Goal: Task Accomplishment & Management: Use online tool/utility

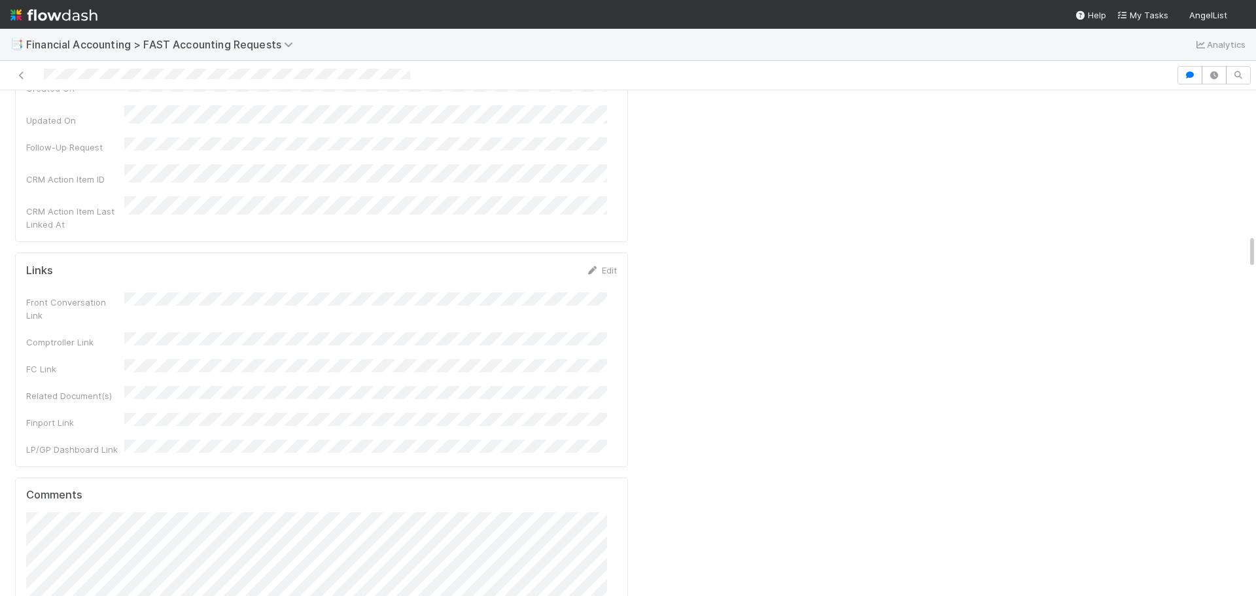
scroll to position [2093, 0]
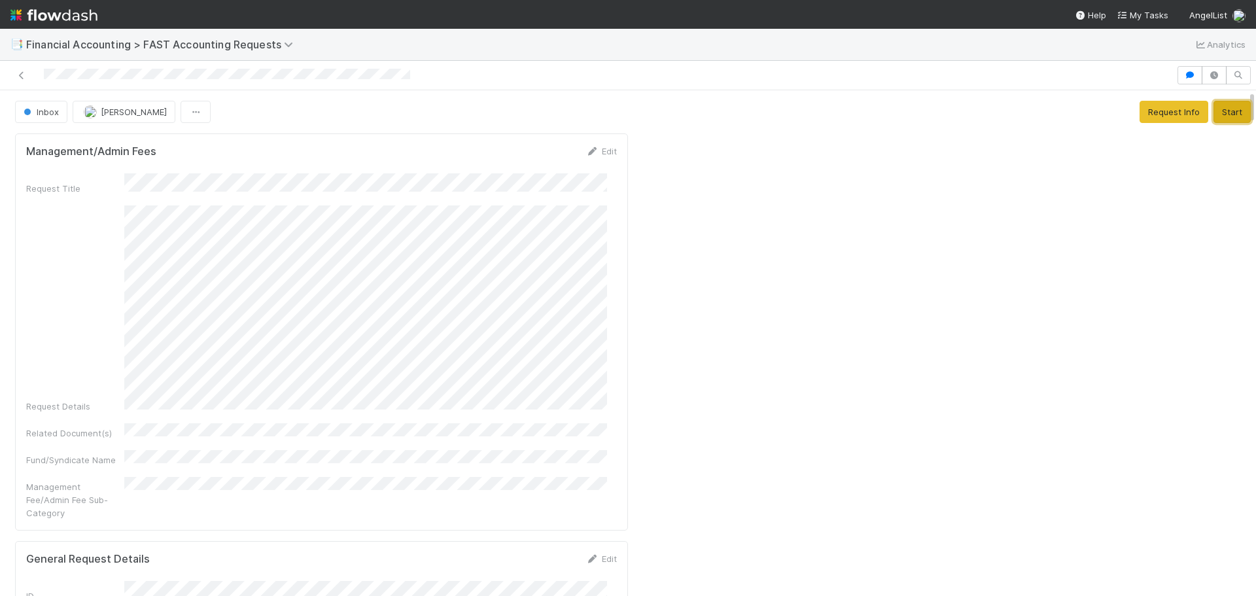
click at [1213, 116] on button "Start" at bounding box center [1231, 112] width 37 height 22
click at [1044, 116] on button "Complete" at bounding box center [1057, 112] width 57 height 22
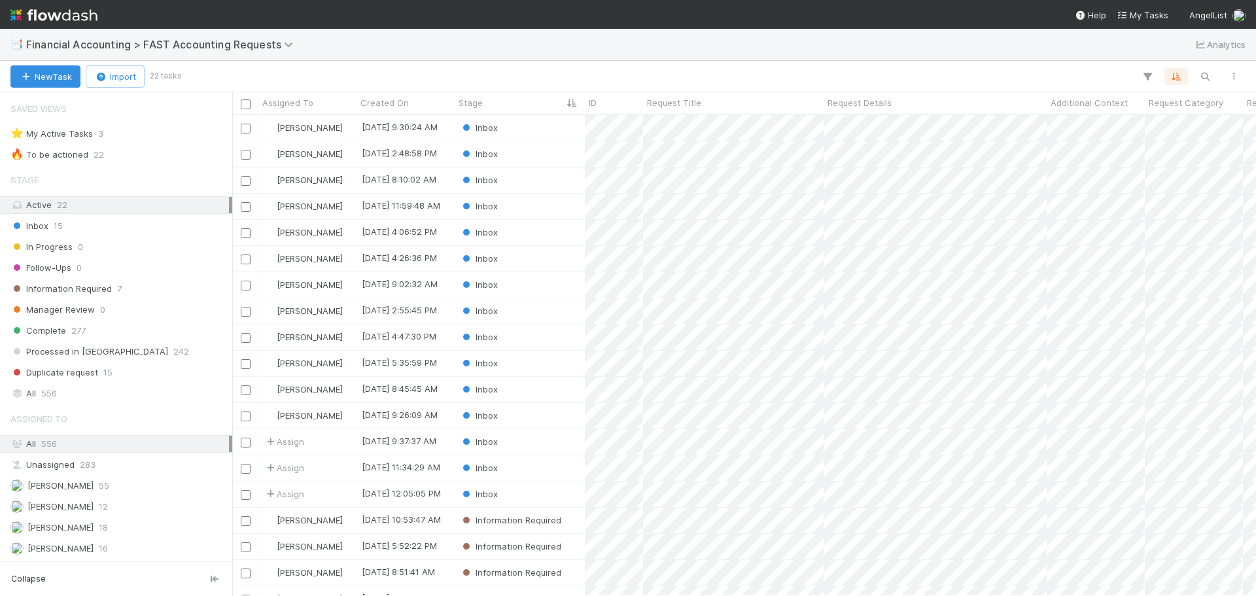
scroll to position [471, 1014]
click at [524, 232] on div "Inbox" at bounding box center [520, 233] width 130 height 26
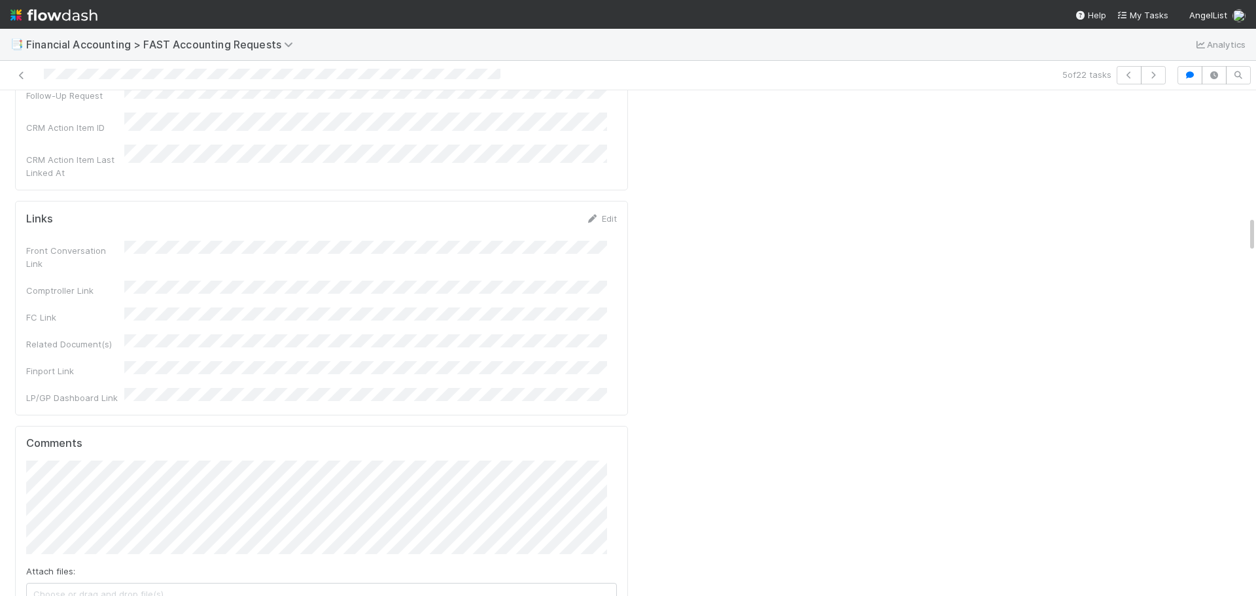
scroll to position [1832, 0]
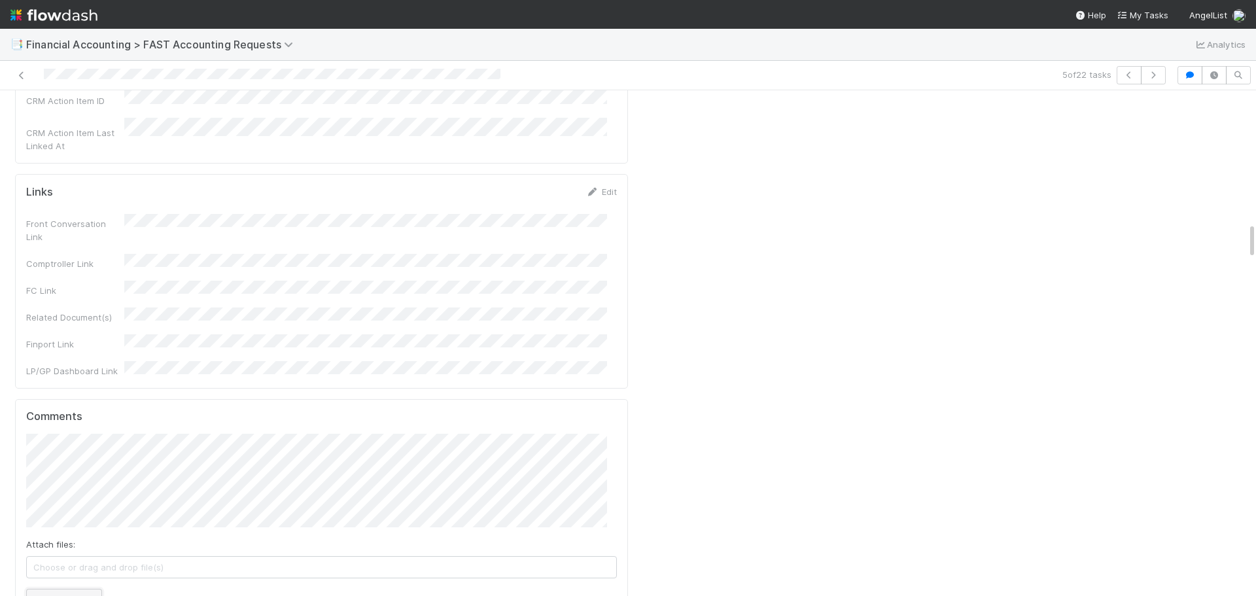
click at [28, 589] on button "Add Comment" at bounding box center [64, 600] width 76 height 22
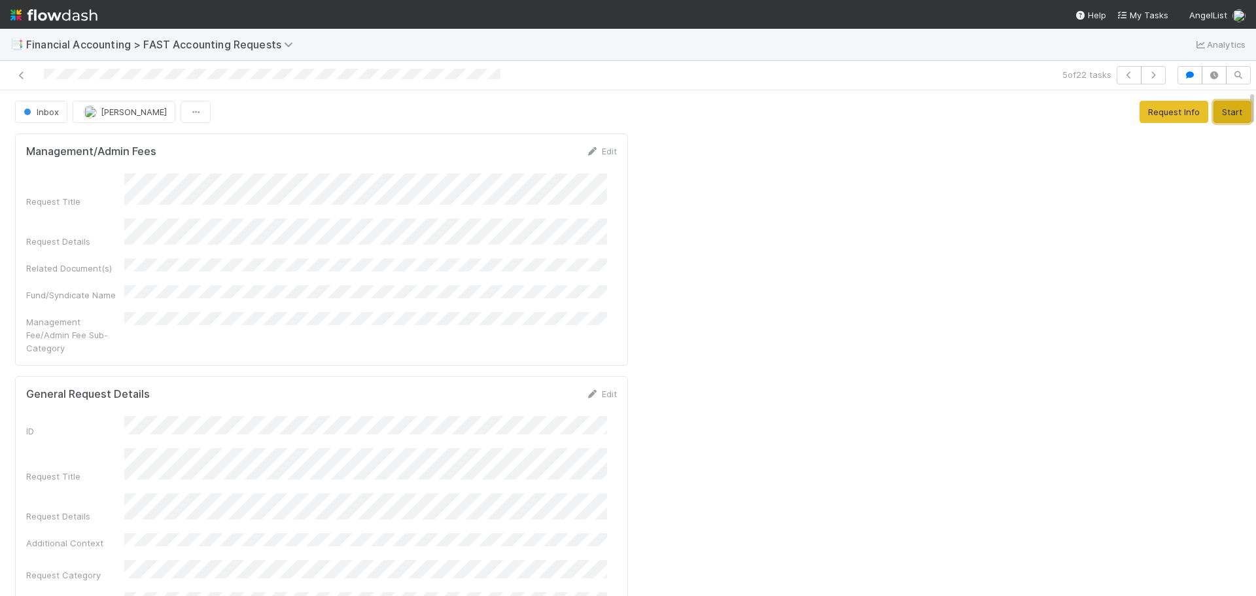
click at [1213, 110] on button "Start" at bounding box center [1231, 112] width 37 height 22
click at [1035, 107] on button "Complete" at bounding box center [1057, 112] width 57 height 22
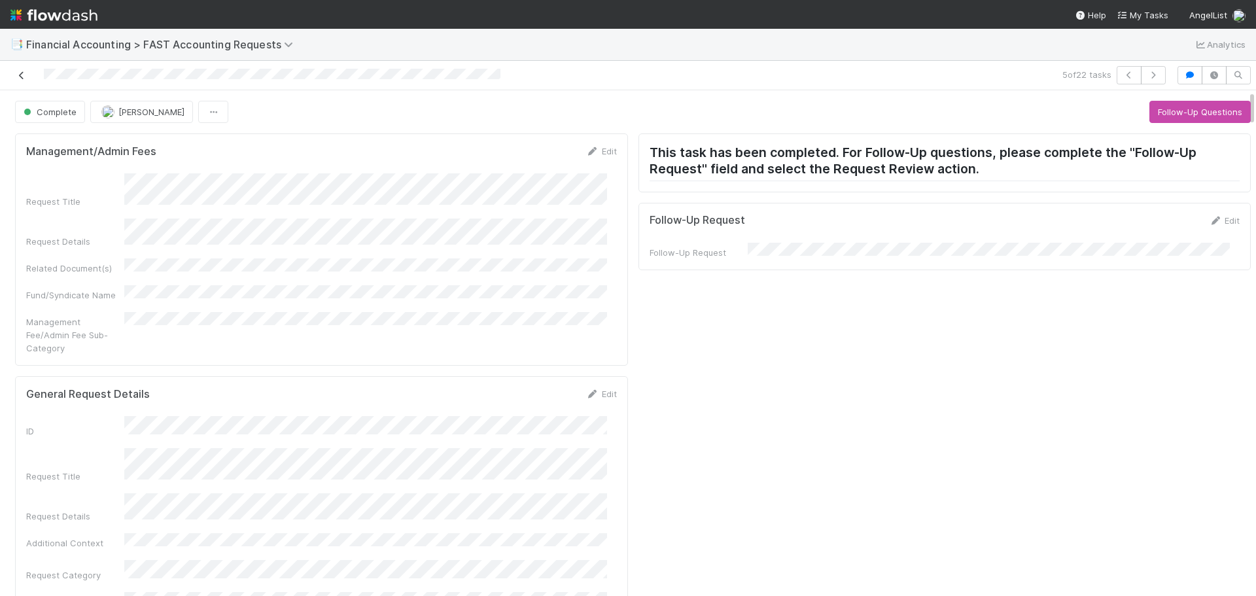
click at [20, 77] on icon at bounding box center [21, 75] width 13 height 9
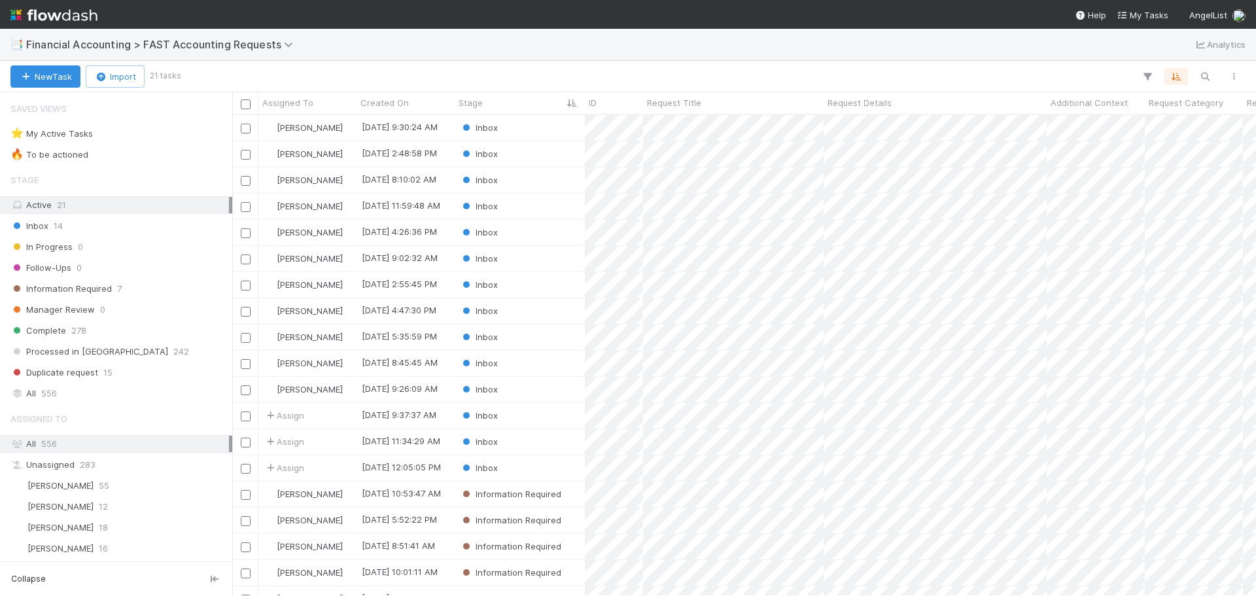
scroll to position [471, 1014]
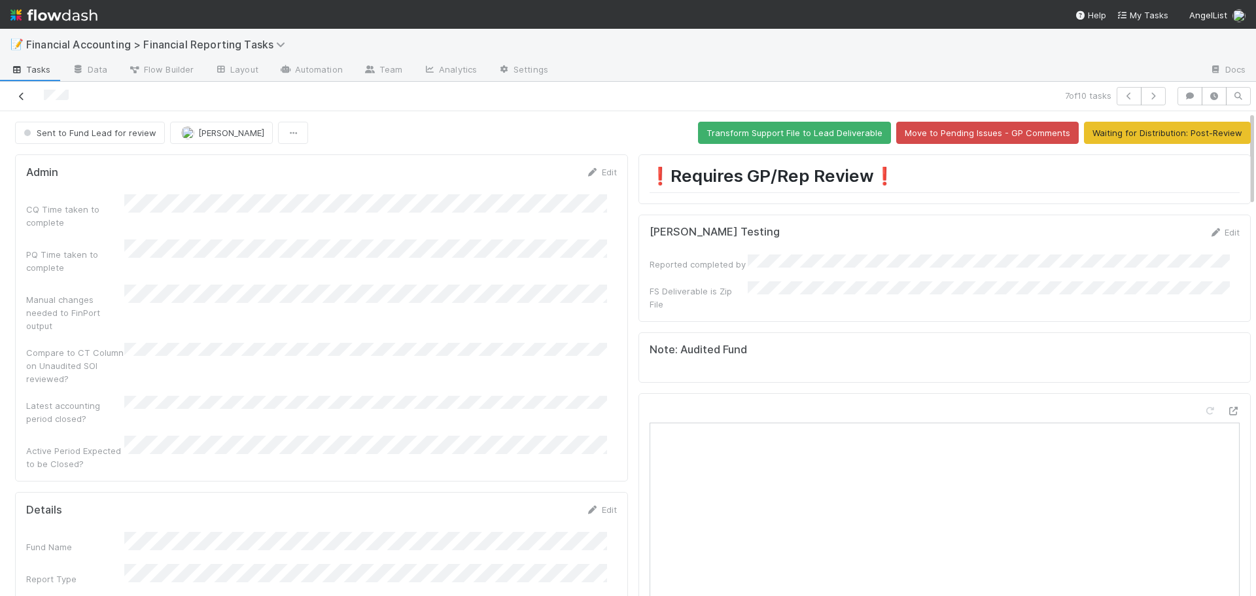
click at [22, 98] on icon at bounding box center [21, 96] width 13 height 9
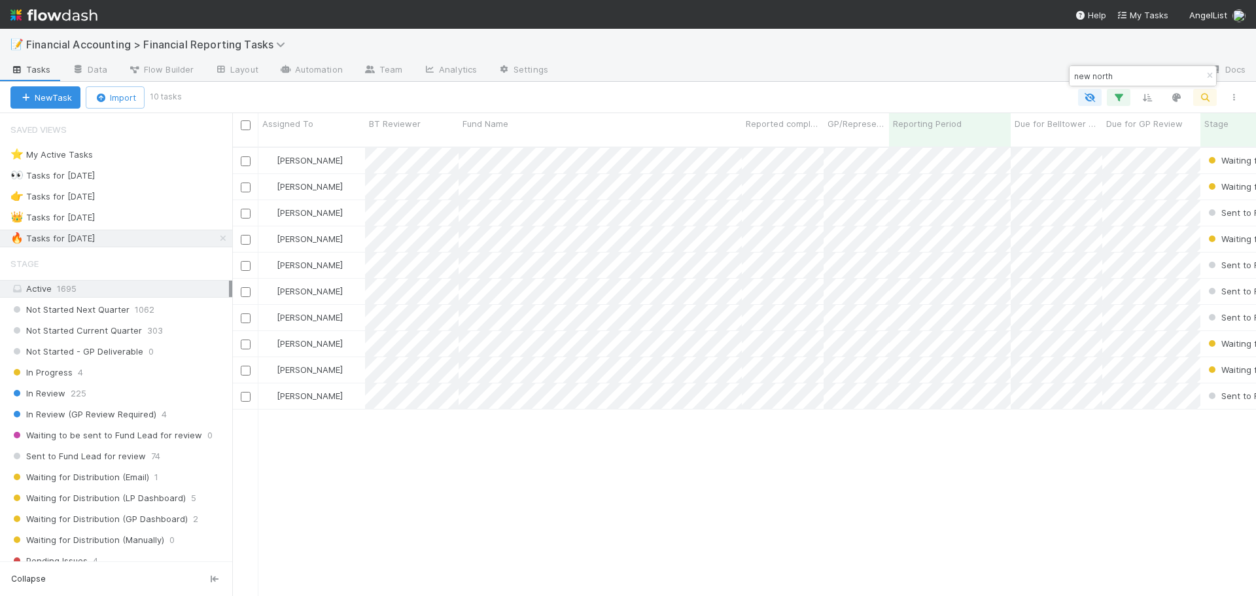
scroll to position [450, 1014]
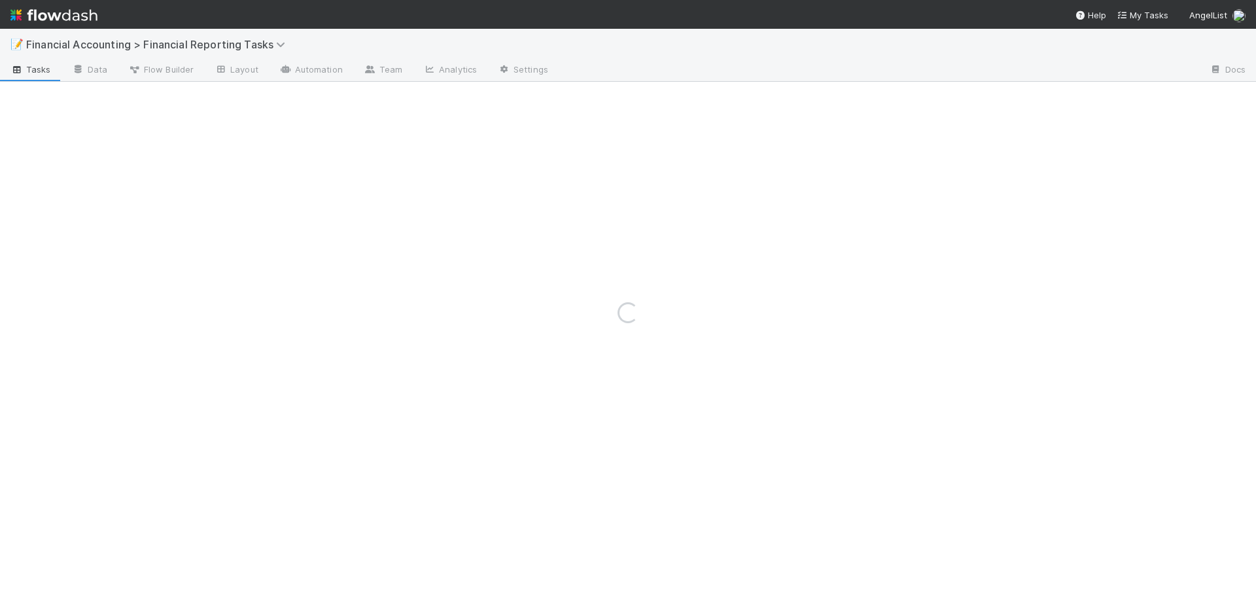
click at [654, 146] on div "Loading..." at bounding box center [628, 312] width 1256 height 567
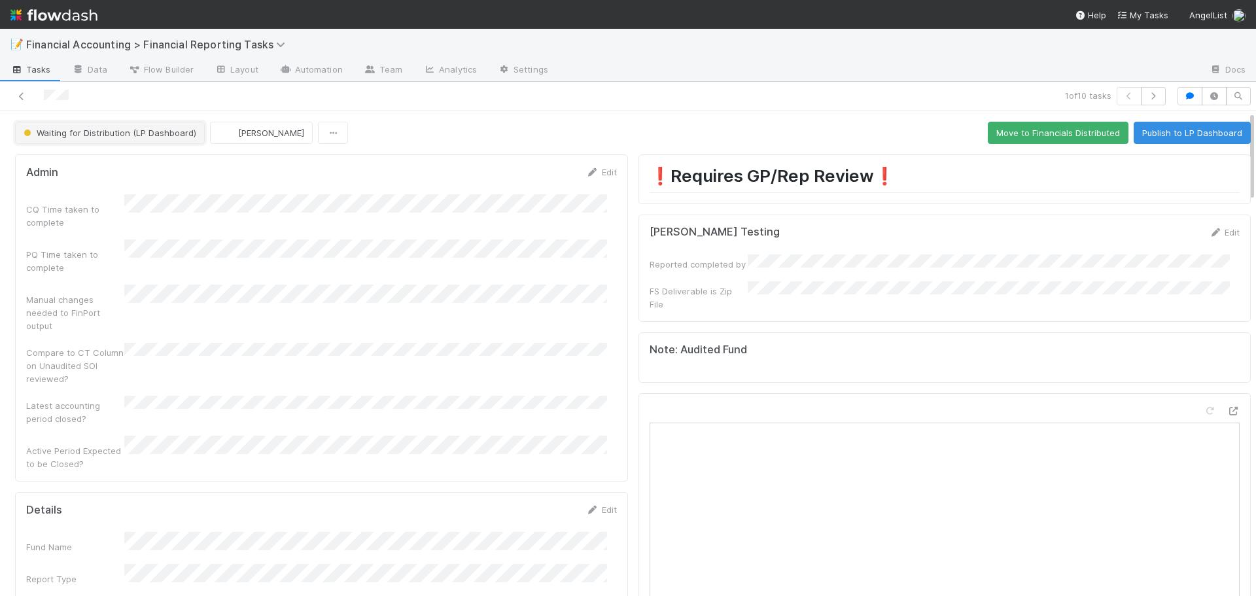
click at [94, 130] on span "Waiting for Distribution (LP Dashboard)" at bounding box center [108, 133] width 175 height 10
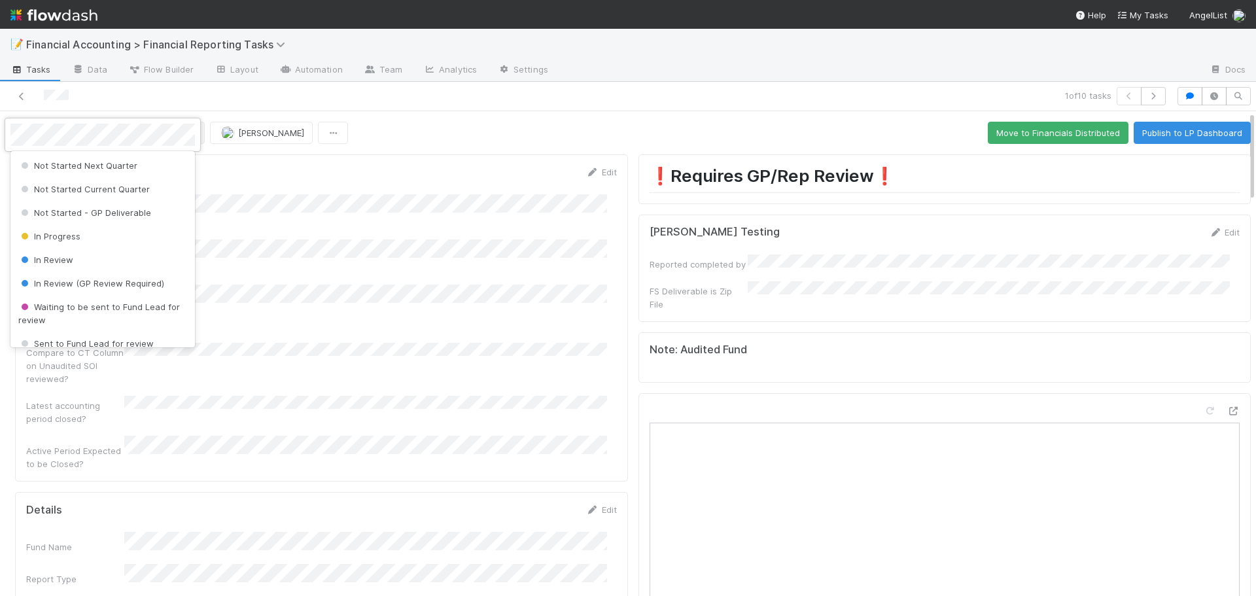
scroll to position [80, 0]
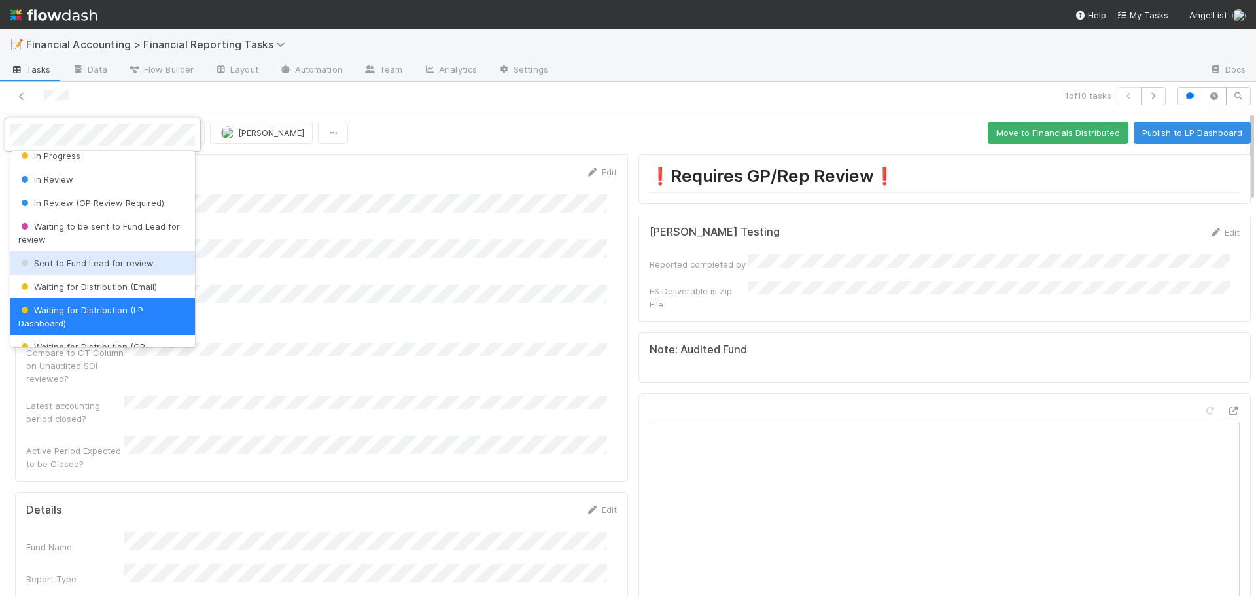
click at [125, 261] on span "Sent to Fund Lead for review" at bounding box center [85, 263] width 135 height 10
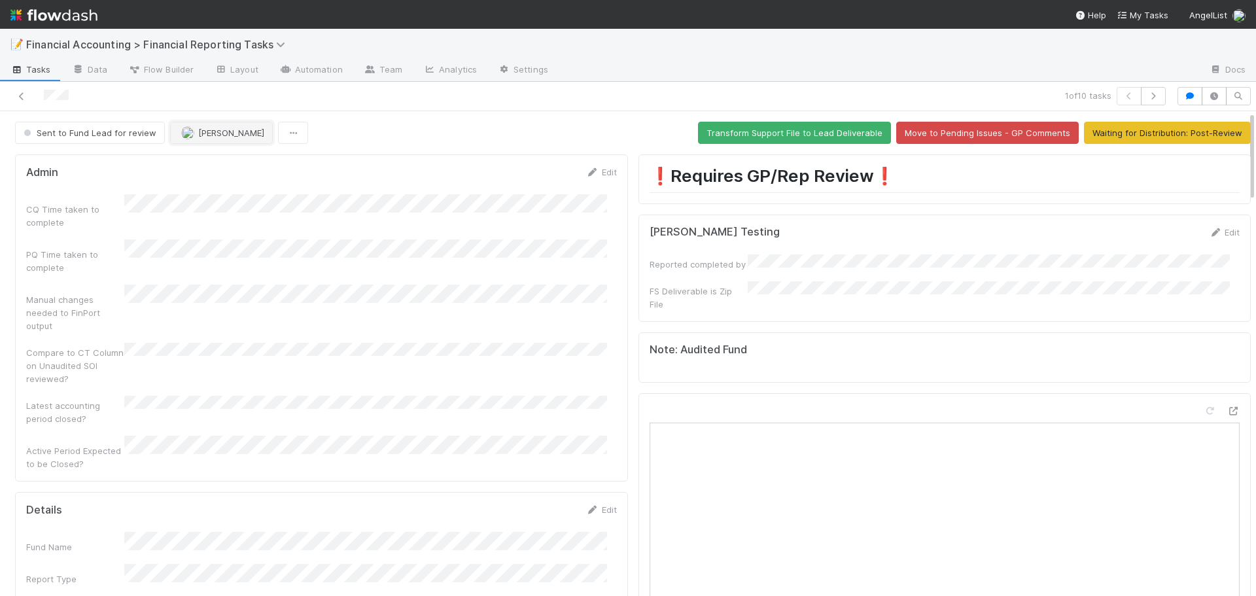
click at [208, 136] on span "[PERSON_NAME]" at bounding box center [231, 133] width 66 height 10
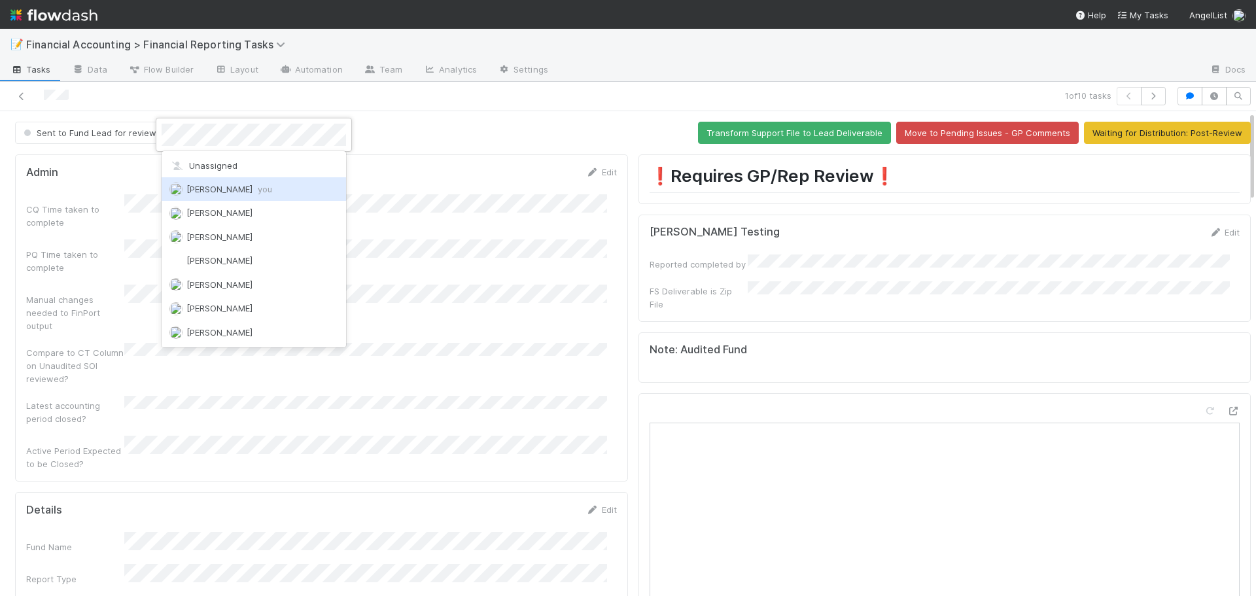
click at [258, 194] on span "you" at bounding box center [265, 189] width 14 height 10
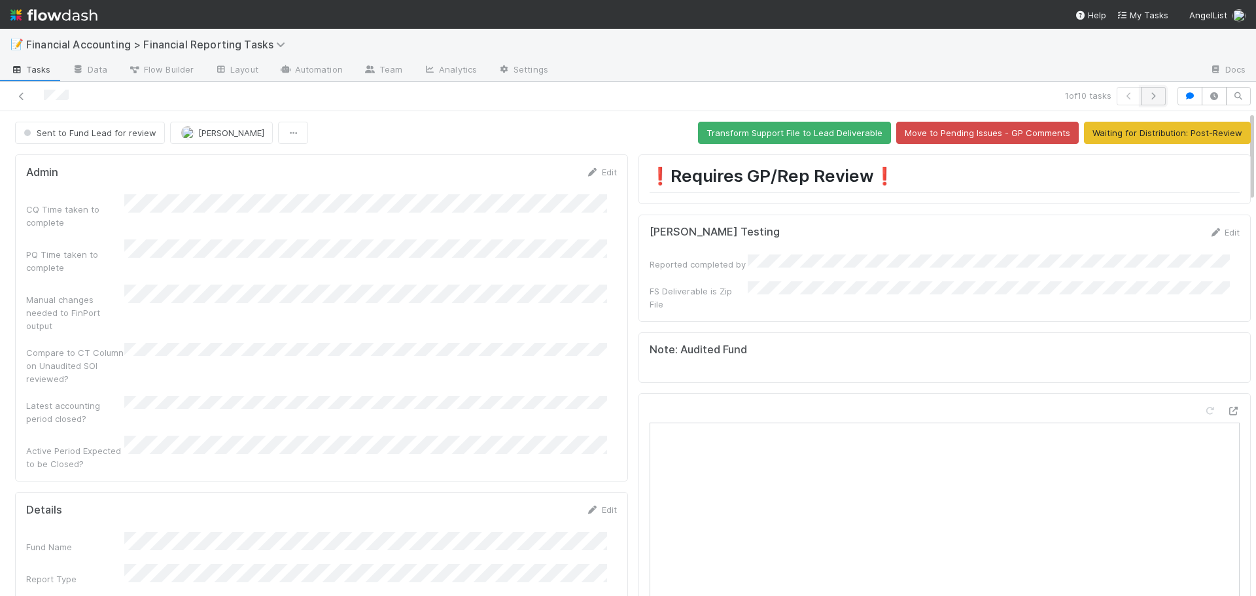
click at [1147, 99] on icon "button" at bounding box center [1153, 96] width 13 height 8
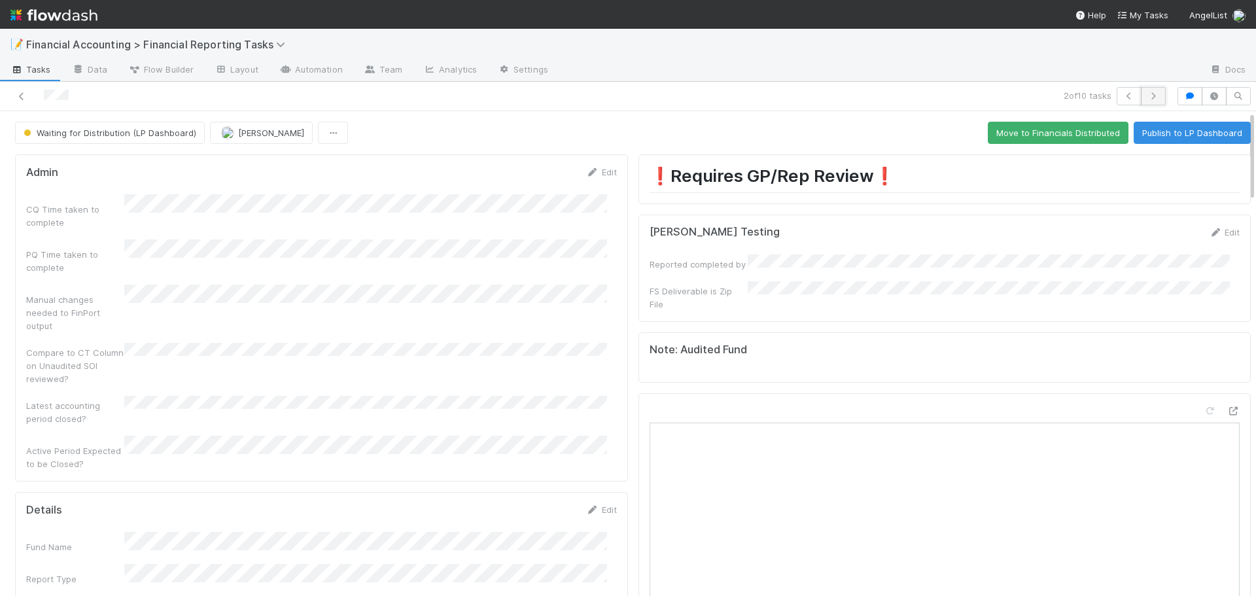
click at [1147, 93] on icon "button" at bounding box center [1153, 96] width 13 height 8
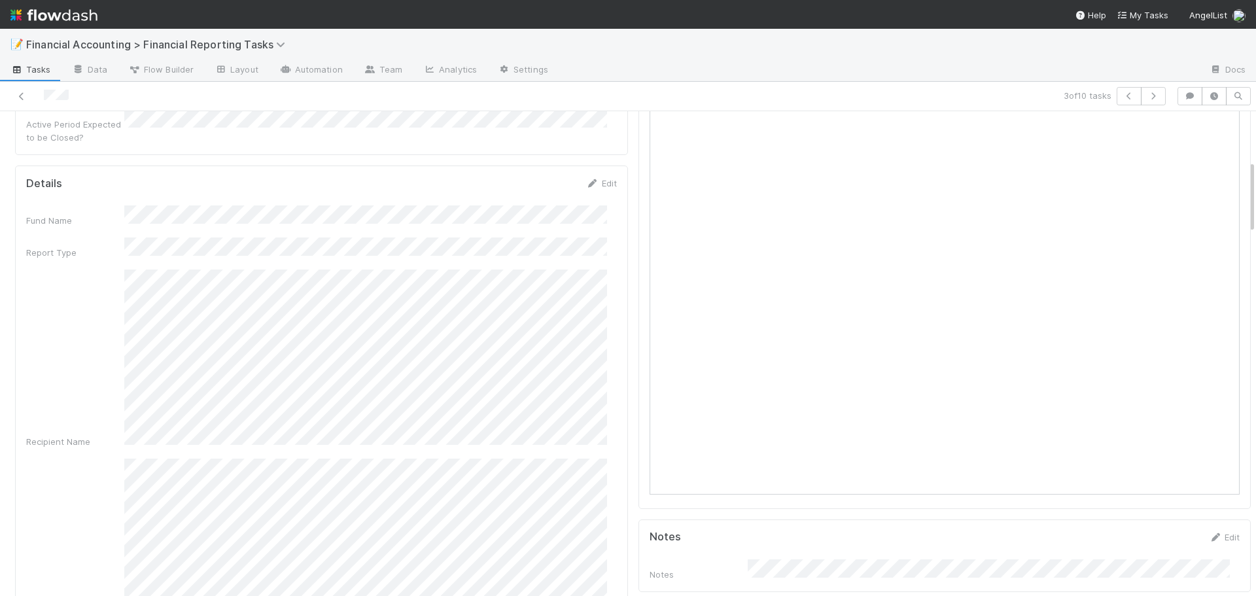
scroll to position [327, 0]
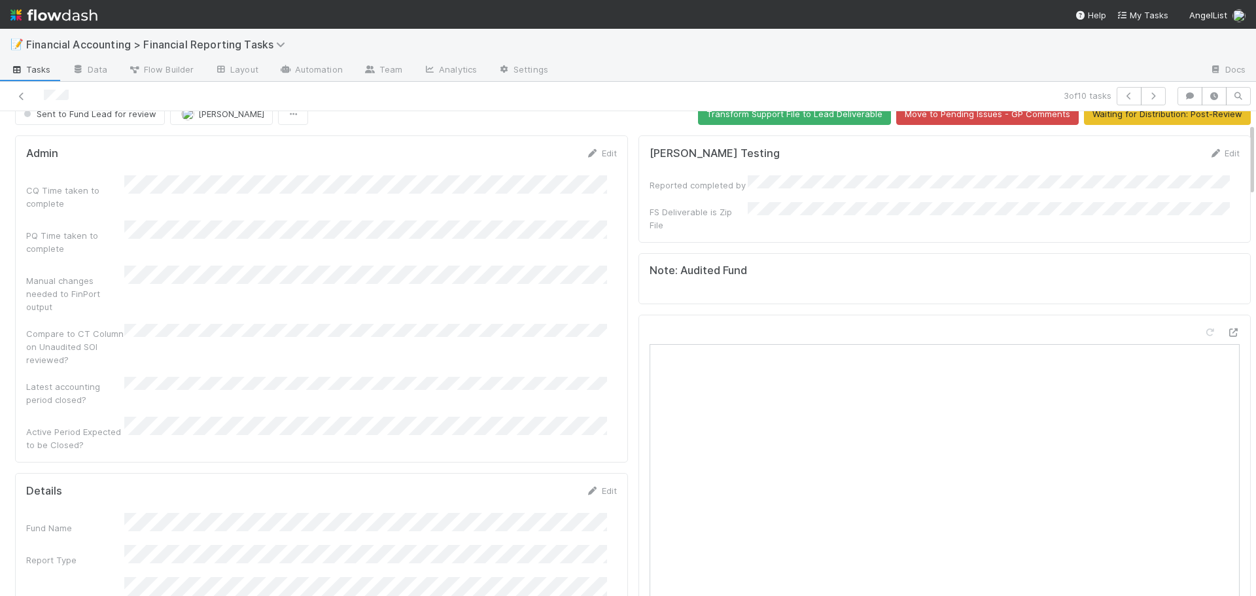
scroll to position [0, 0]
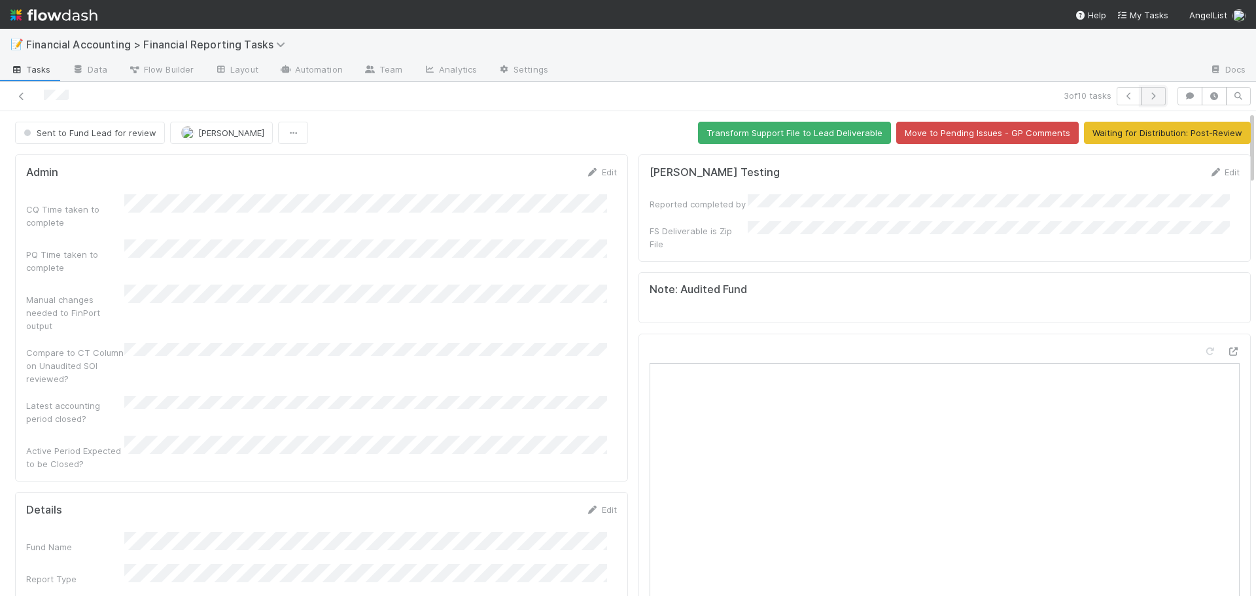
click at [1141, 102] on button "button" at bounding box center [1153, 96] width 25 height 18
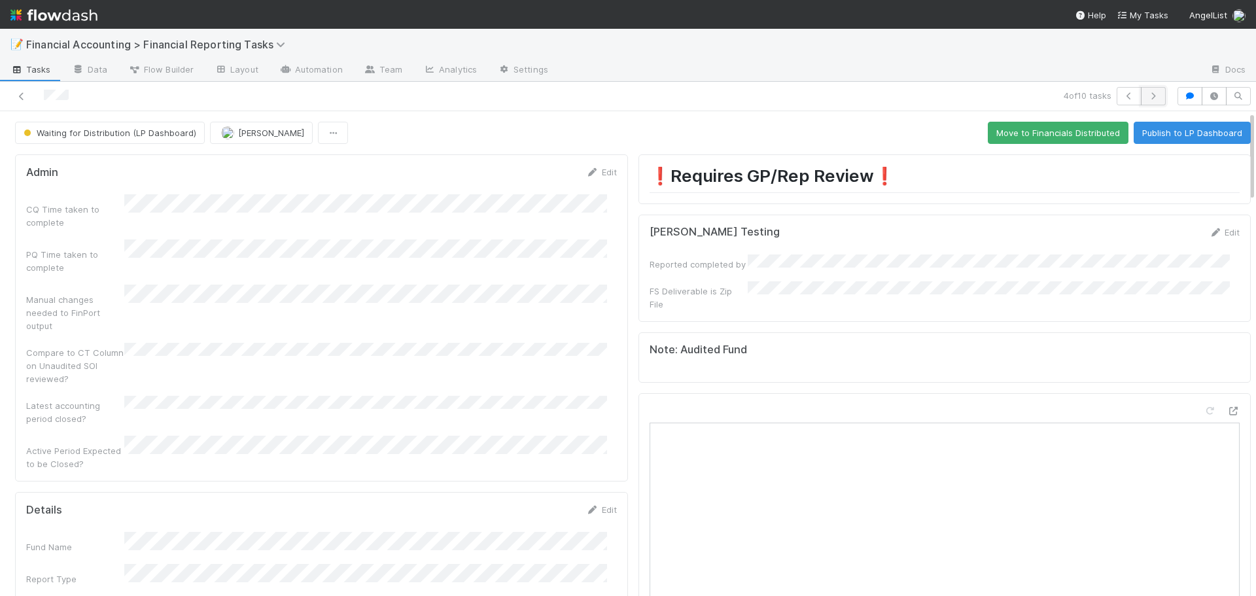
click at [1143, 88] on button "button" at bounding box center [1153, 96] width 25 height 18
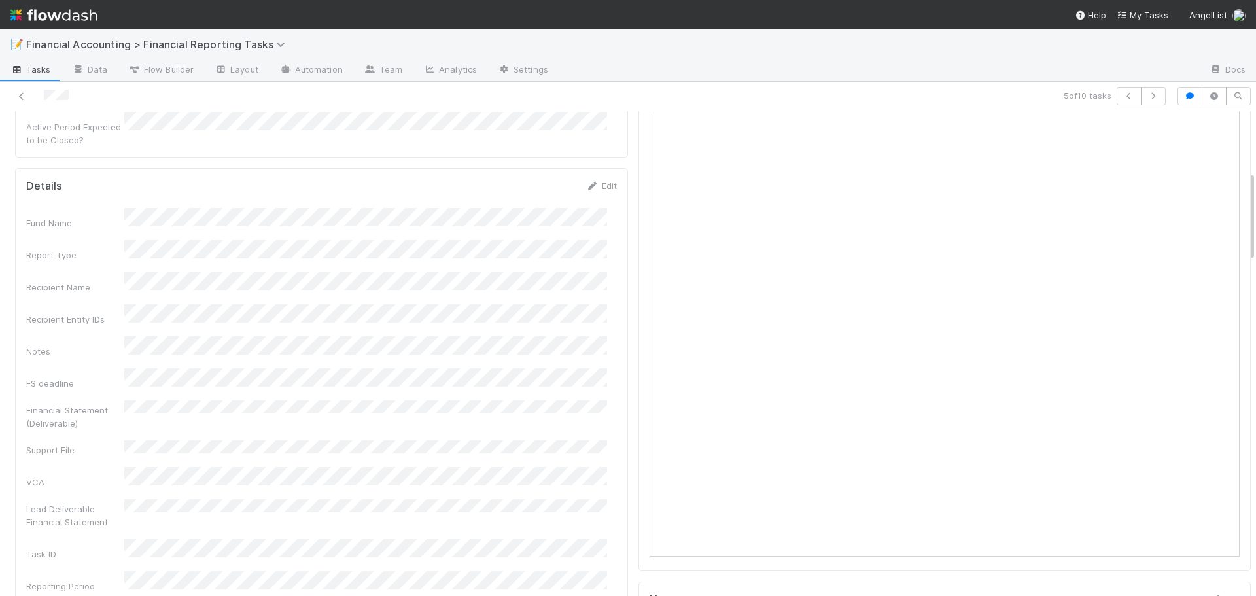
scroll to position [327, 0]
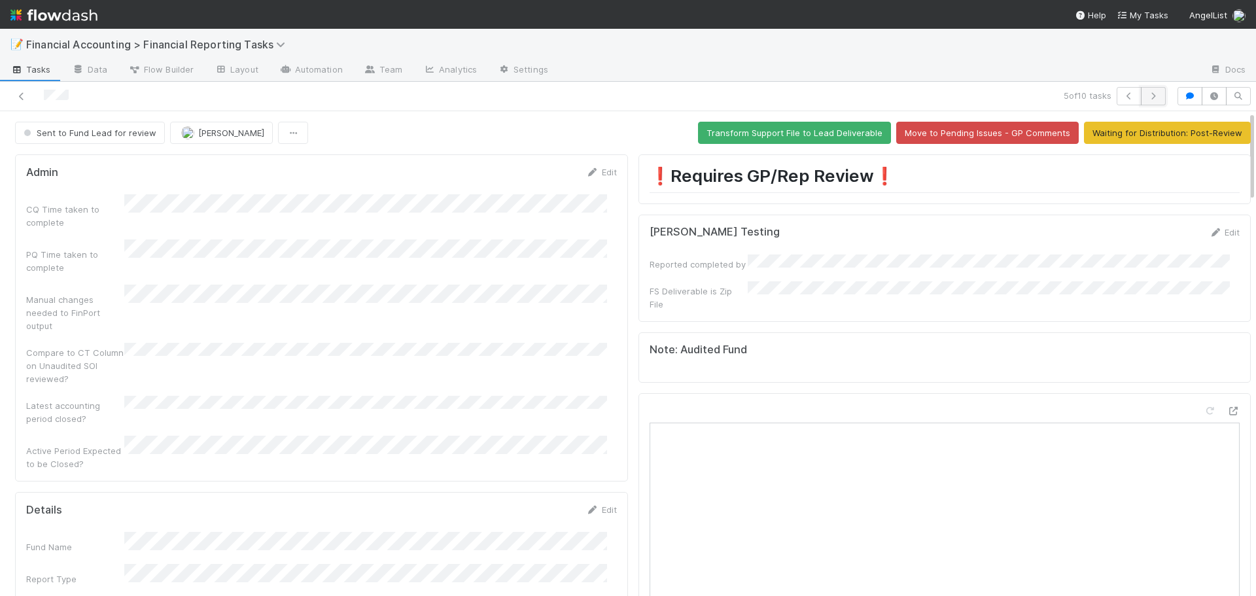
click at [1148, 97] on icon "button" at bounding box center [1153, 96] width 13 height 8
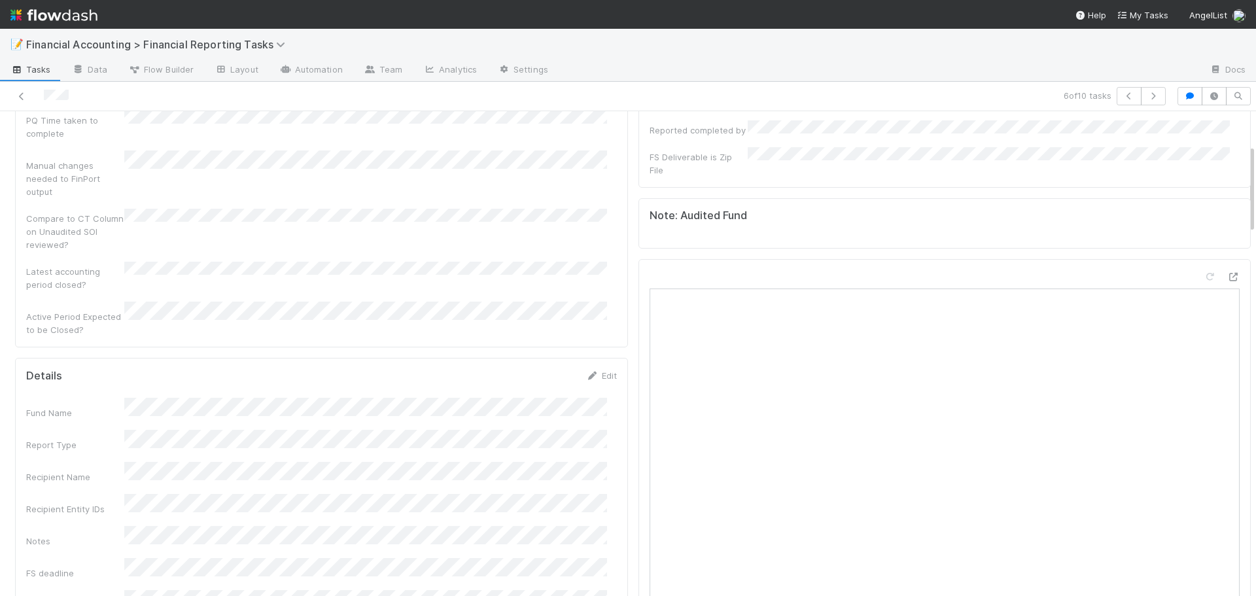
scroll to position [196, 0]
click at [1123, 99] on icon "button" at bounding box center [1129, 96] width 13 height 8
click at [1149, 99] on icon "button" at bounding box center [1153, 96] width 13 height 8
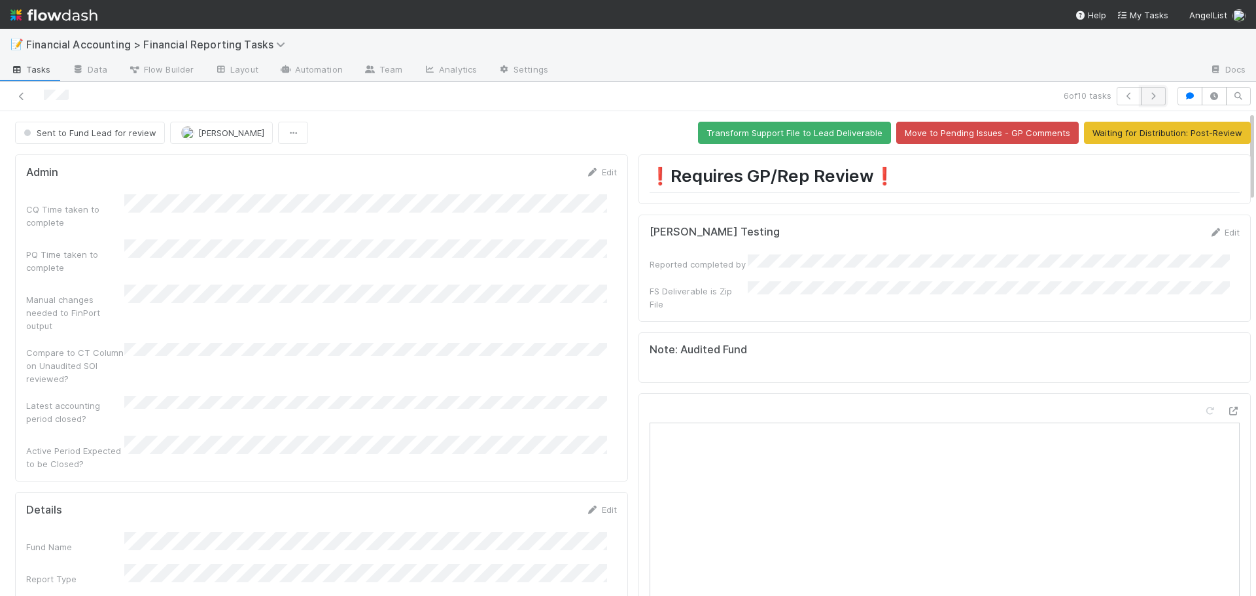
click at [1146, 90] on button "button" at bounding box center [1153, 96] width 25 height 18
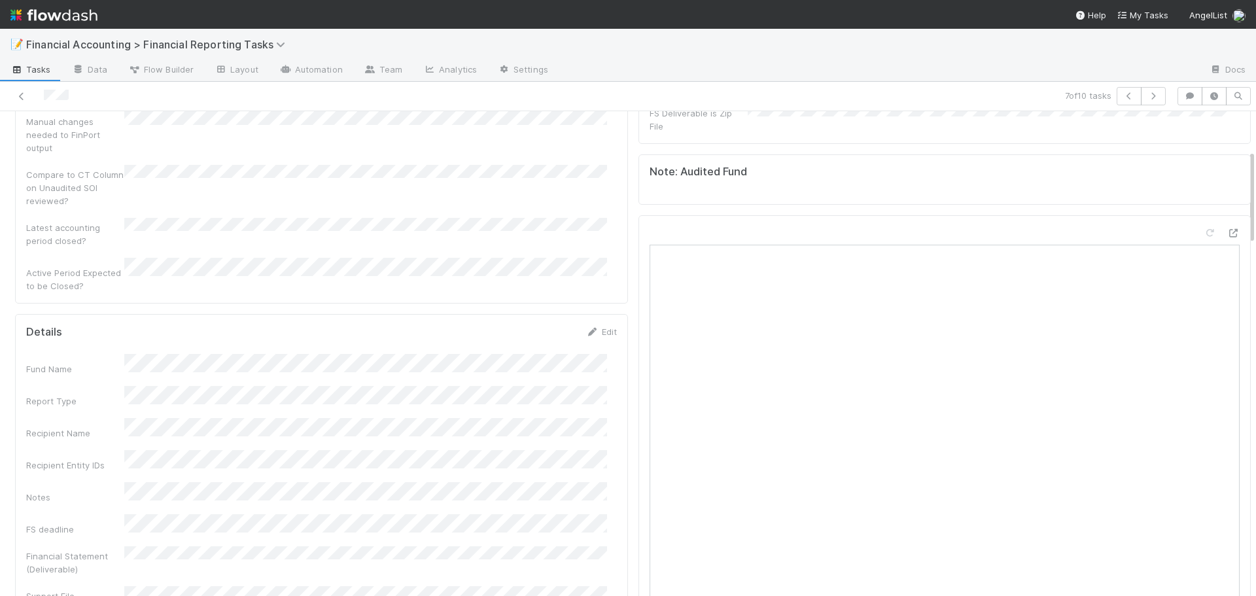
scroll to position [196, 0]
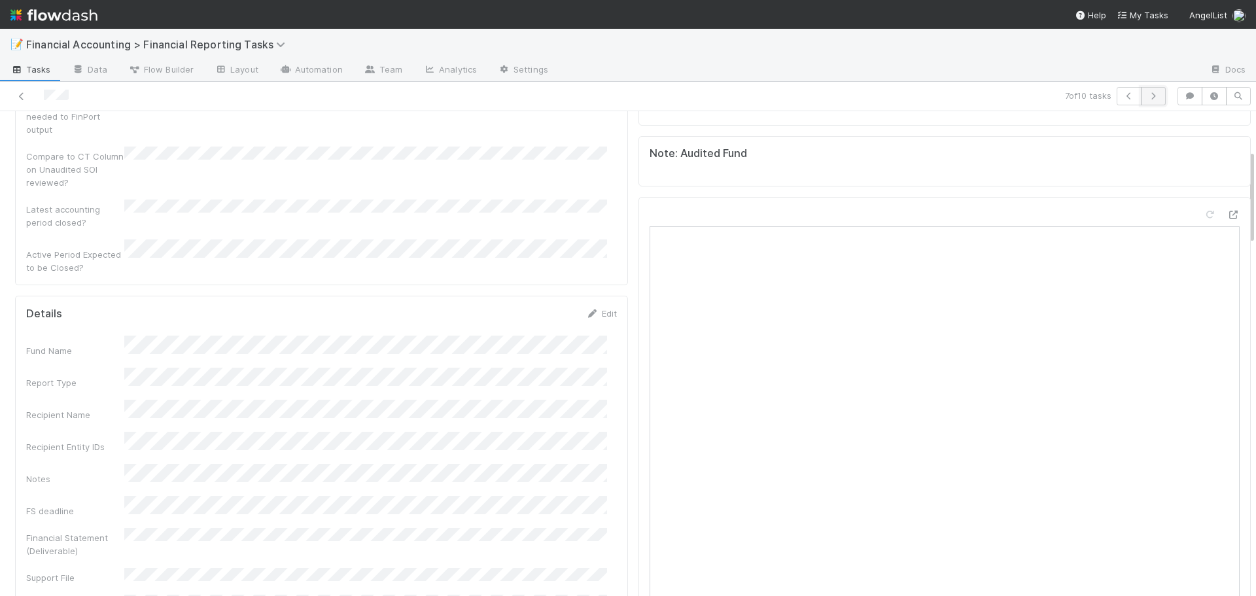
click at [1147, 92] on icon "button" at bounding box center [1153, 96] width 13 height 8
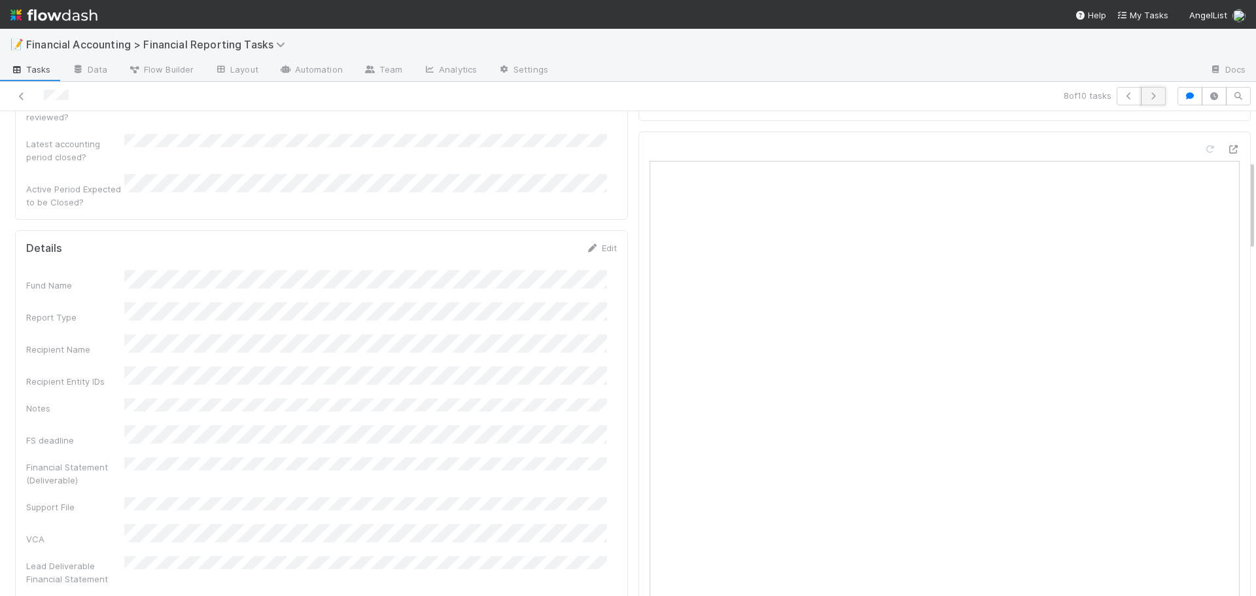
click at [1147, 96] on icon "button" at bounding box center [1153, 96] width 13 height 8
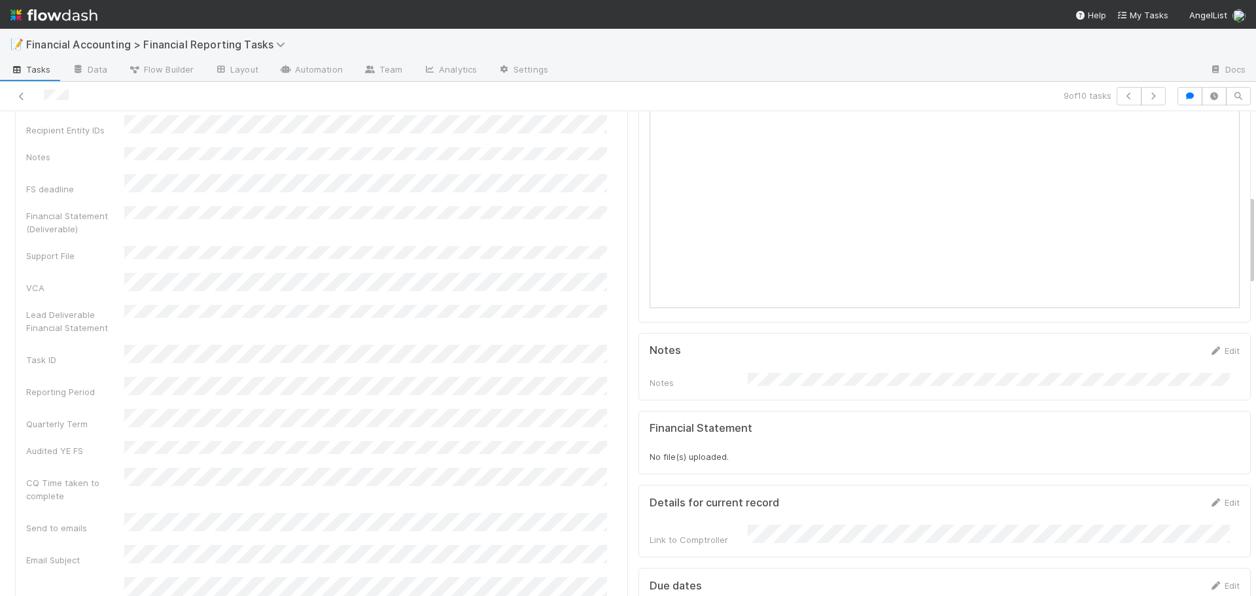
scroll to position [523, 0]
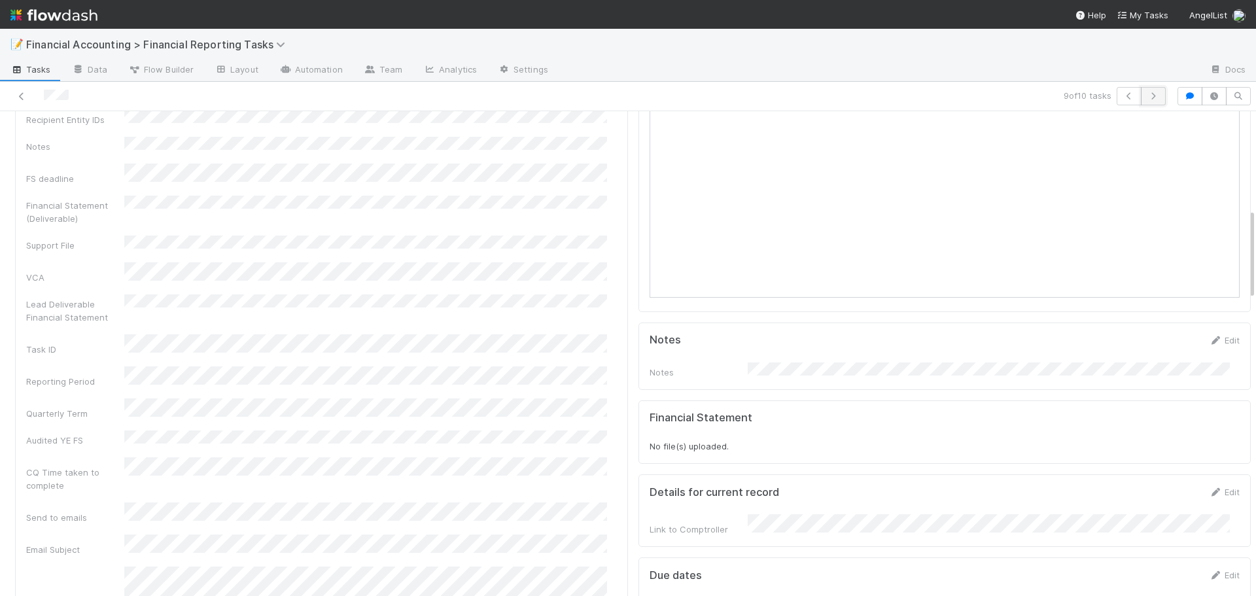
click at [1147, 96] on icon "button" at bounding box center [1153, 96] width 13 height 8
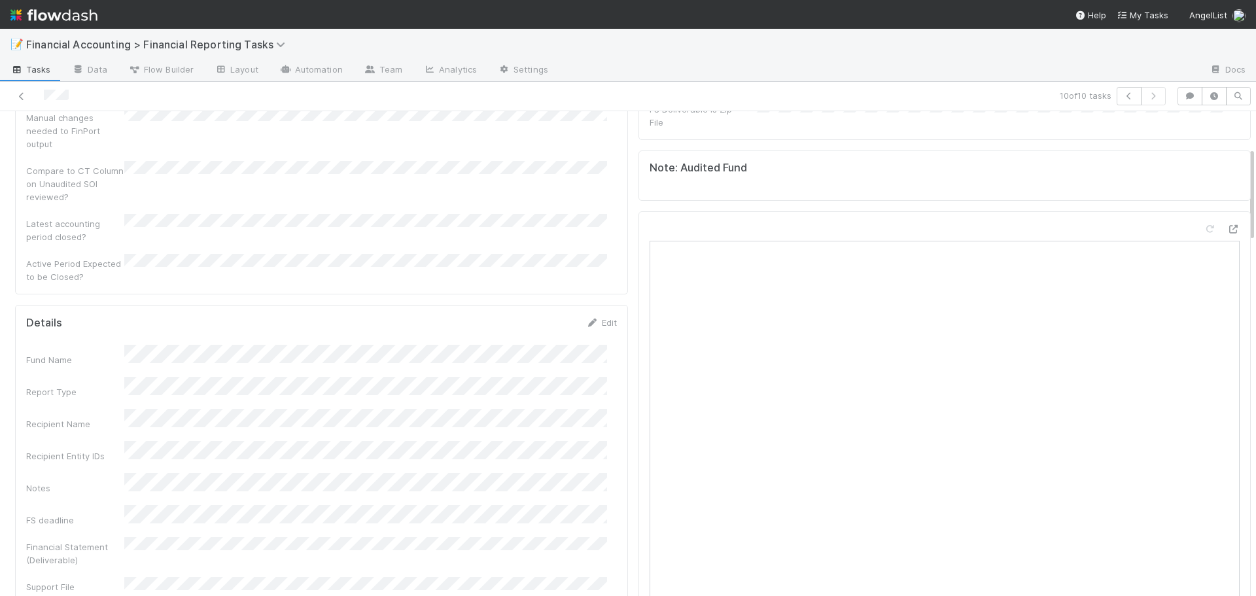
scroll to position [196, 0]
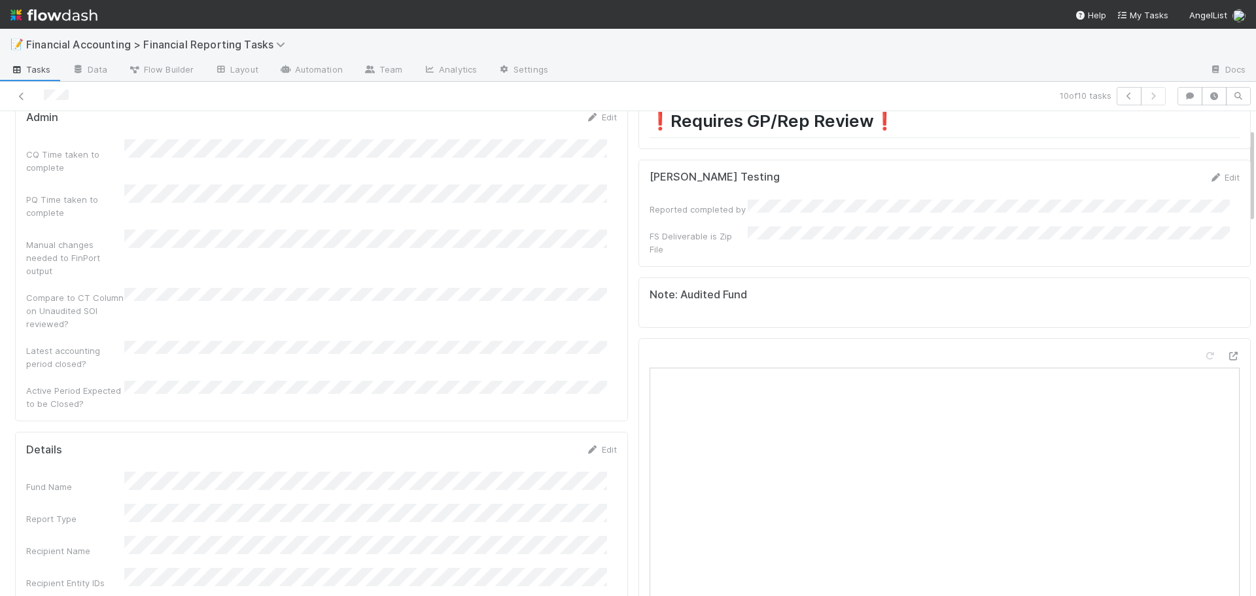
scroll to position [0, 0]
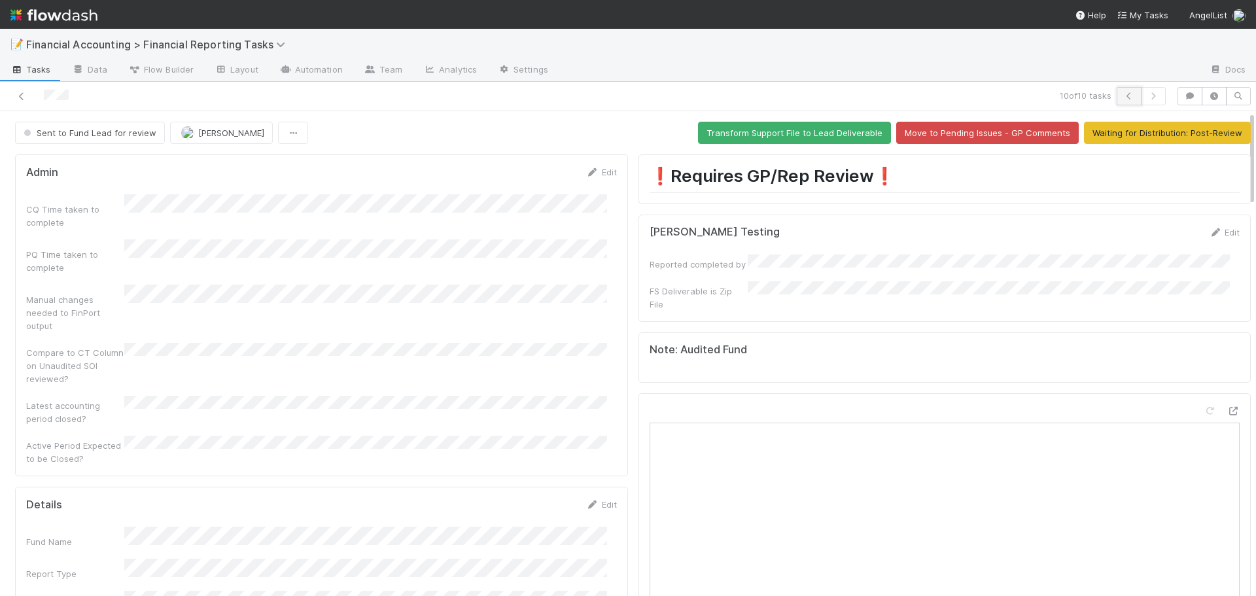
click at [1123, 96] on icon "button" at bounding box center [1129, 96] width 13 height 8
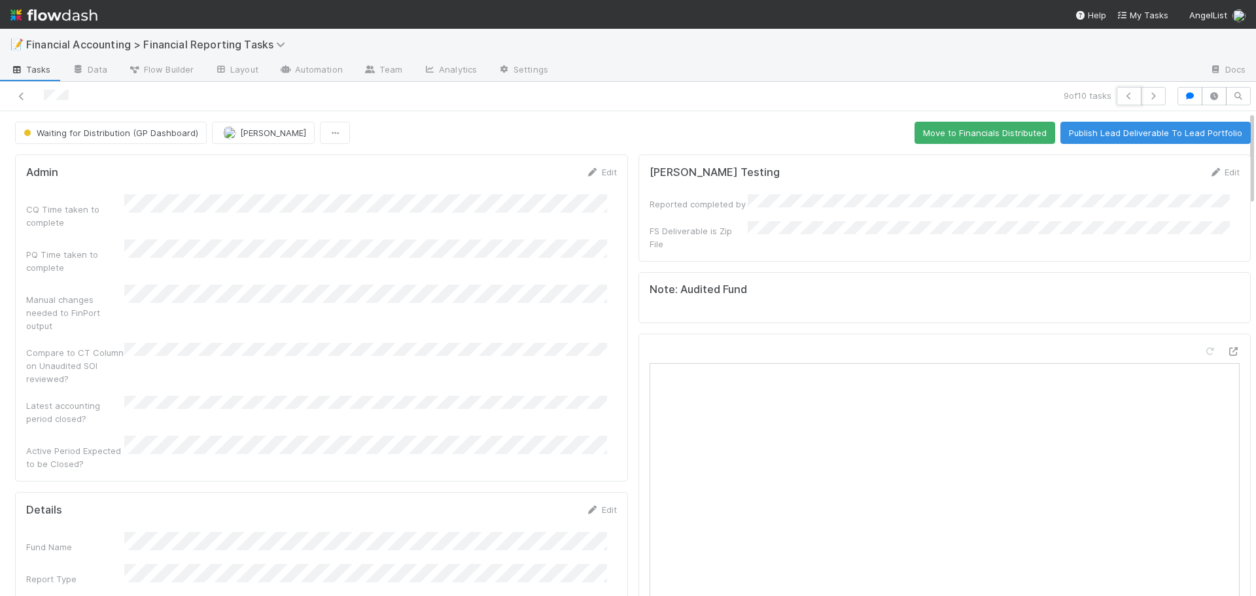
click at [1123, 96] on icon "button" at bounding box center [1129, 96] width 13 height 8
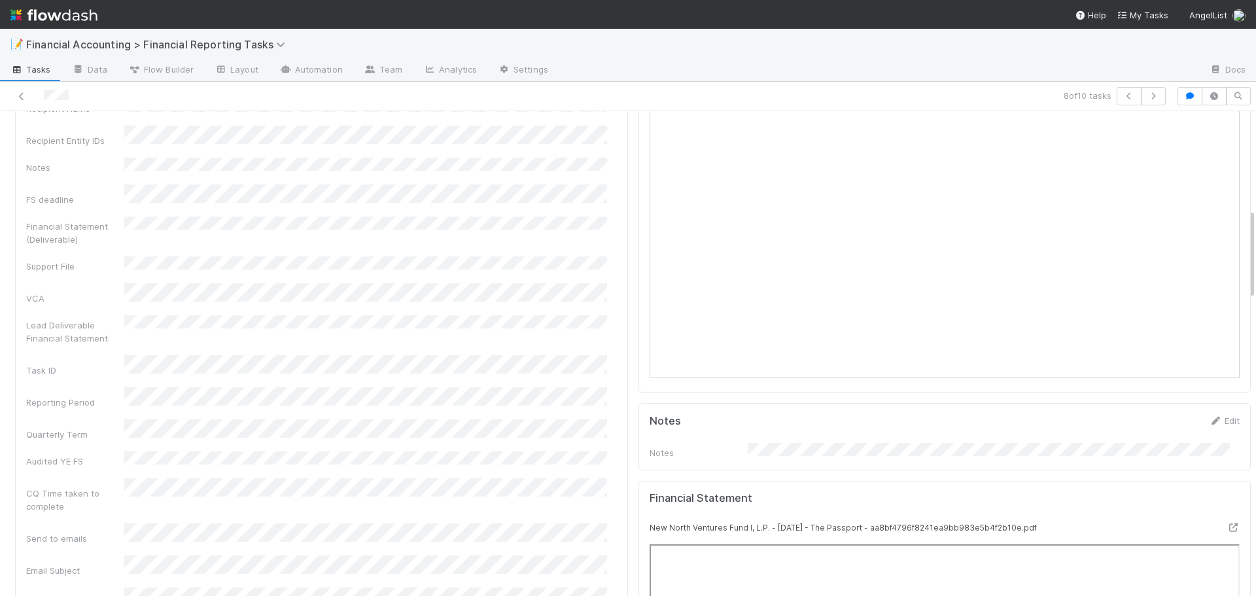
scroll to position [523, 0]
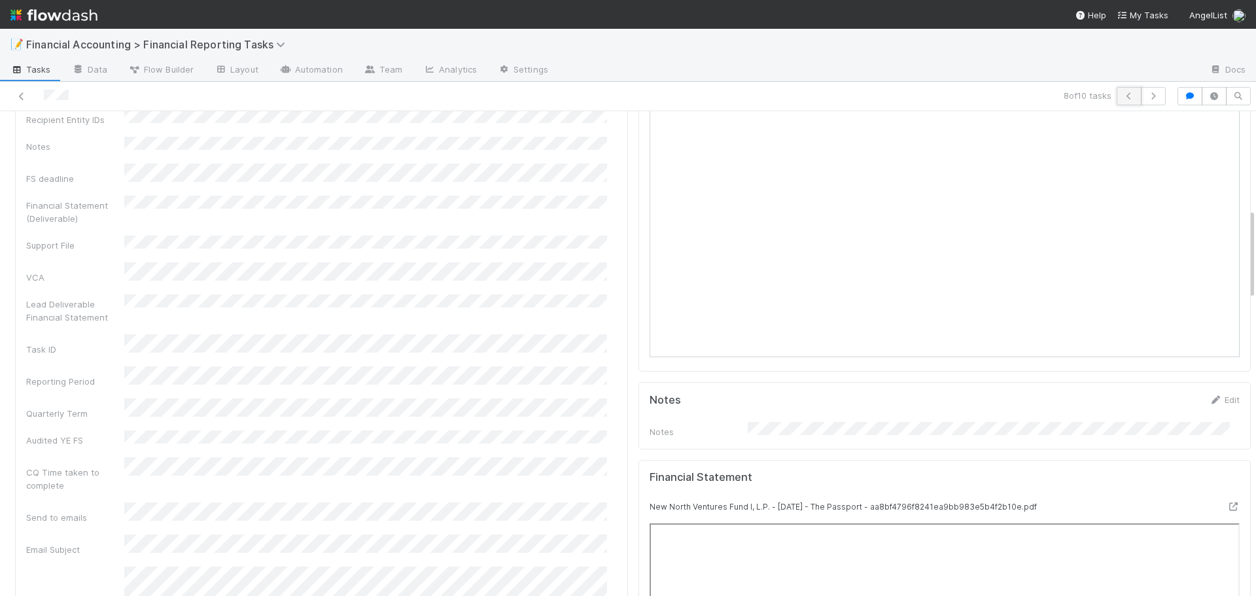
click at [1123, 97] on icon "button" at bounding box center [1129, 96] width 13 height 8
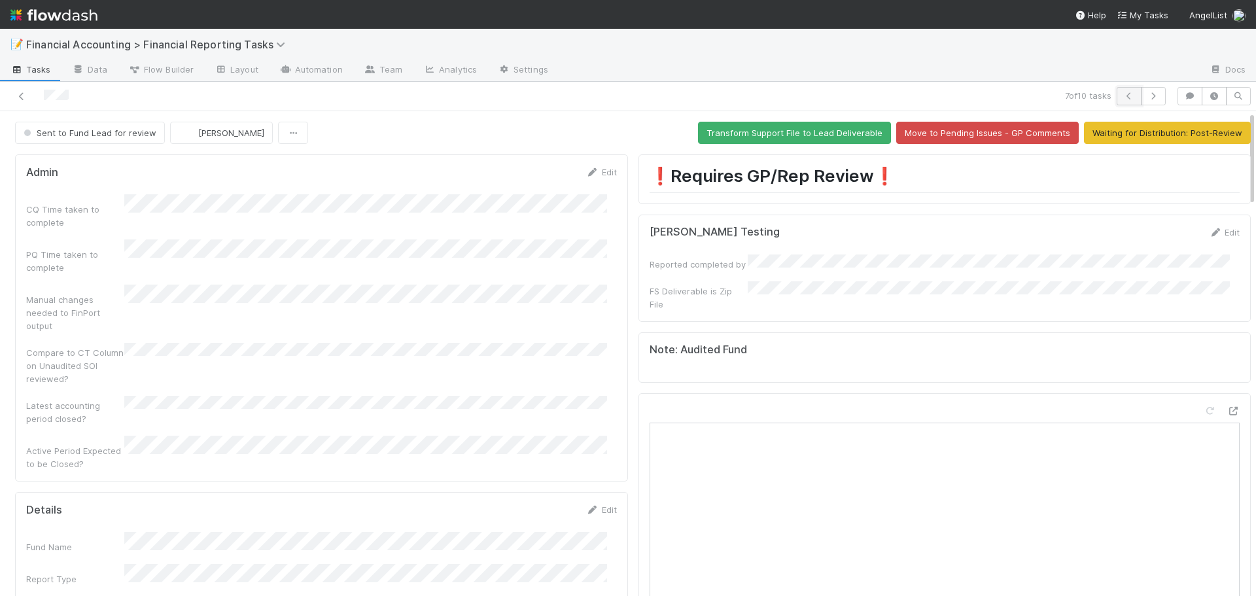
click at [1123, 96] on icon "button" at bounding box center [1129, 96] width 13 height 8
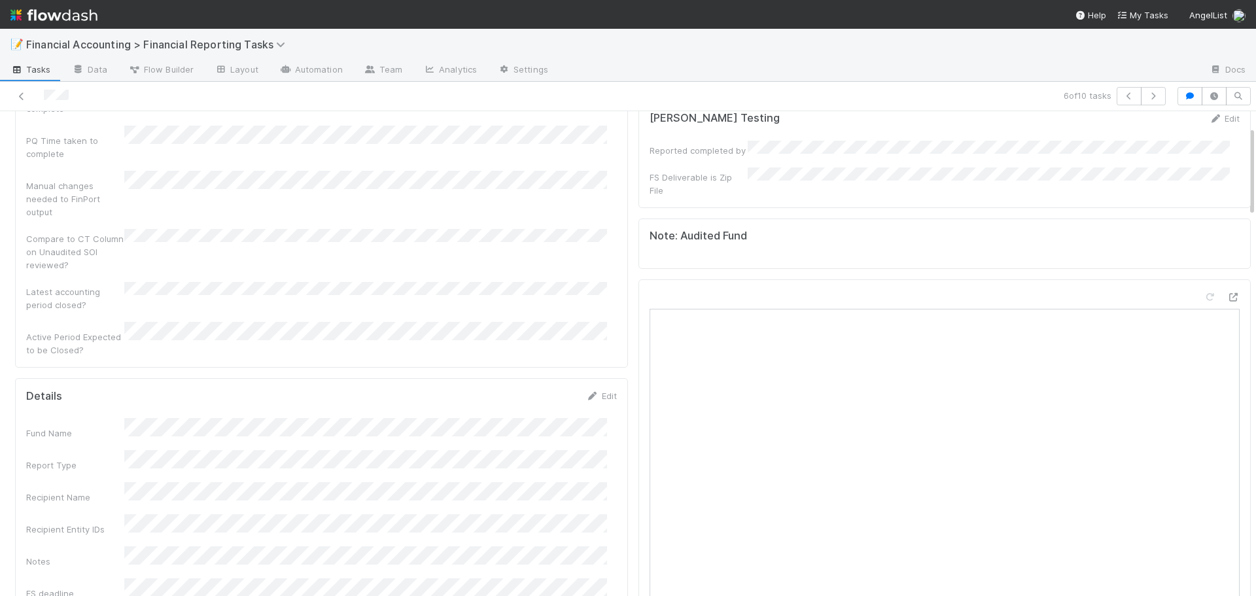
scroll to position [131, 0]
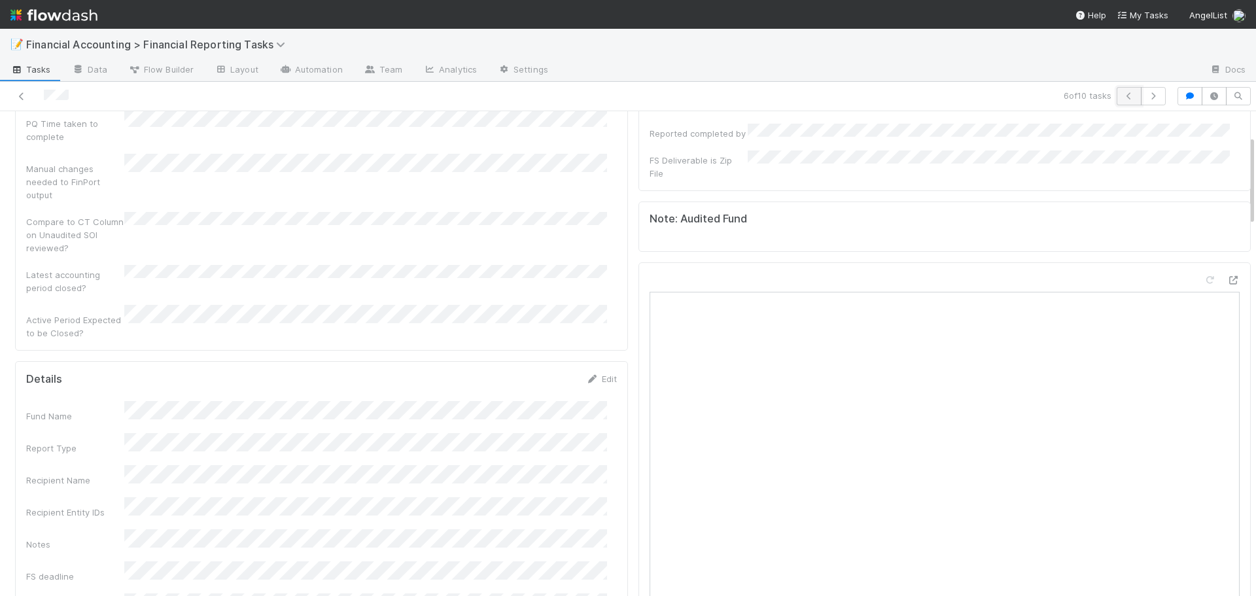
click at [1117, 95] on button "button" at bounding box center [1129, 96] width 25 height 18
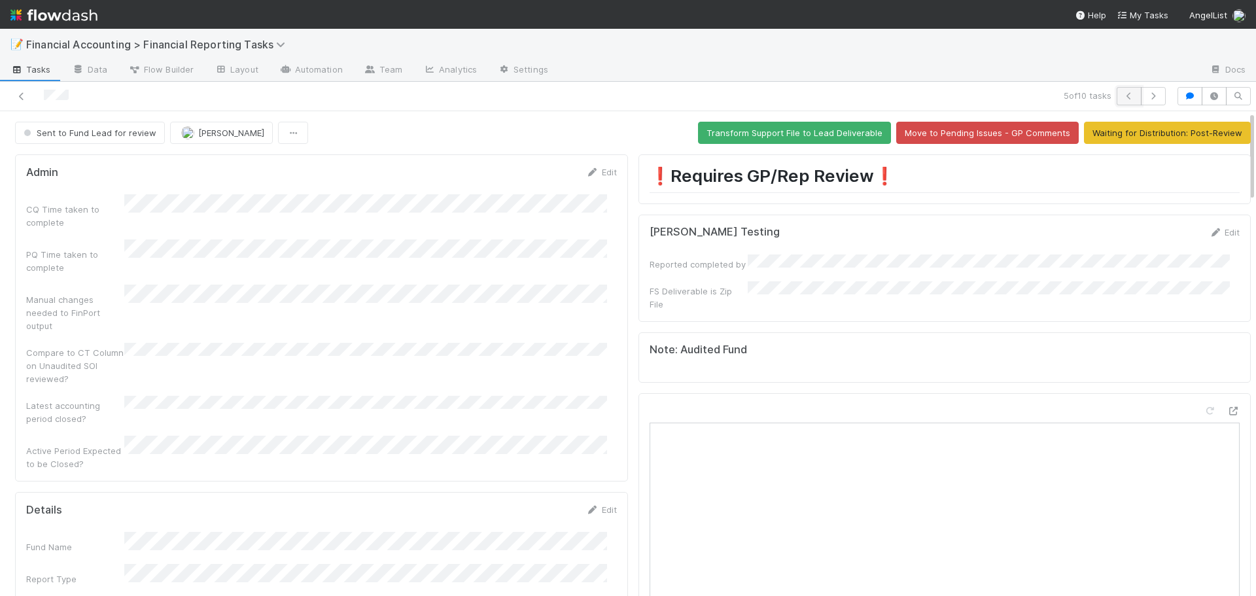
click at [1123, 97] on icon "button" at bounding box center [1129, 96] width 13 height 8
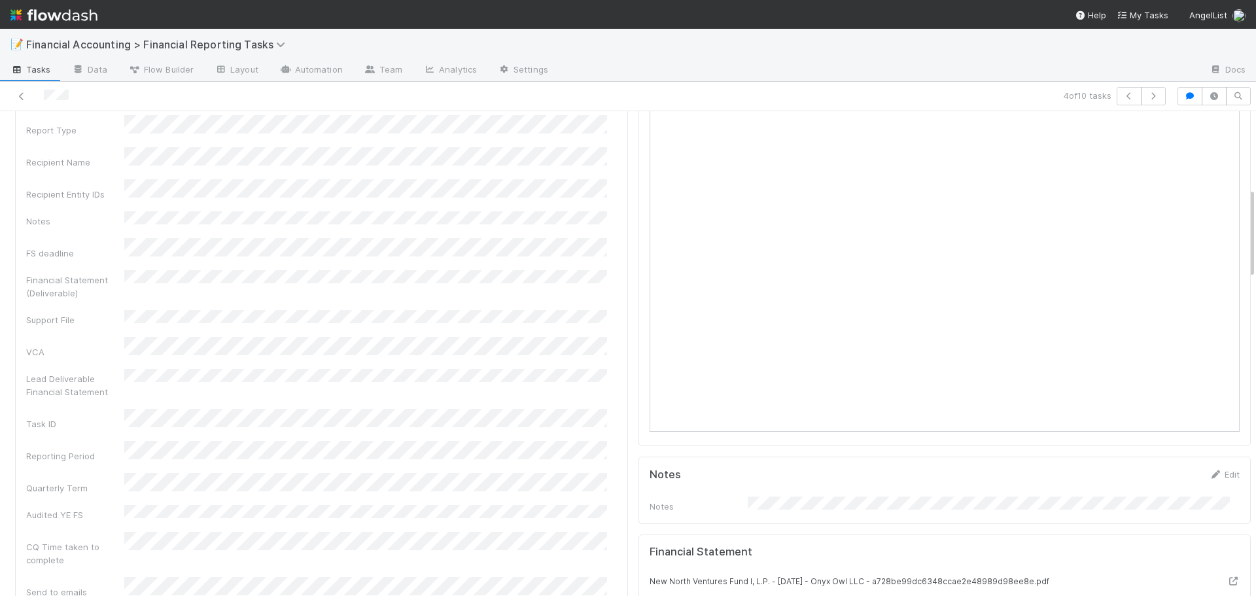
scroll to position [458, 0]
click at [1123, 97] on icon "button" at bounding box center [1129, 96] width 13 height 8
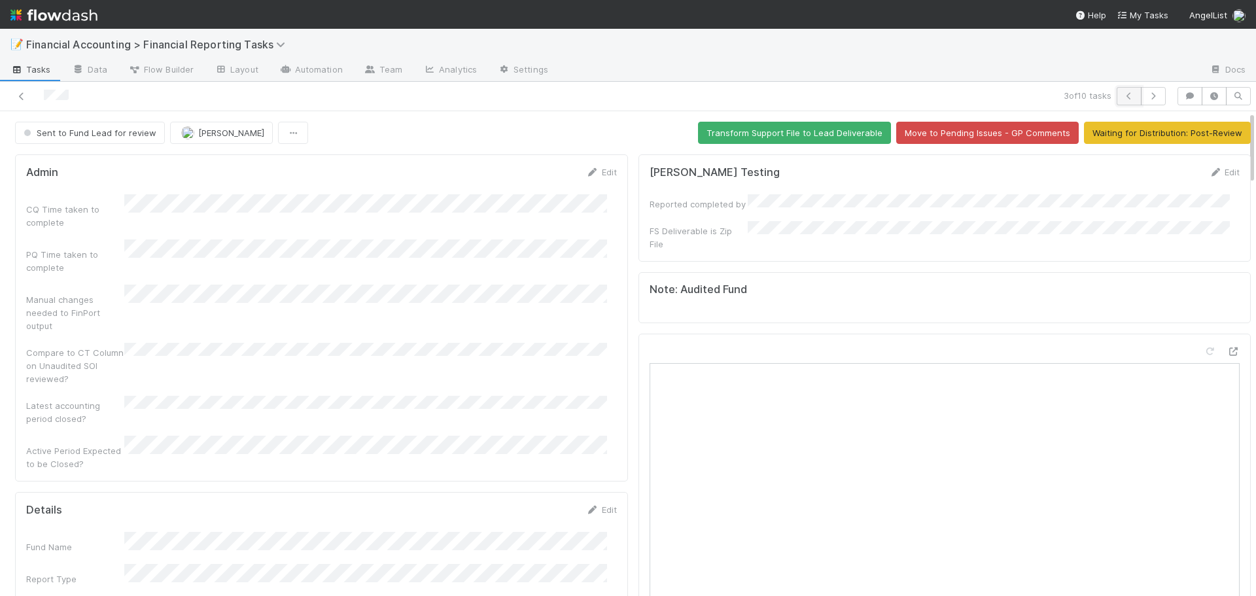
click at [1123, 94] on icon "button" at bounding box center [1129, 96] width 13 height 8
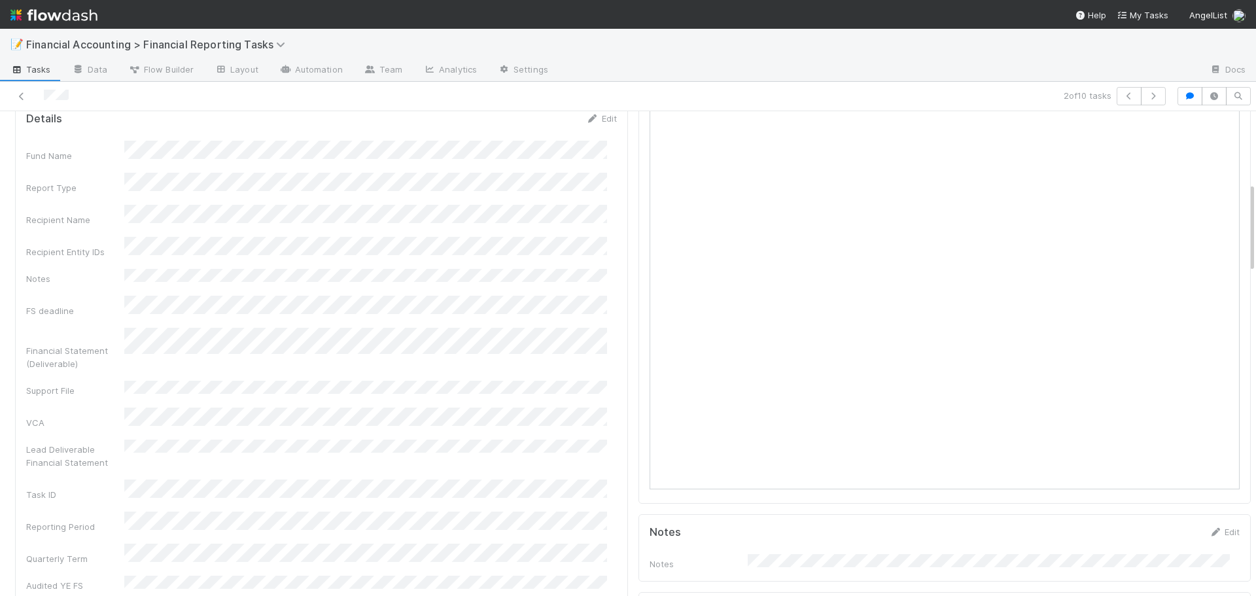
scroll to position [392, 0]
click at [1123, 94] on icon "button" at bounding box center [1129, 96] width 13 height 8
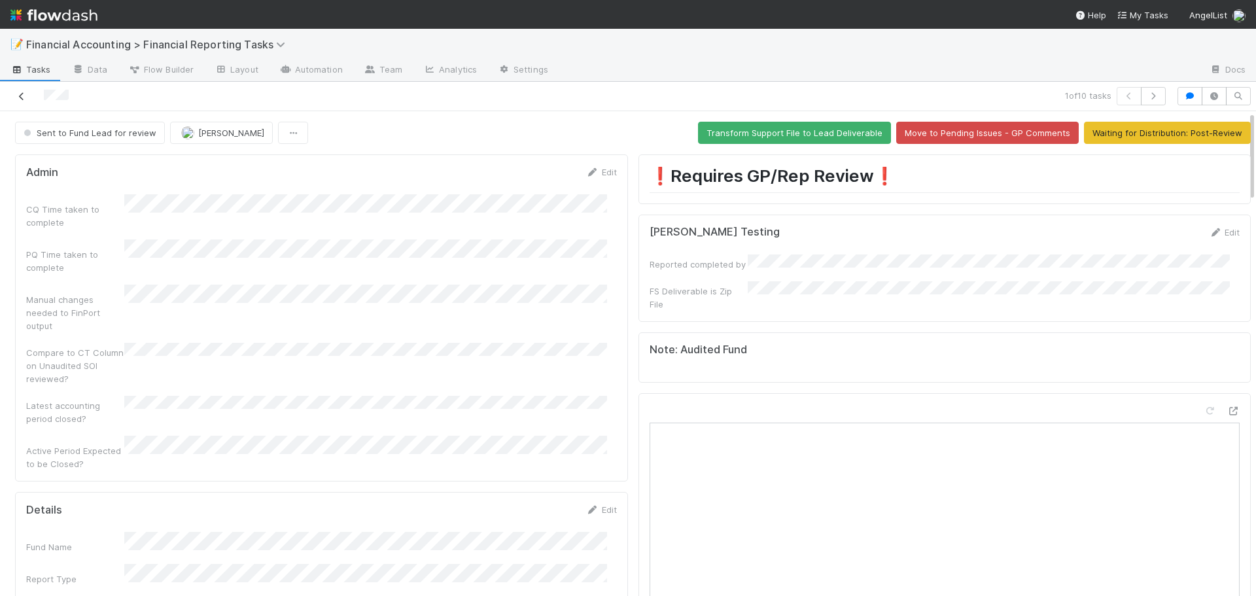
click at [24, 92] on icon at bounding box center [21, 96] width 13 height 9
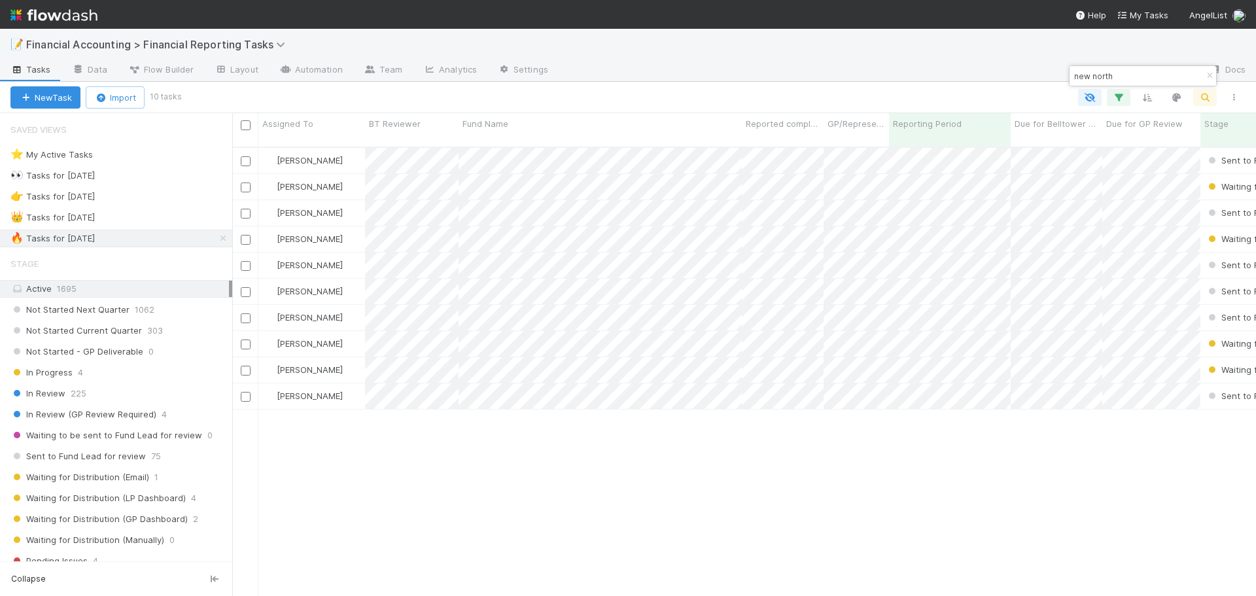
scroll to position [450, 1014]
click at [1210, 76] on icon "button" at bounding box center [1209, 76] width 13 height 8
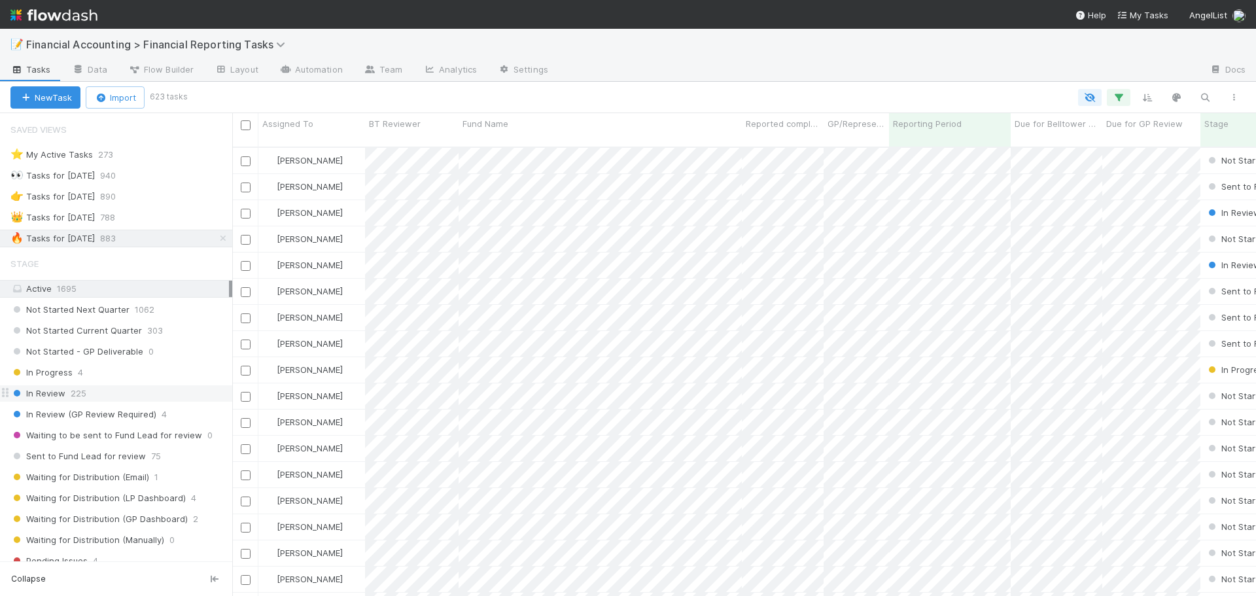
click at [103, 395] on div "In Review 225" at bounding box center [121, 393] width 222 height 16
click at [139, 413] on span "In Review (GP Review Required)" at bounding box center [83, 414] width 146 height 16
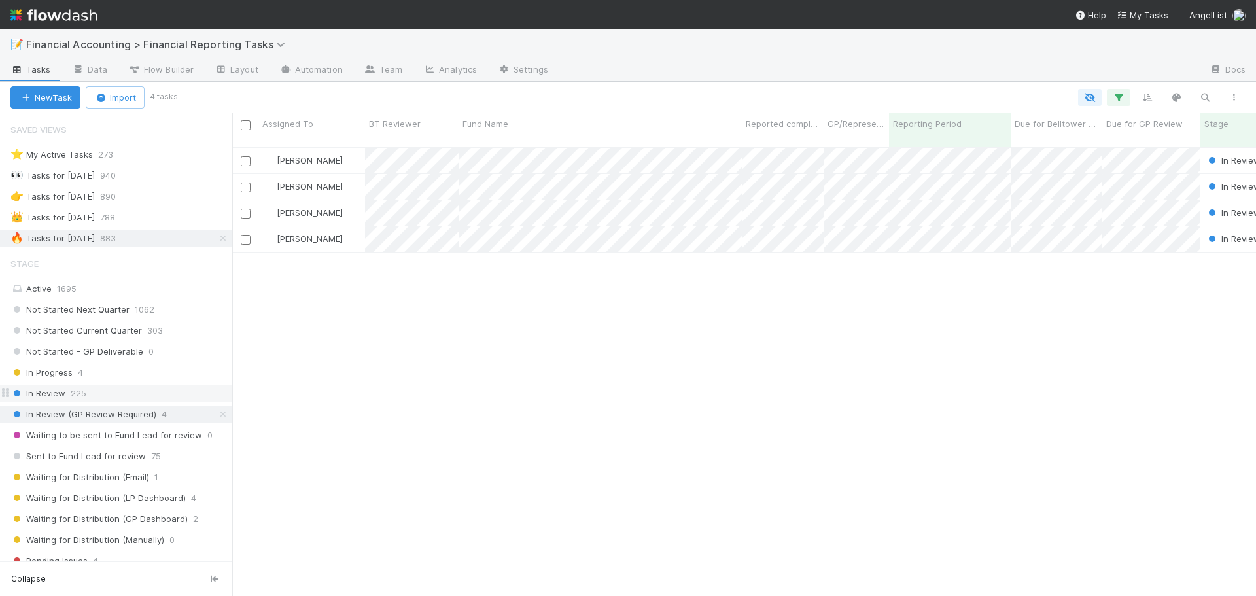
scroll to position [450, 1014]
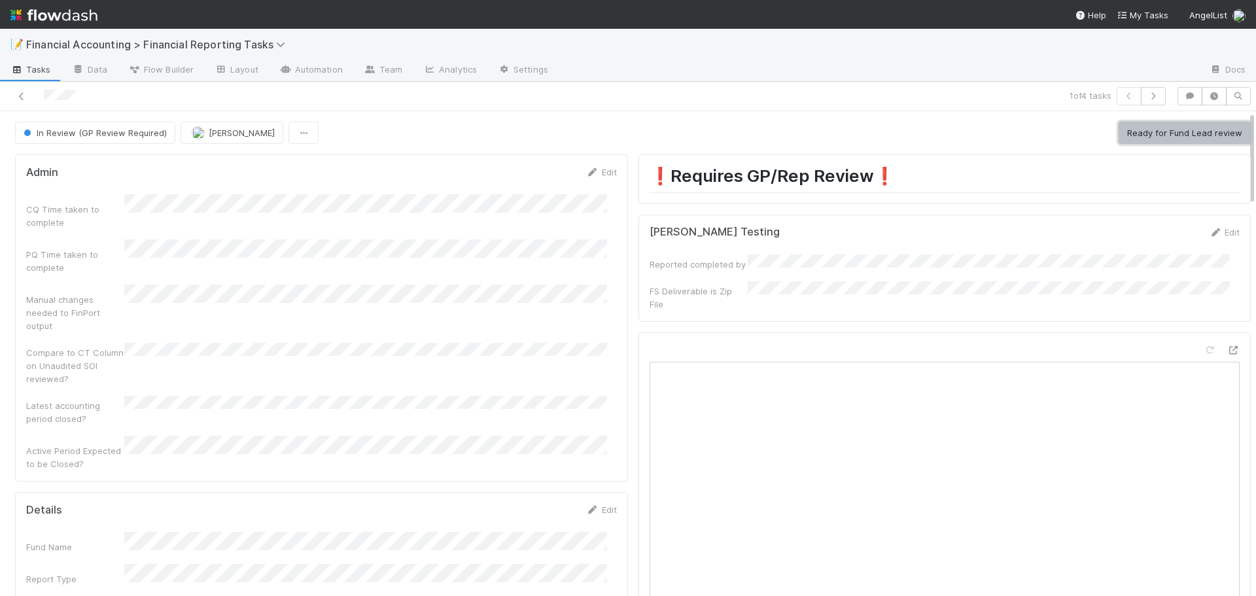
click at [1145, 135] on button "Ready for Fund Lead review" at bounding box center [1185, 133] width 132 height 22
click at [20, 94] on icon at bounding box center [21, 96] width 13 height 9
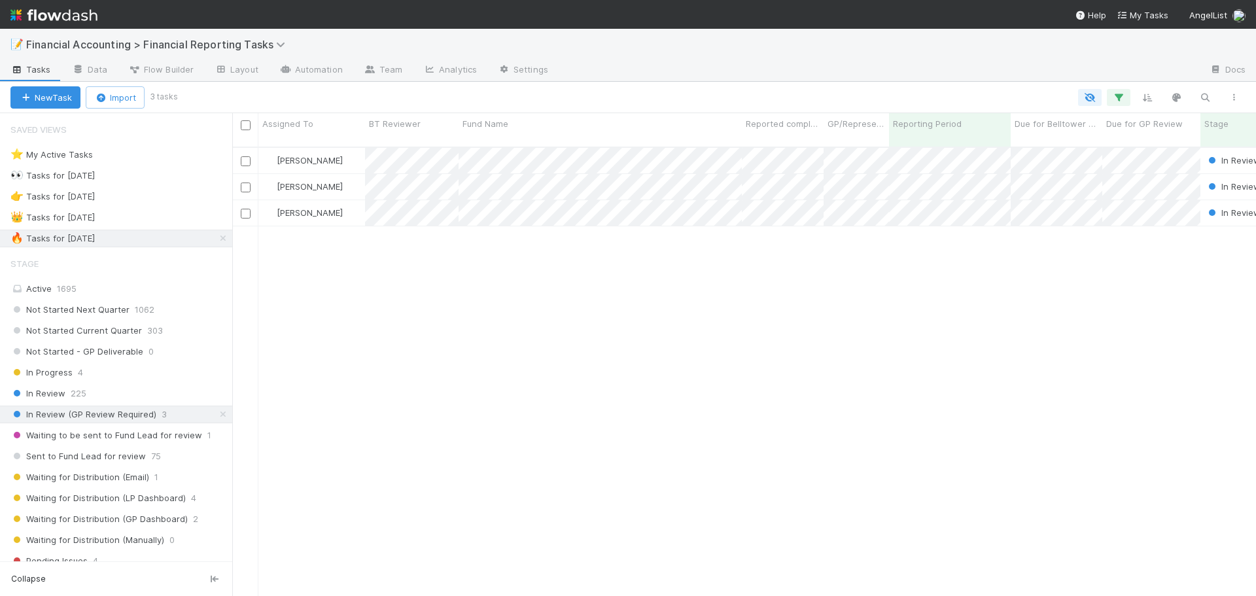
scroll to position [450, 1014]
click at [338, 175] on div "[PERSON_NAME]" at bounding box center [311, 187] width 107 height 26
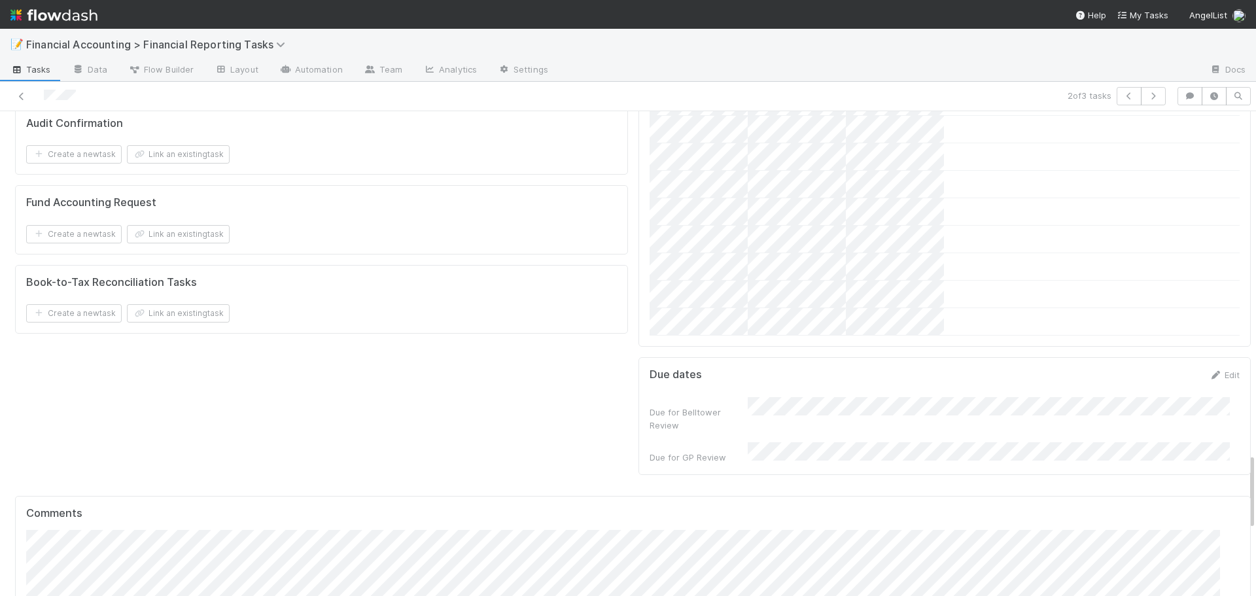
scroll to position [2420, 0]
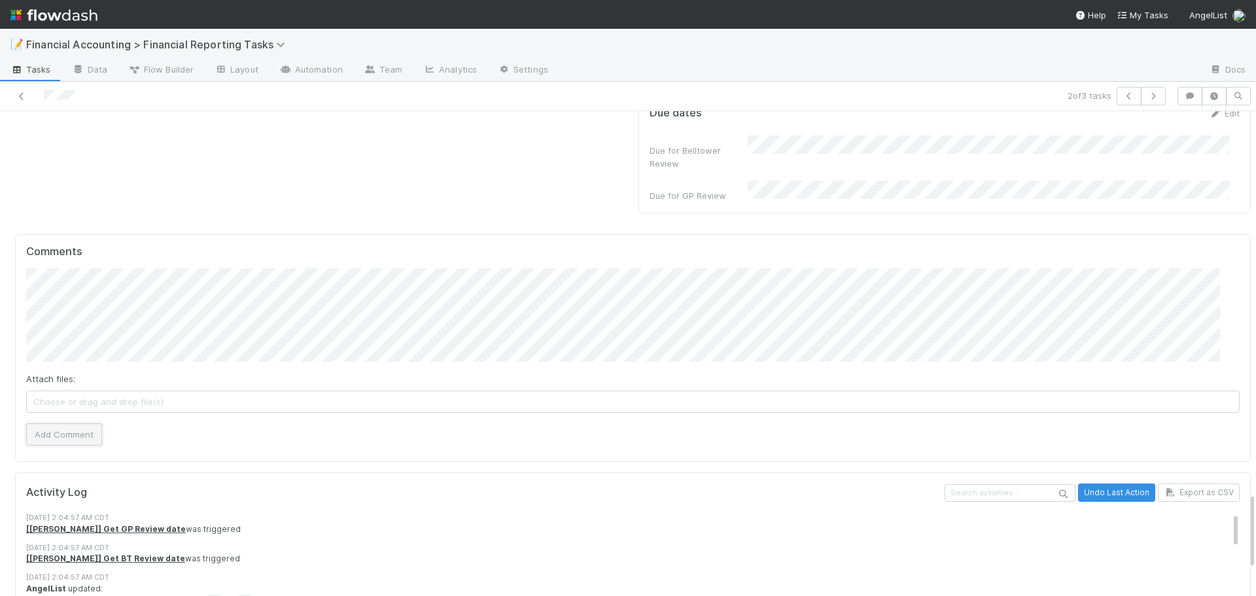
click at [56, 423] on button "Add Comment" at bounding box center [64, 434] width 76 height 22
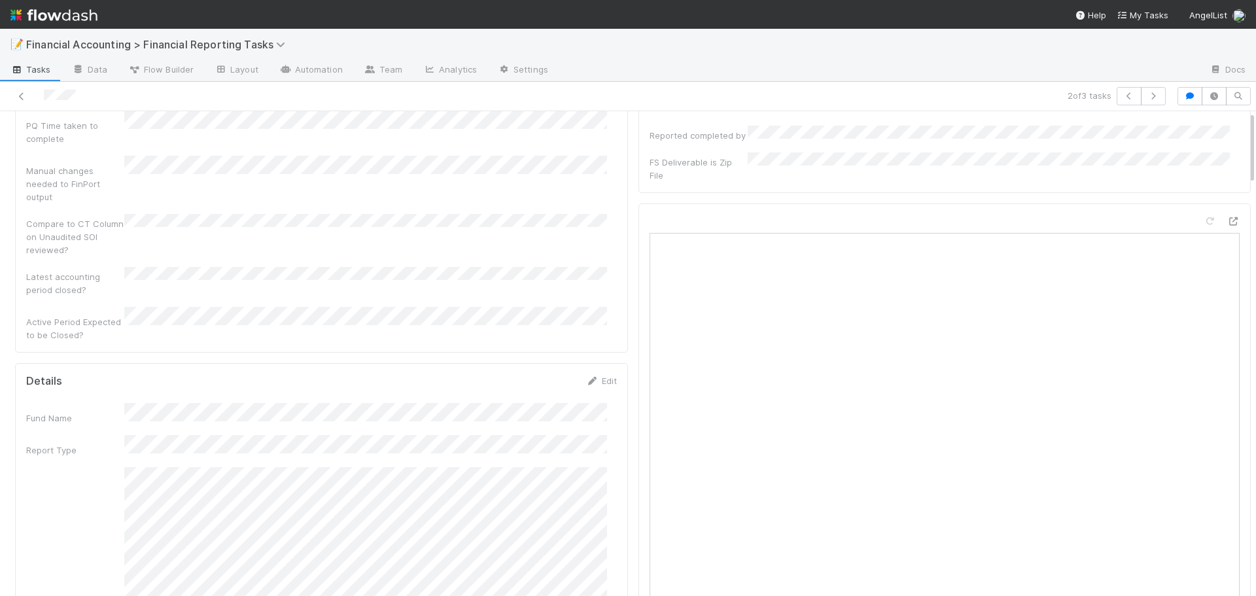
scroll to position [0, 0]
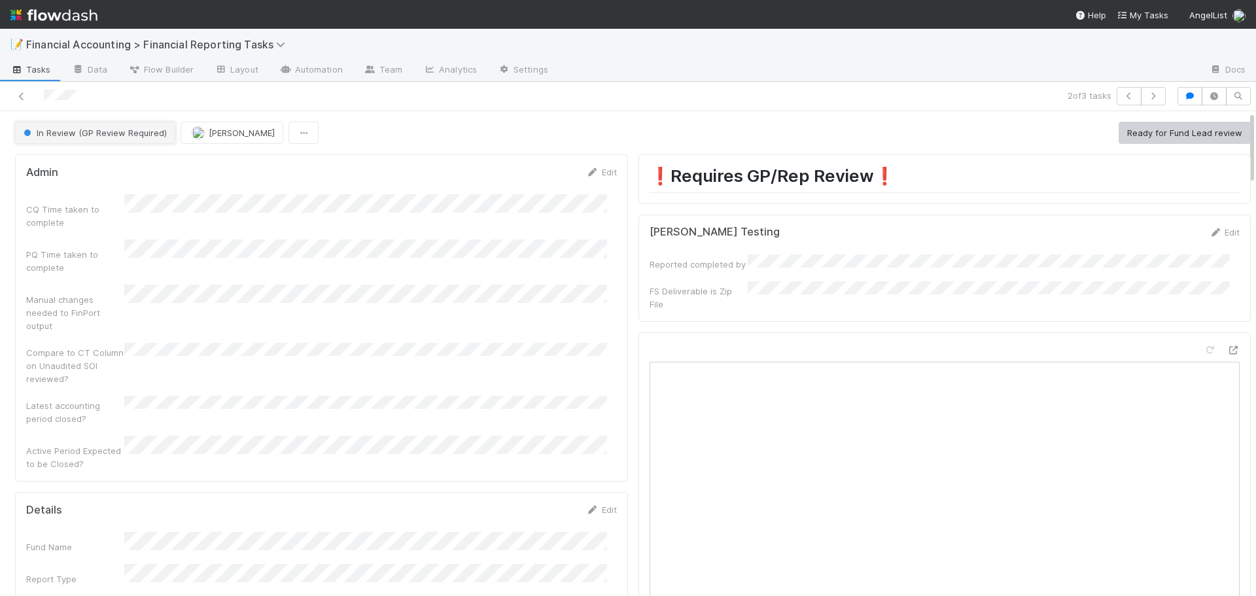
click at [126, 131] on span "In Review (GP Review Required)" at bounding box center [94, 133] width 146 height 10
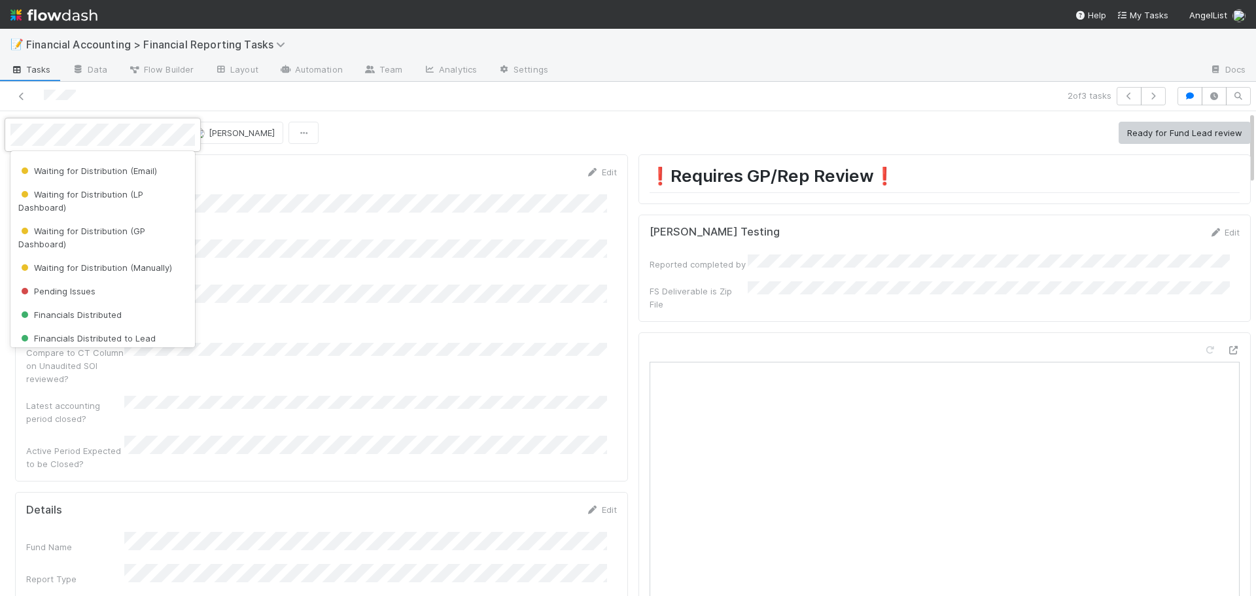
scroll to position [262, 0]
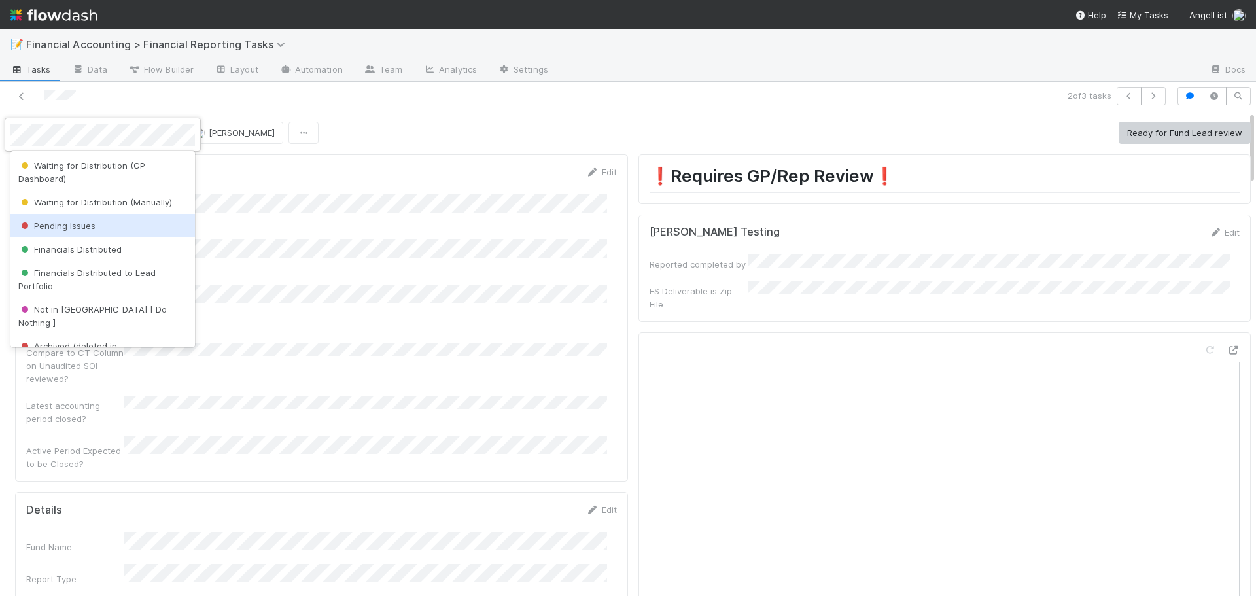
click at [92, 230] on span "Pending Issues" at bounding box center [56, 225] width 77 height 10
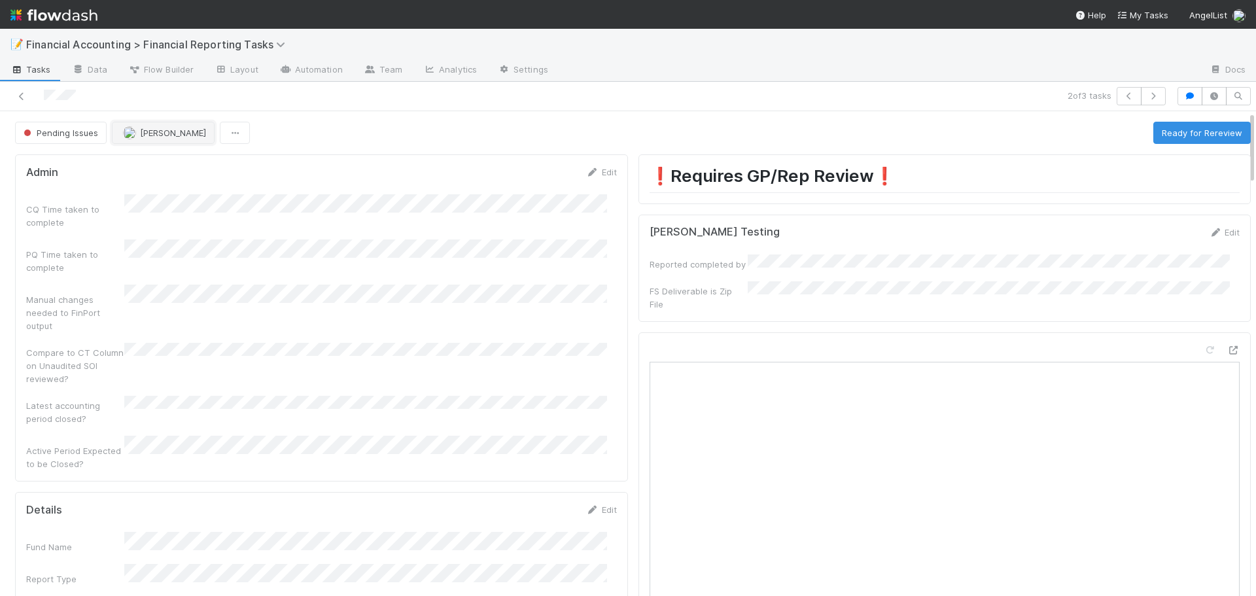
click at [159, 130] on span "[PERSON_NAME]" at bounding box center [173, 133] width 66 height 10
click at [24, 90] on link at bounding box center [21, 96] width 13 height 13
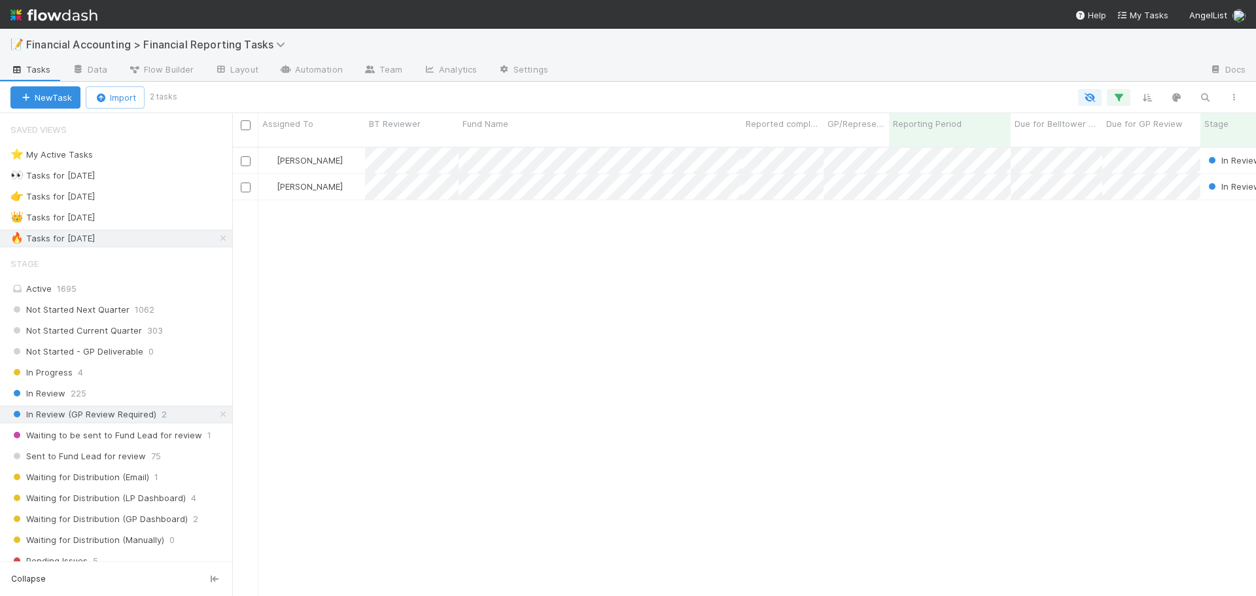
scroll to position [450, 1014]
click at [118, 391] on div "In Review 225" at bounding box center [121, 393] width 222 height 16
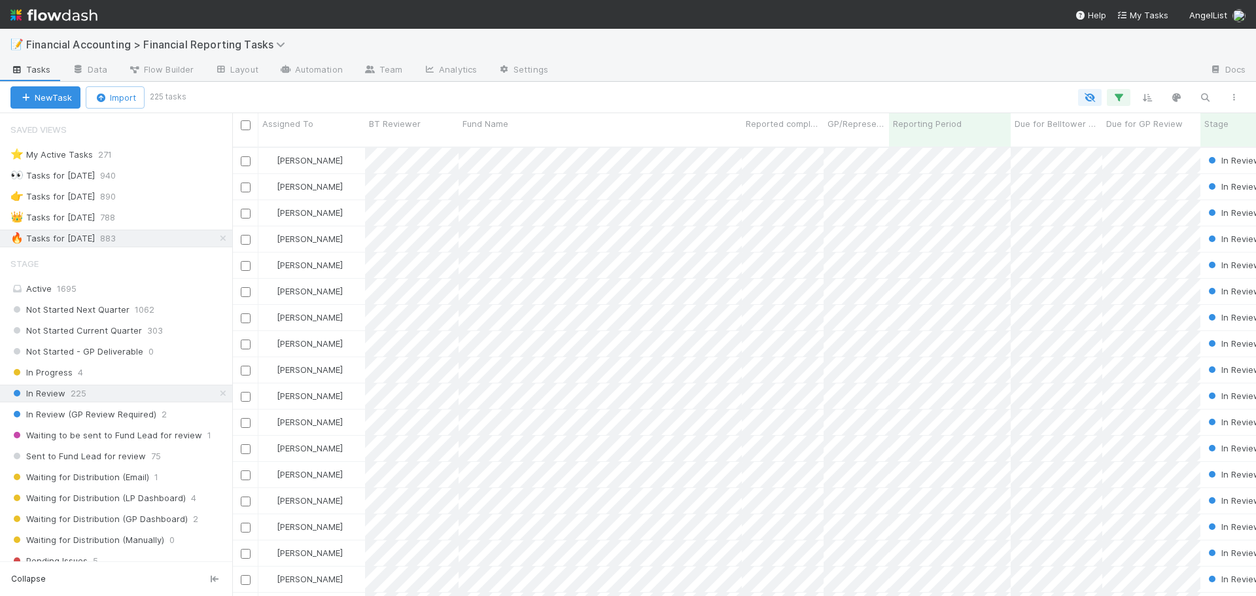
scroll to position [450, 1014]
click at [76, 287] on div "Active 1695" at bounding box center [119, 289] width 218 height 16
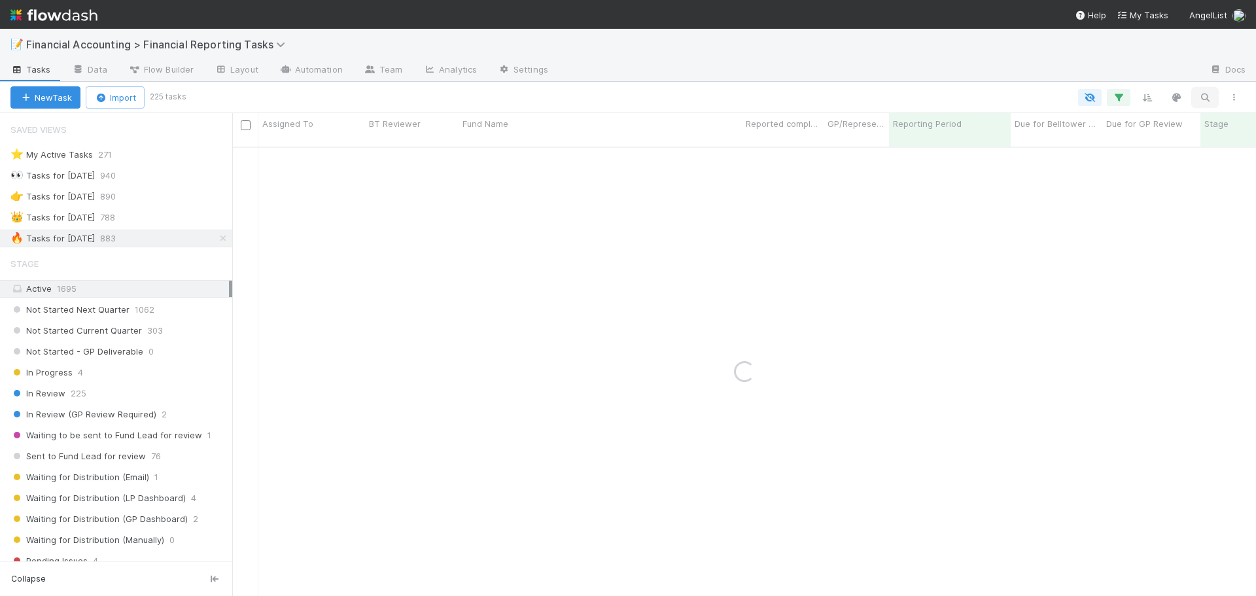
click at [1200, 93] on icon "button" at bounding box center [1204, 98] width 13 height 12
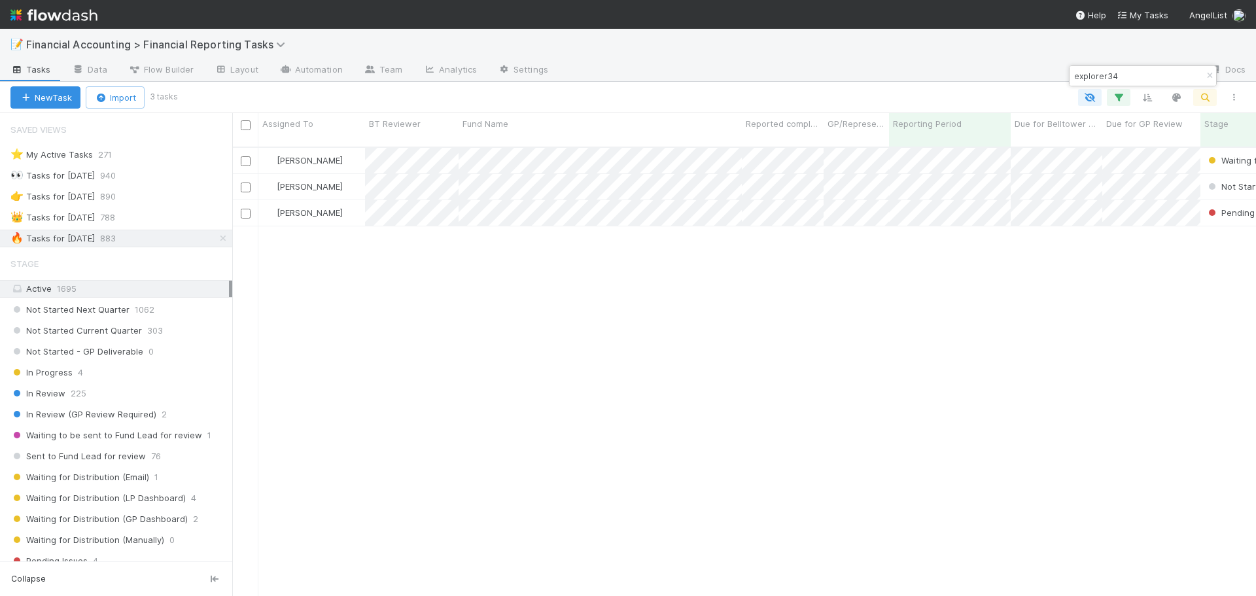
scroll to position [450, 1014]
type input "explorer34"
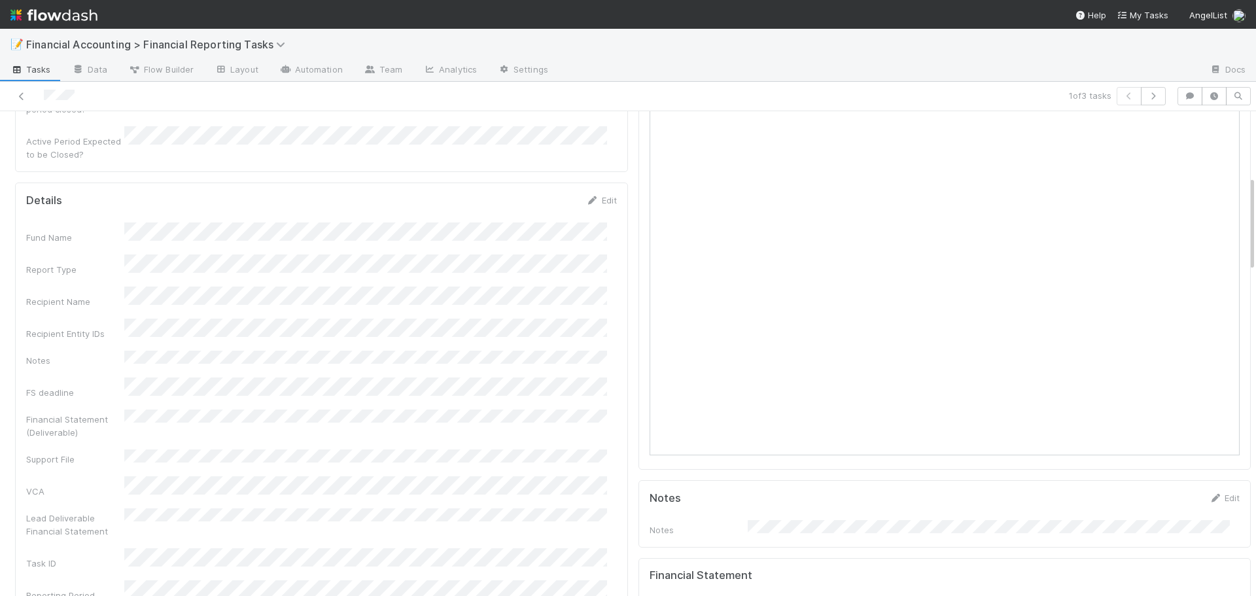
scroll to position [327, 0]
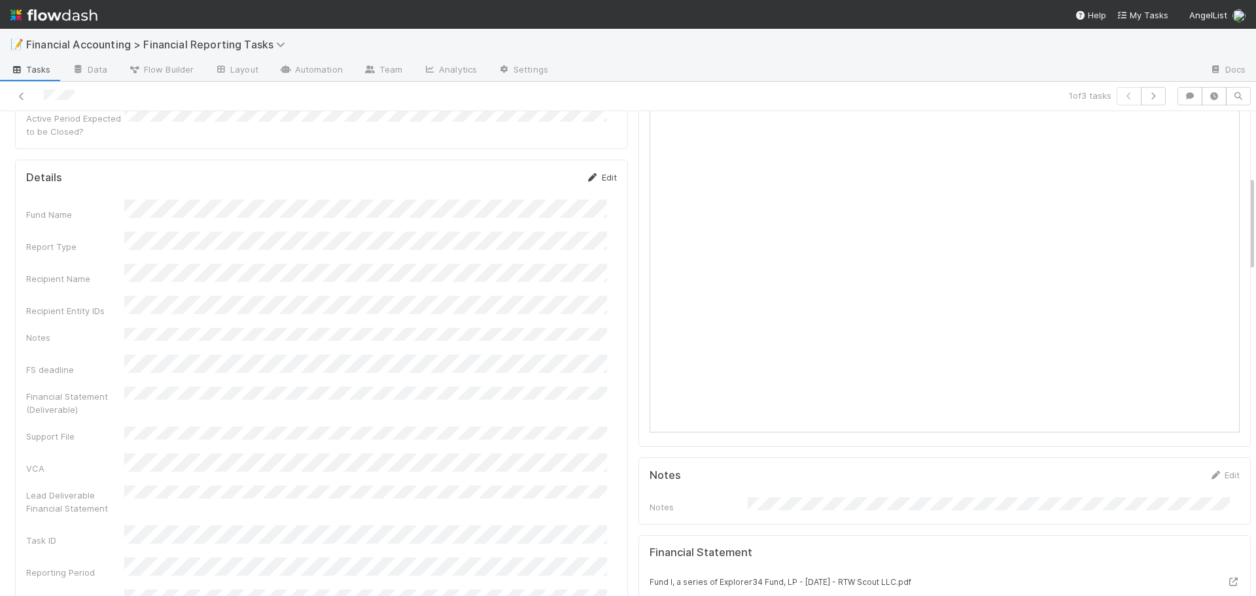
click at [599, 172] on link "Edit" at bounding box center [601, 177] width 31 height 10
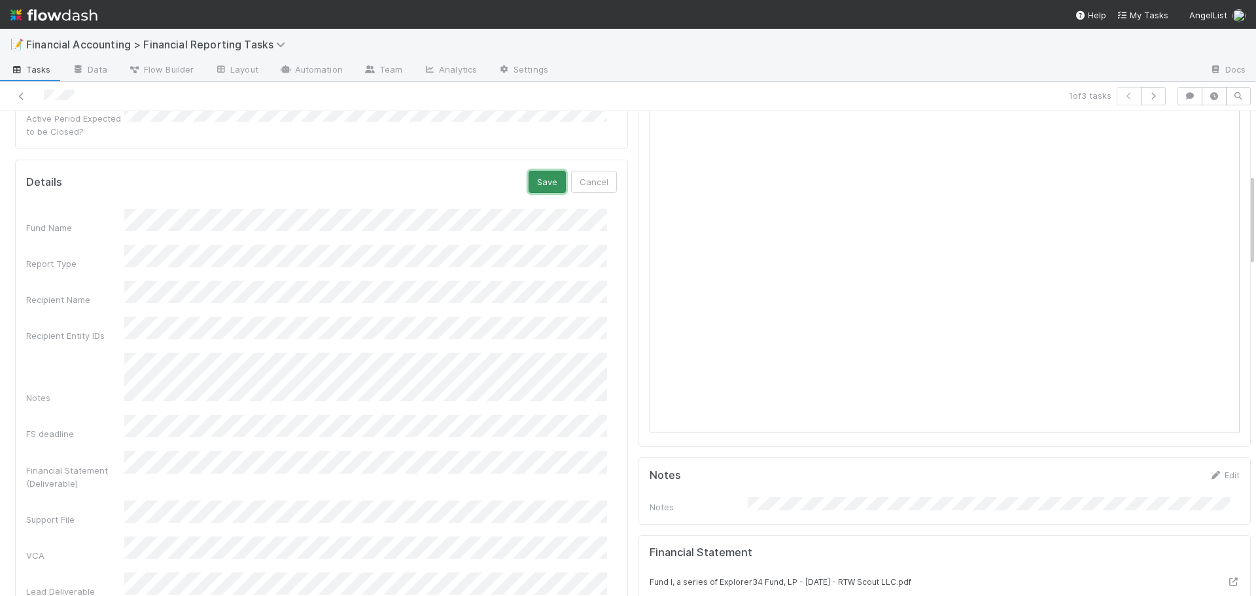
click at [536, 171] on button "Save" at bounding box center [547, 182] width 37 height 22
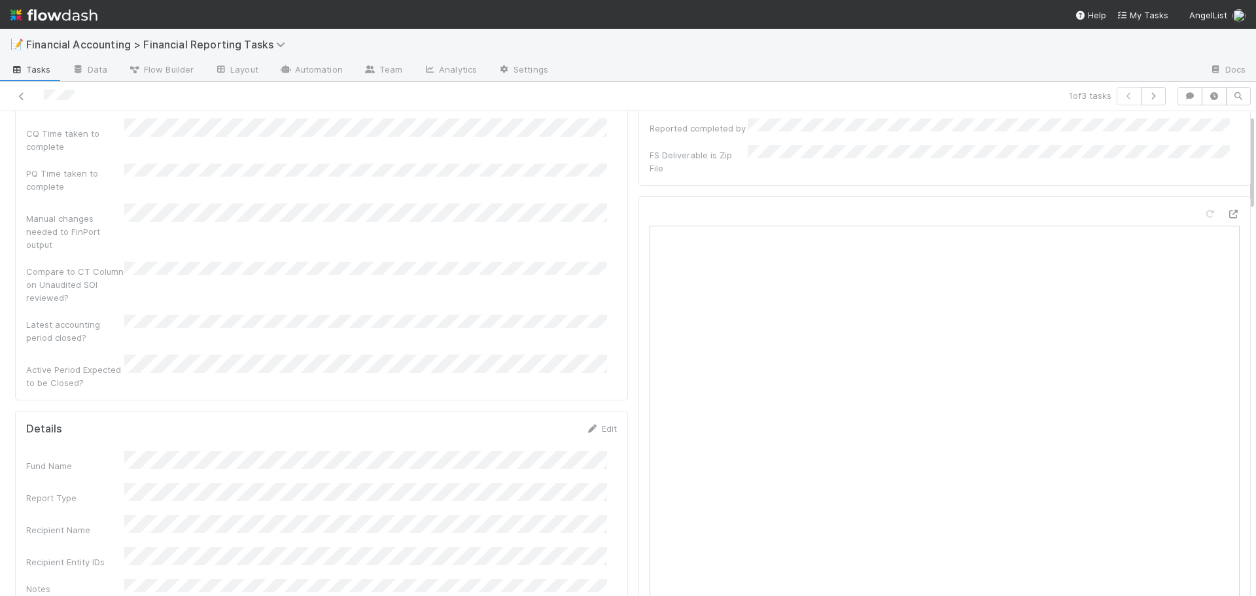
scroll to position [0, 0]
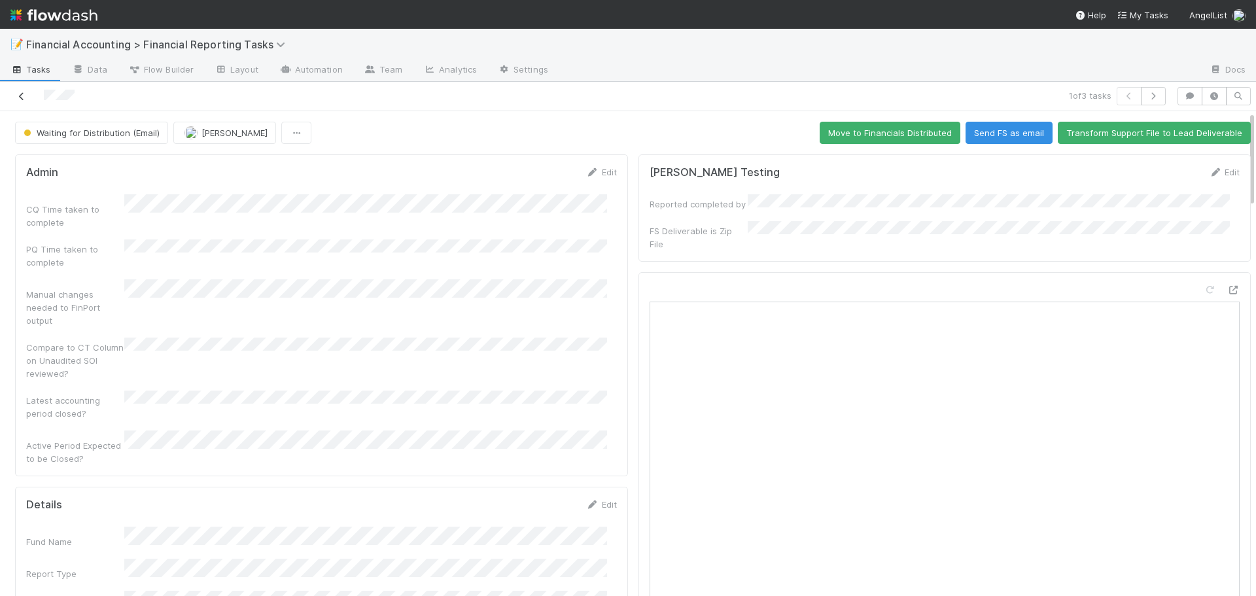
click at [23, 99] on icon at bounding box center [21, 96] width 13 height 9
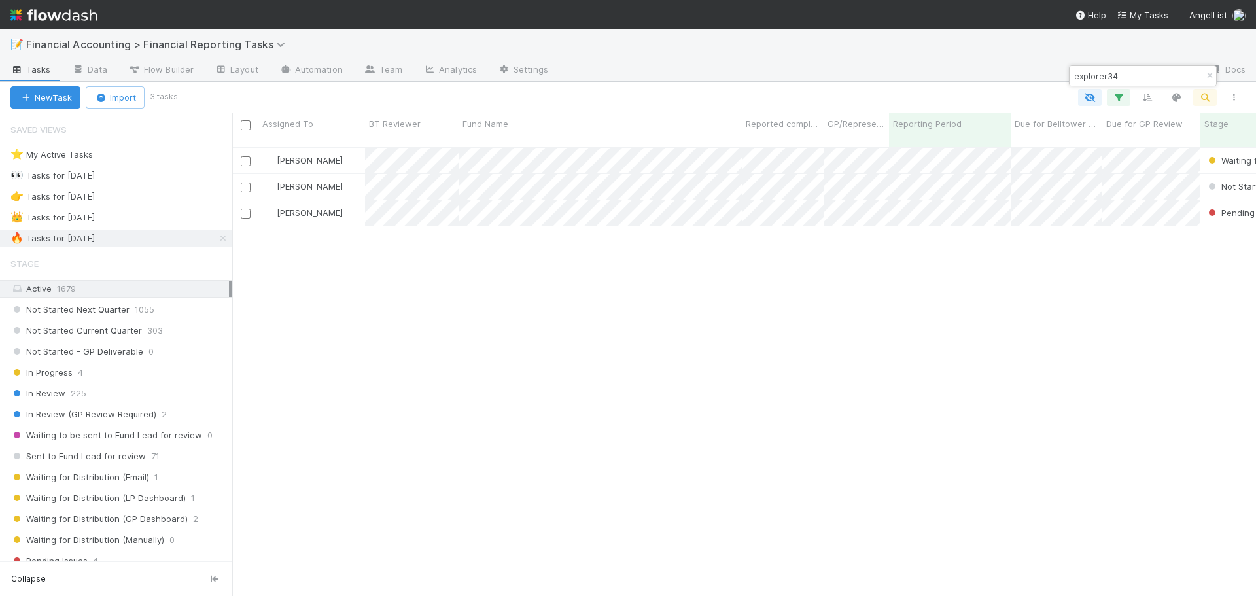
scroll to position [450, 1014]
click at [1130, 78] on input "explorer34" at bounding box center [1137, 76] width 131 height 16
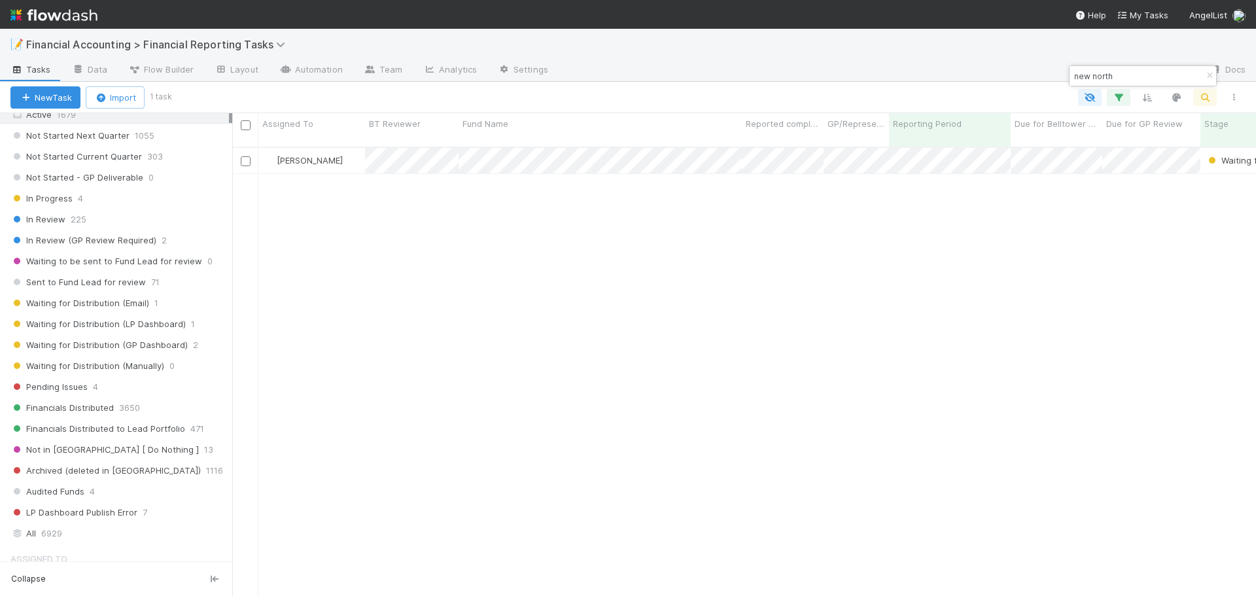
scroll to position [262, 0]
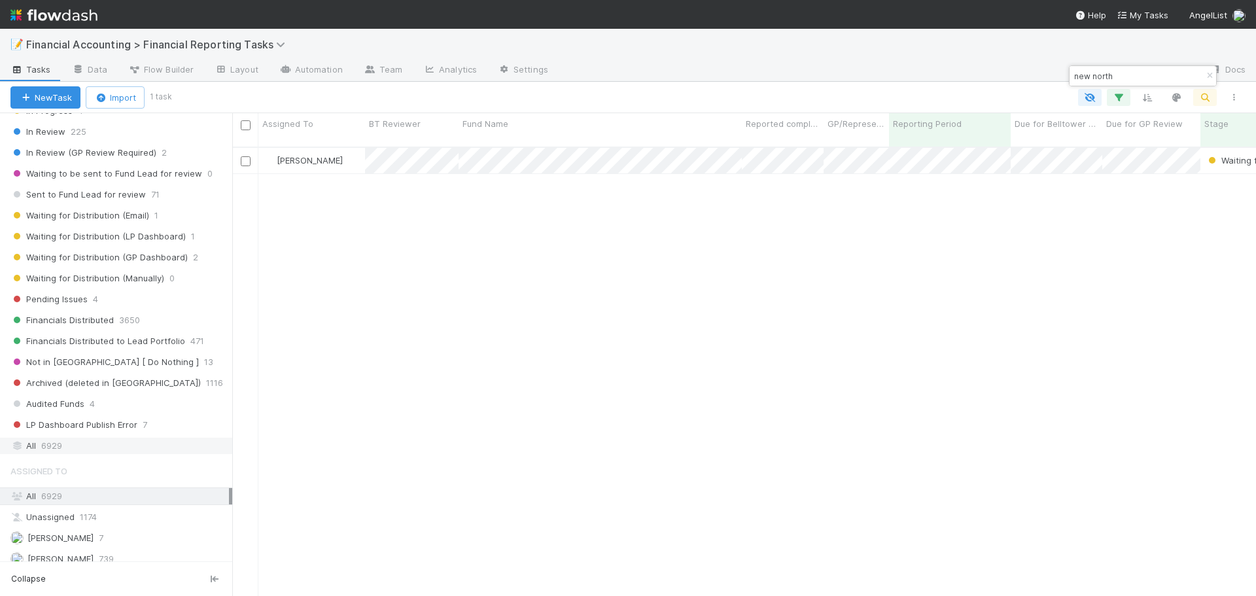
type input "new north"
click at [113, 444] on div "All 6929" at bounding box center [119, 446] width 218 height 16
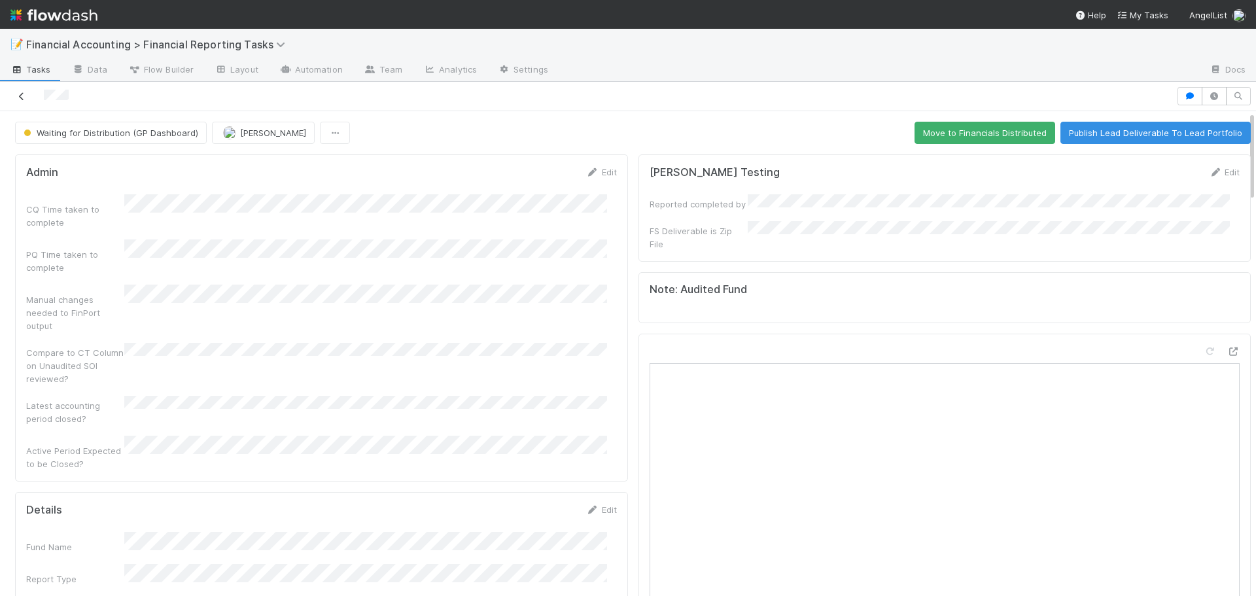
click at [23, 96] on icon at bounding box center [21, 96] width 13 height 9
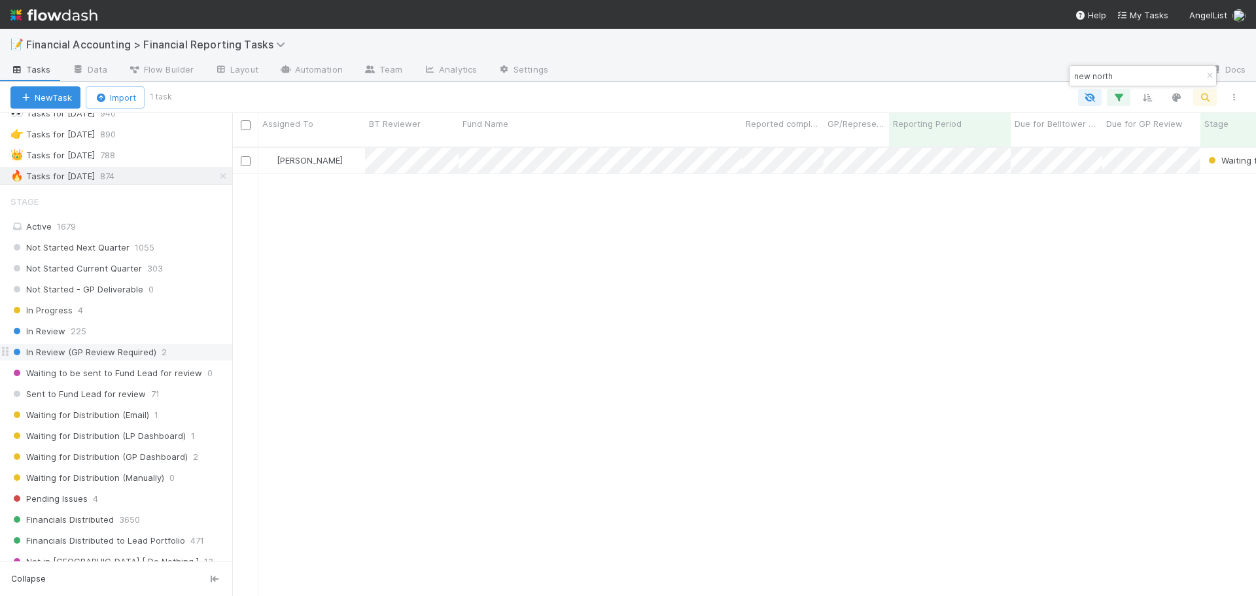
scroll to position [65, 0]
click at [66, 393] on span "Sent to Fund Lead for review" at bounding box center [77, 391] width 135 height 16
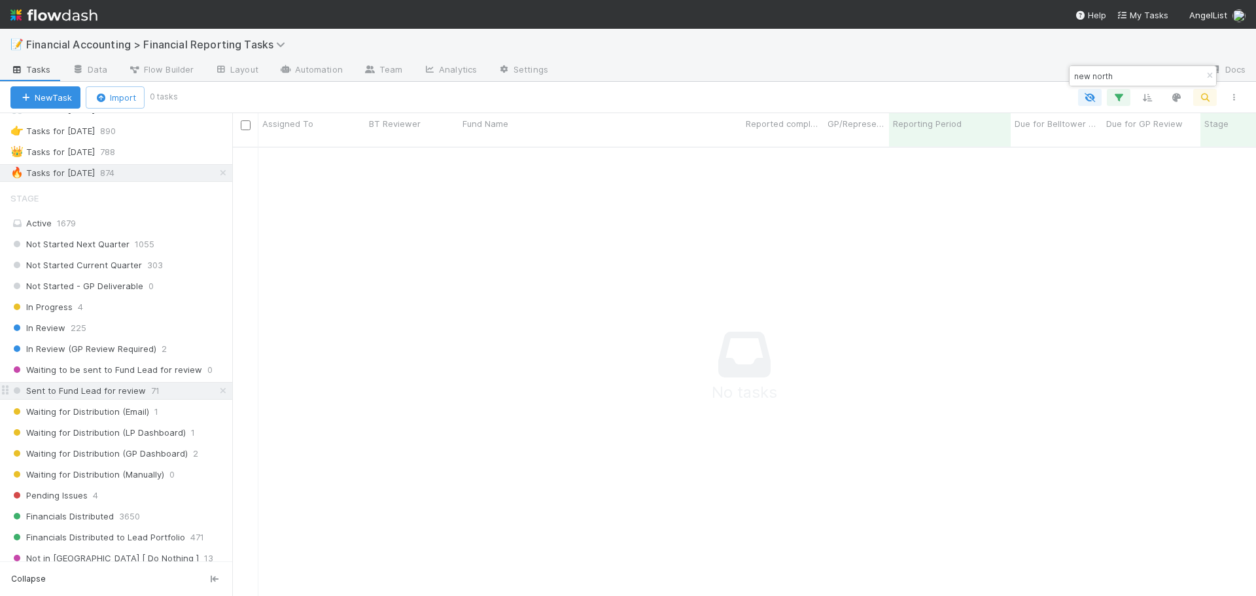
scroll to position [440, 1014]
click at [1093, 77] on input "new north" at bounding box center [1137, 76] width 131 height 16
type input "new north"
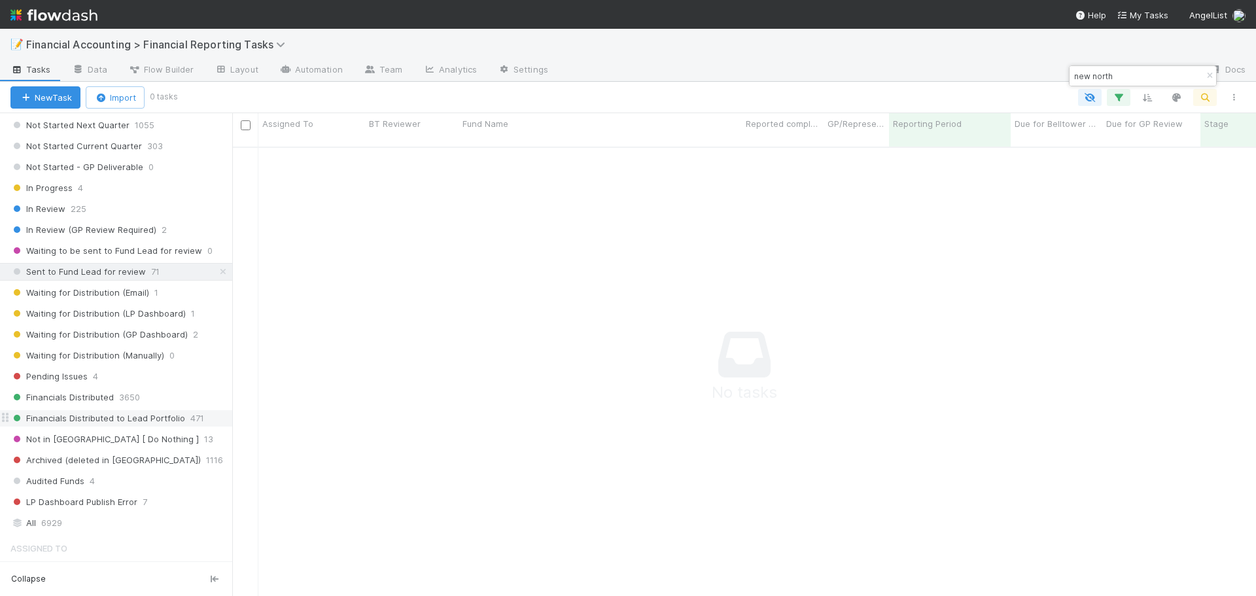
scroll to position [196, 0]
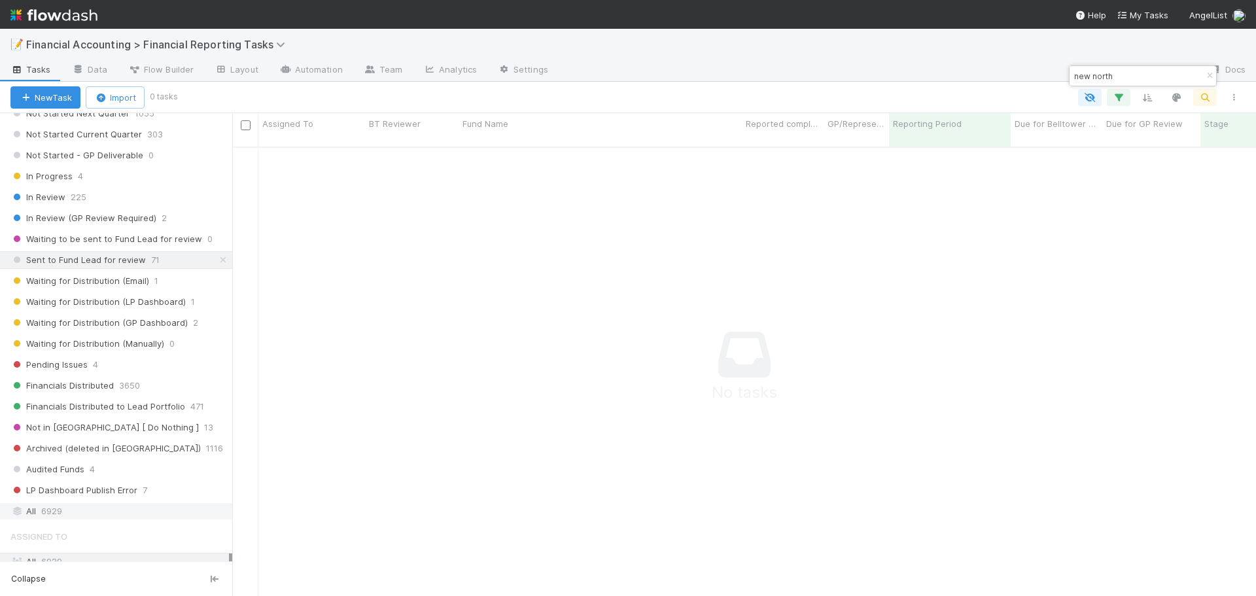
click at [122, 510] on div "All 6929" at bounding box center [119, 511] width 218 height 16
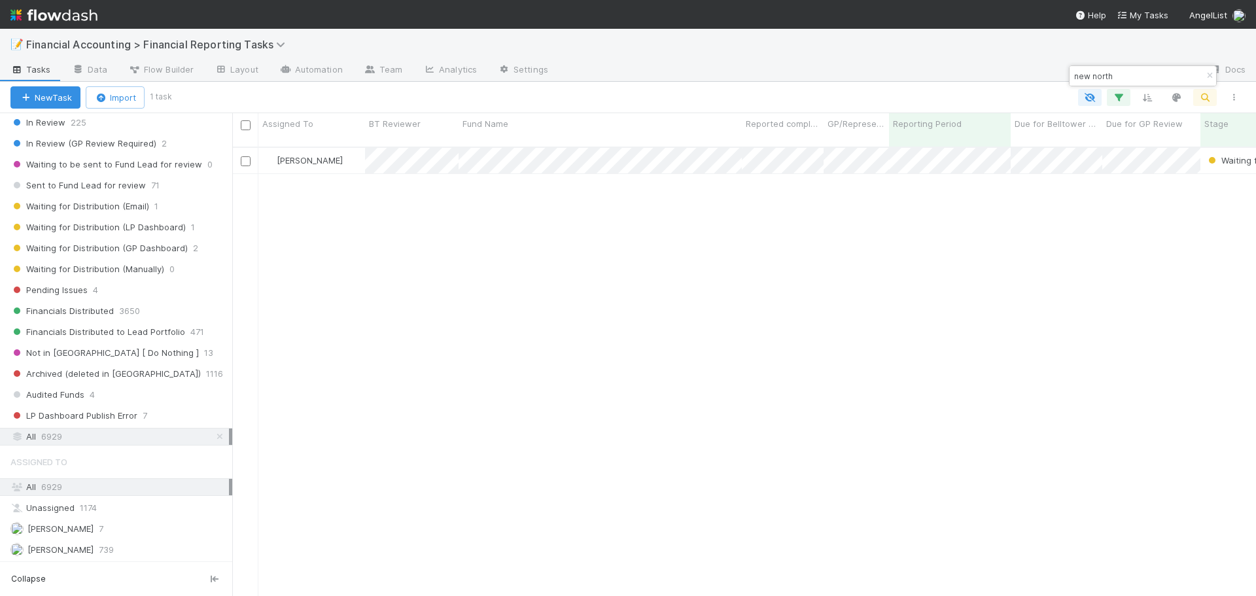
scroll to position [262, 0]
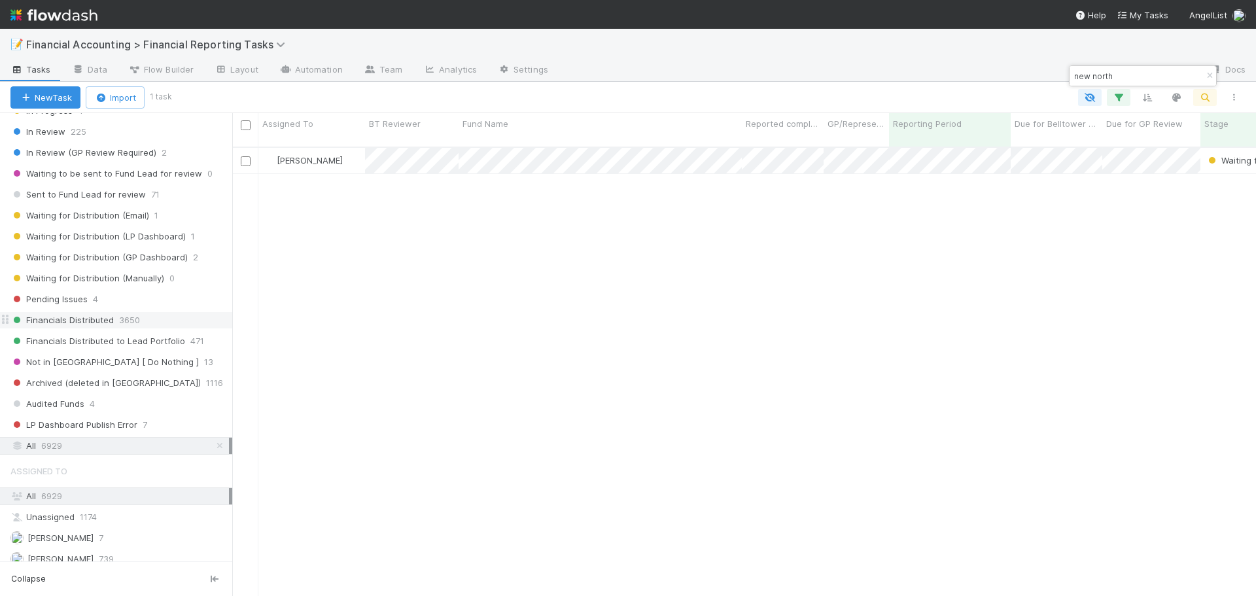
click at [152, 322] on div "Financials Distributed 3650" at bounding box center [121, 320] width 222 height 16
click at [99, 445] on div "All 6929" at bounding box center [119, 446] width 218 height 16
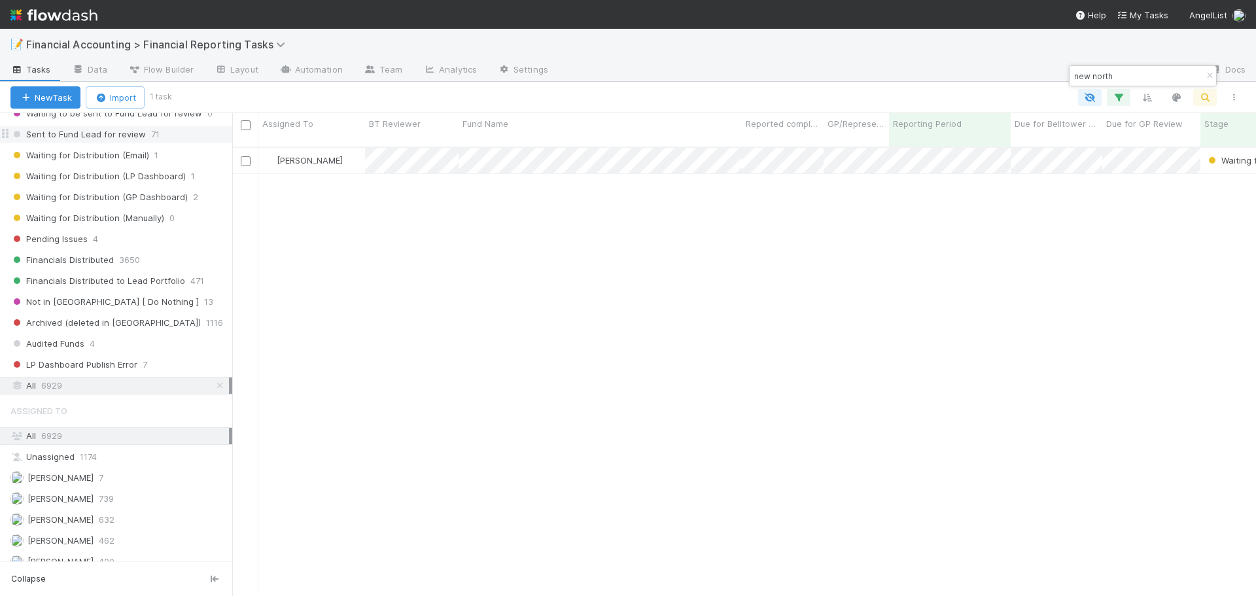
scroll to position [327, 0]
click at [69, 321] on span "Archived (deleted in [GEOGRAPHIC_DATA])" at bounding box center [105, 317] width 190 height 16
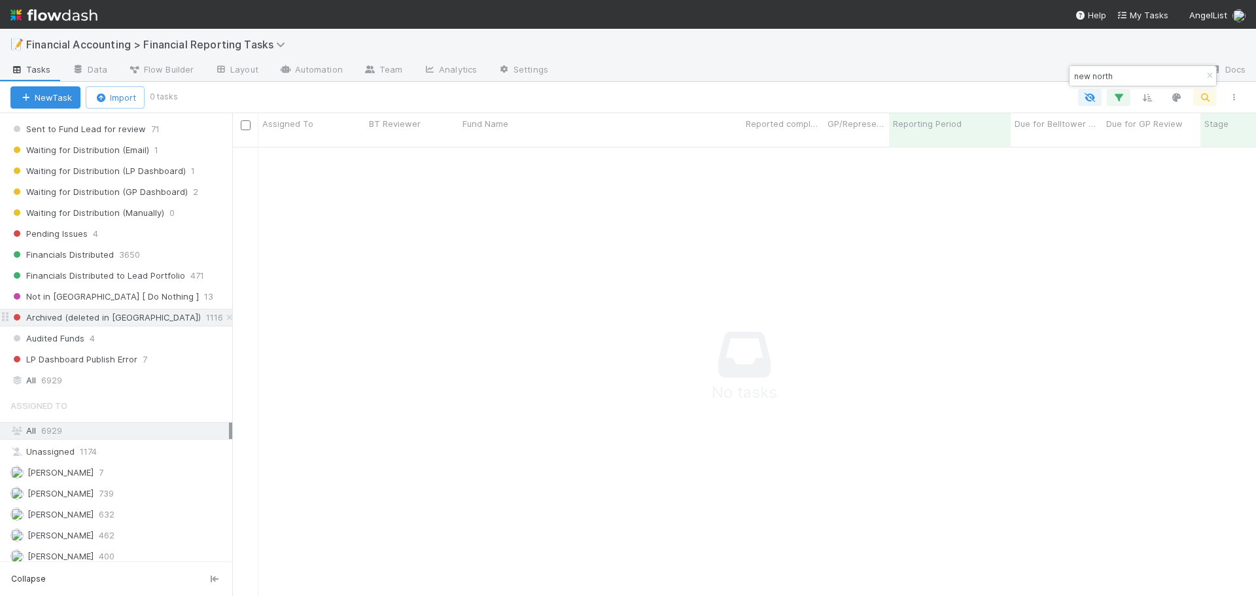
scroll to position [440, 1014]
click at [79, 381] on div "All 6929" at bounding box center [119, 380] width 218 height 16
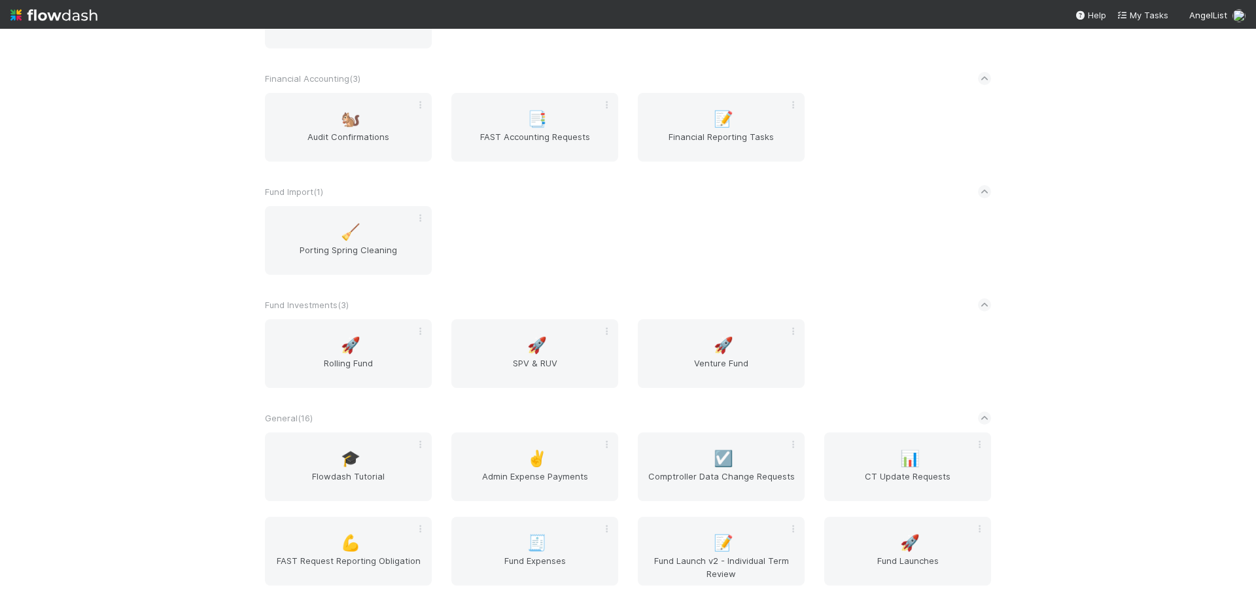
scroll to position [981, 0]
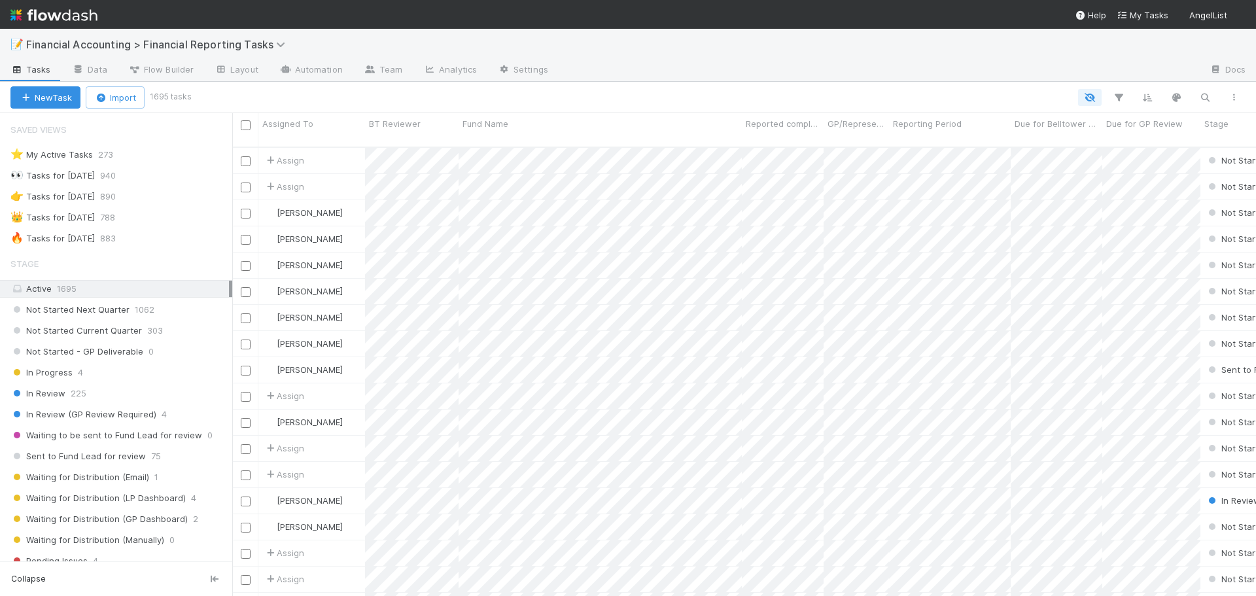
scroll to position [450, 1014]
click at [154, 224] on div "👑 Tasks for [DATE] 788" at bounding box center [121, 217] width 222 height 16
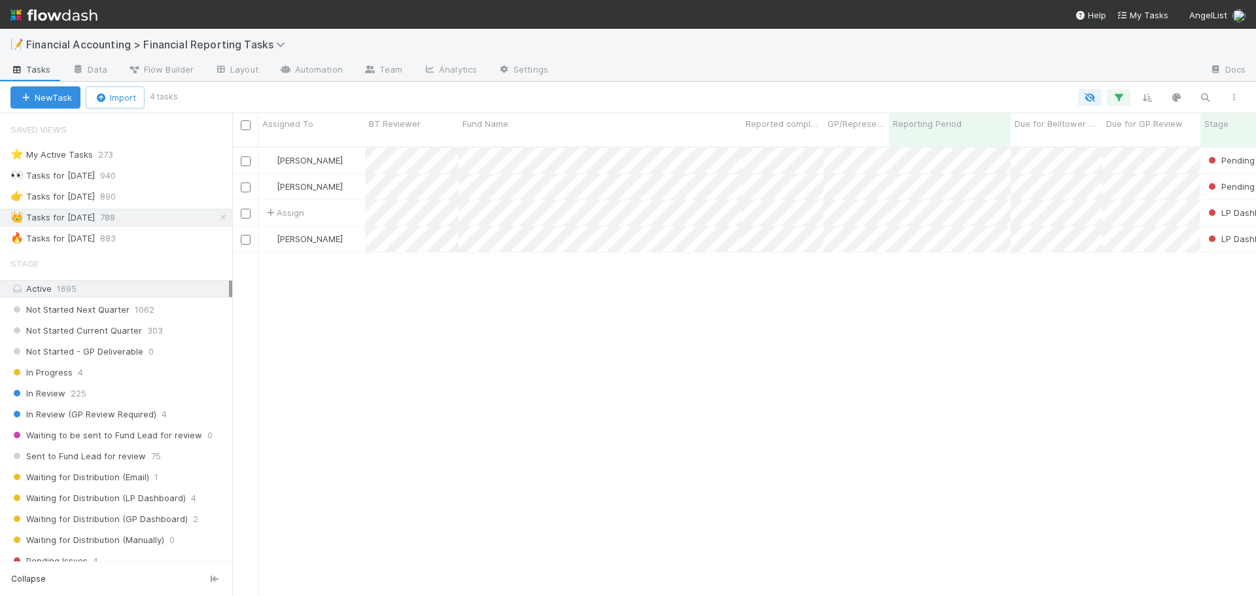
scroll to position [450, 1014]
click at [1209, 92] on icon "button" at bounding box center [1204, 98] width 13 height 12
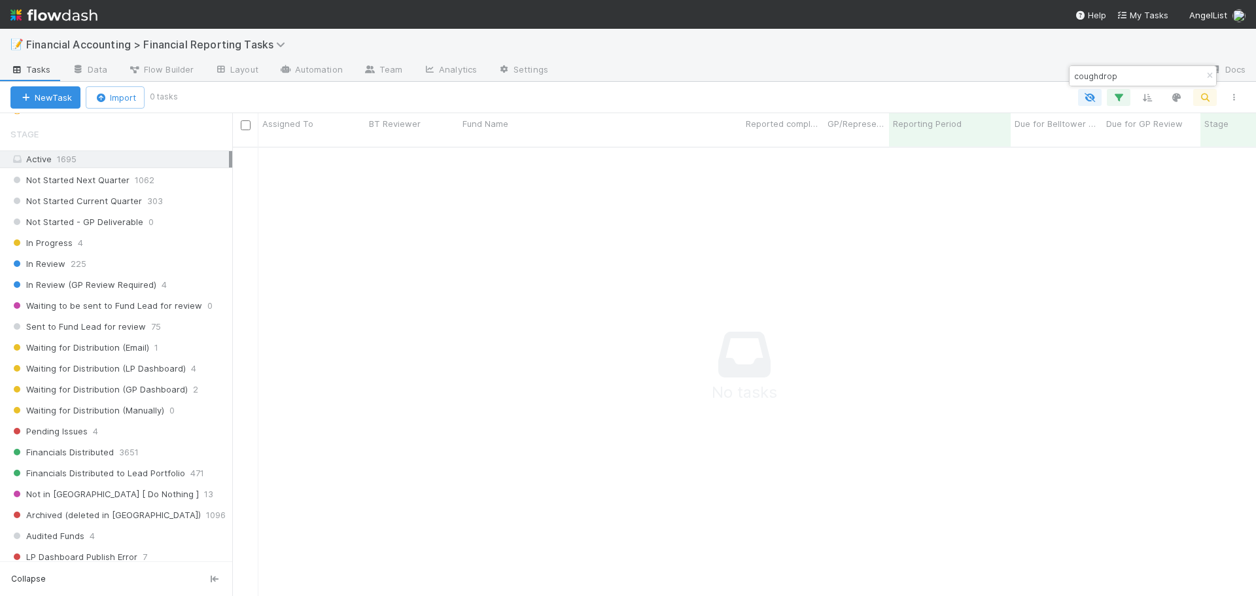
scroll to position [262, 0]
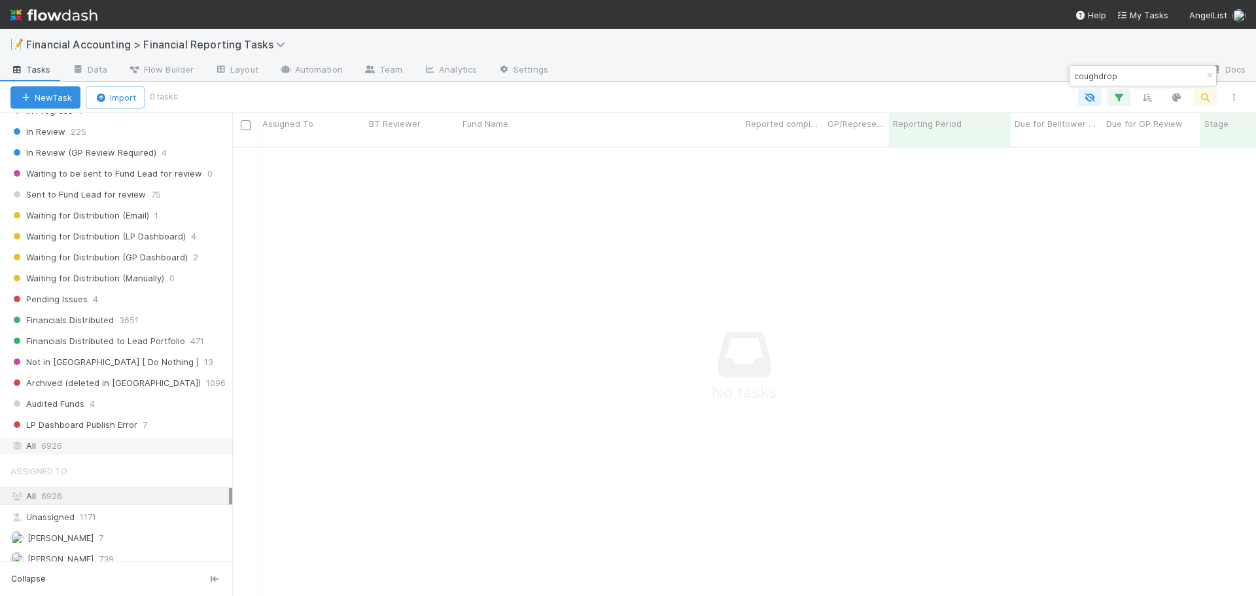
type input "coughdrop"
click at [83, 448] on div "All 6926" at bounding box center [119, 446] width 218 height 16
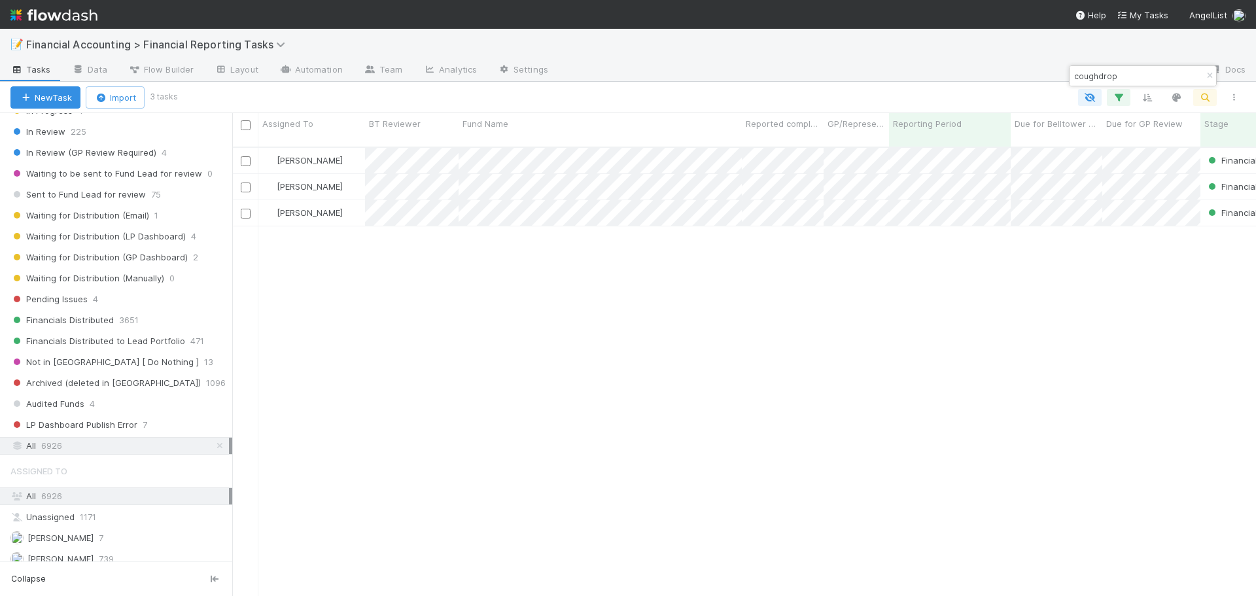
scroll to position [450, 1014]
click at [357, 174] on div "[PERSON_NAME]" at bounding box center [311, 187] width 107 height 26
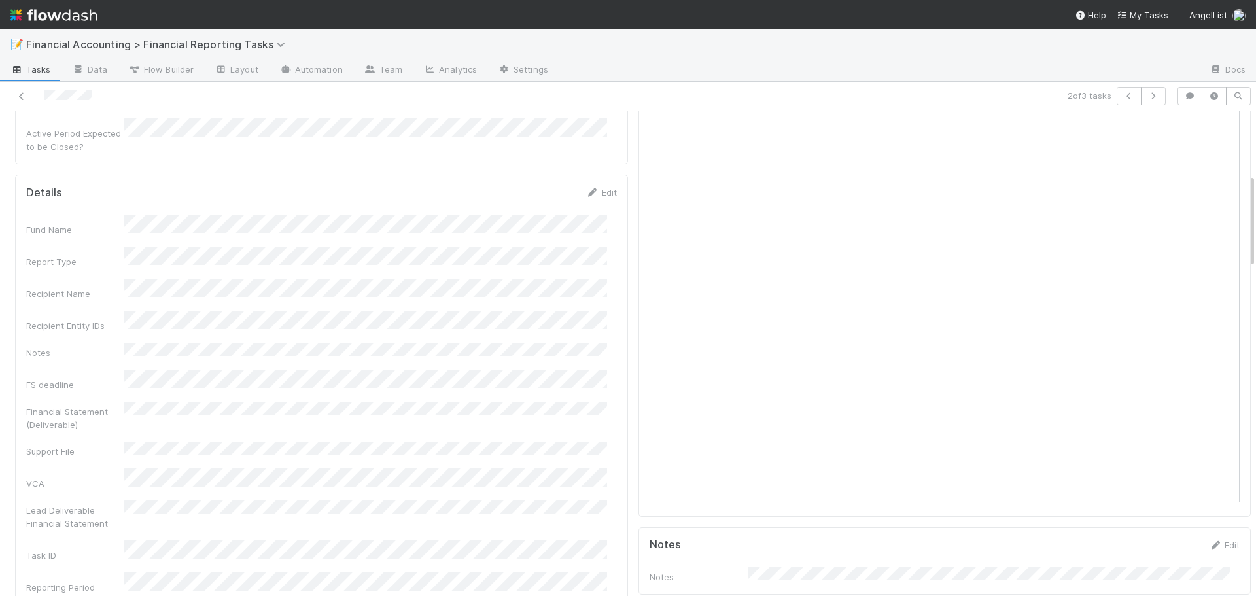
scroll to position [327, 0]
click at [21, 105] on div "2 of 3 tasks" at bounding box center [628, 96] width 1256 height 29
click at [21, 101] on link at bounding box center [21, 96] width 13 height 13
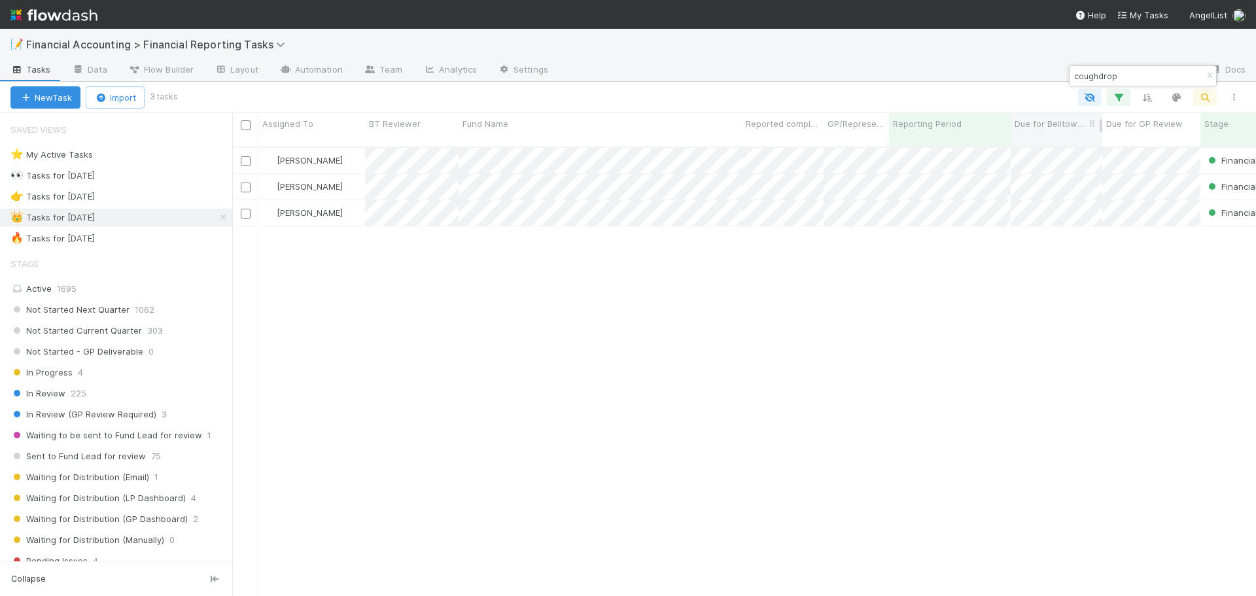
scroll to position [450, 1014]
click at [1125, 71] on input "coughdrop" at bounding box center [1137, 76] width 131 height 16
type input "pioneer bio"
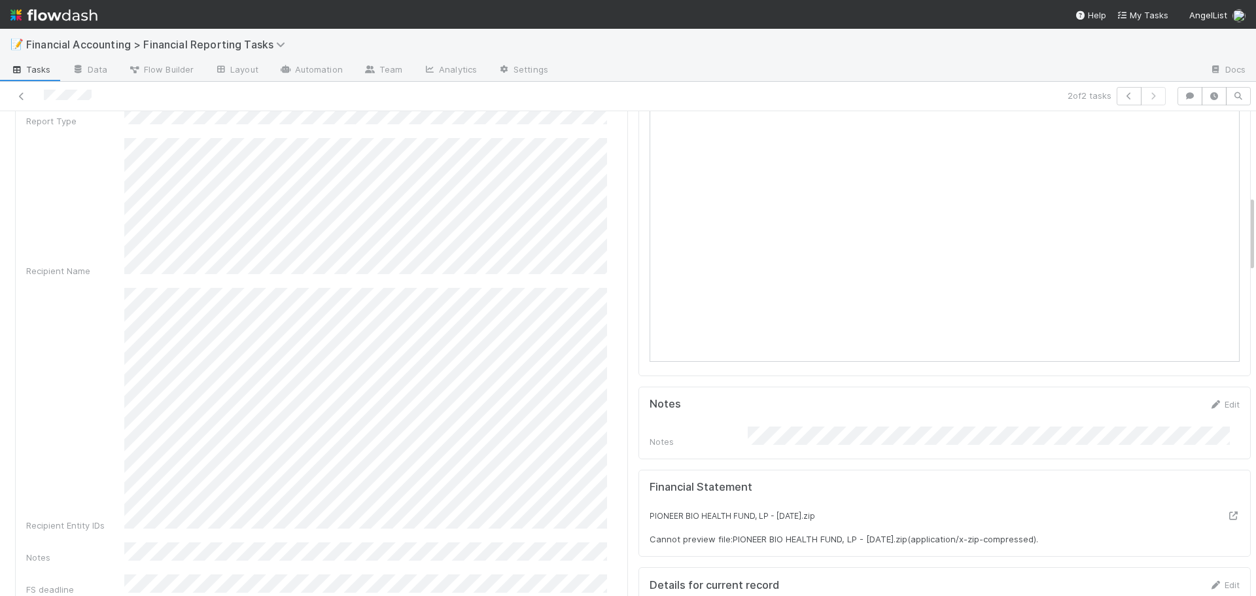
scroll to position [589, 0]
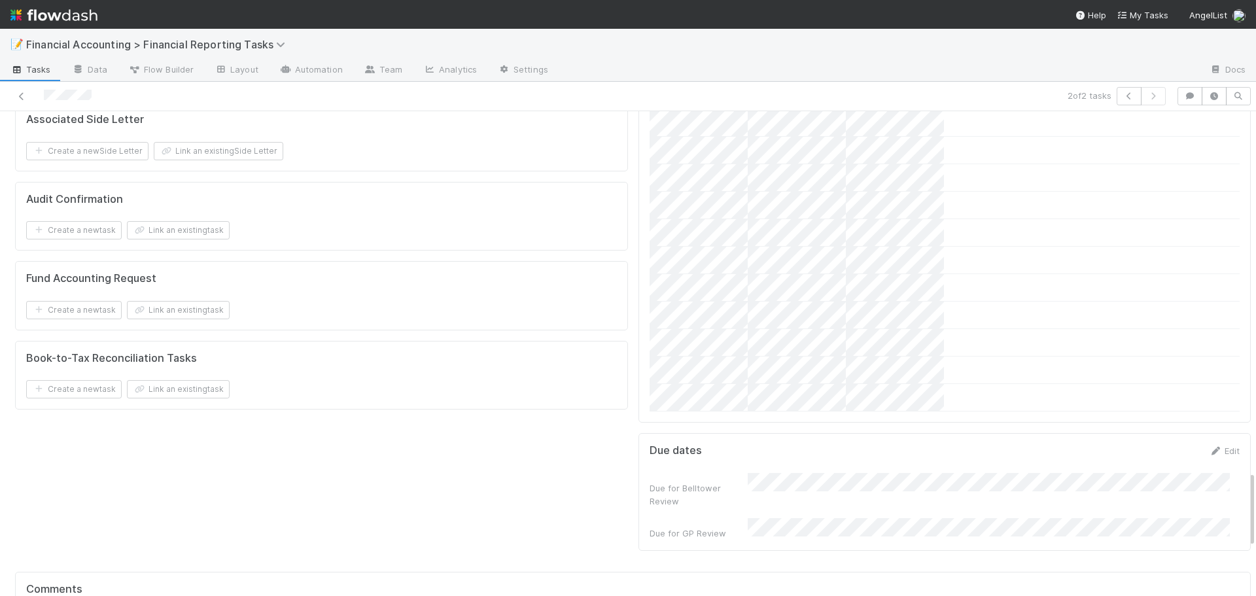
scroll to position [2290, 0]
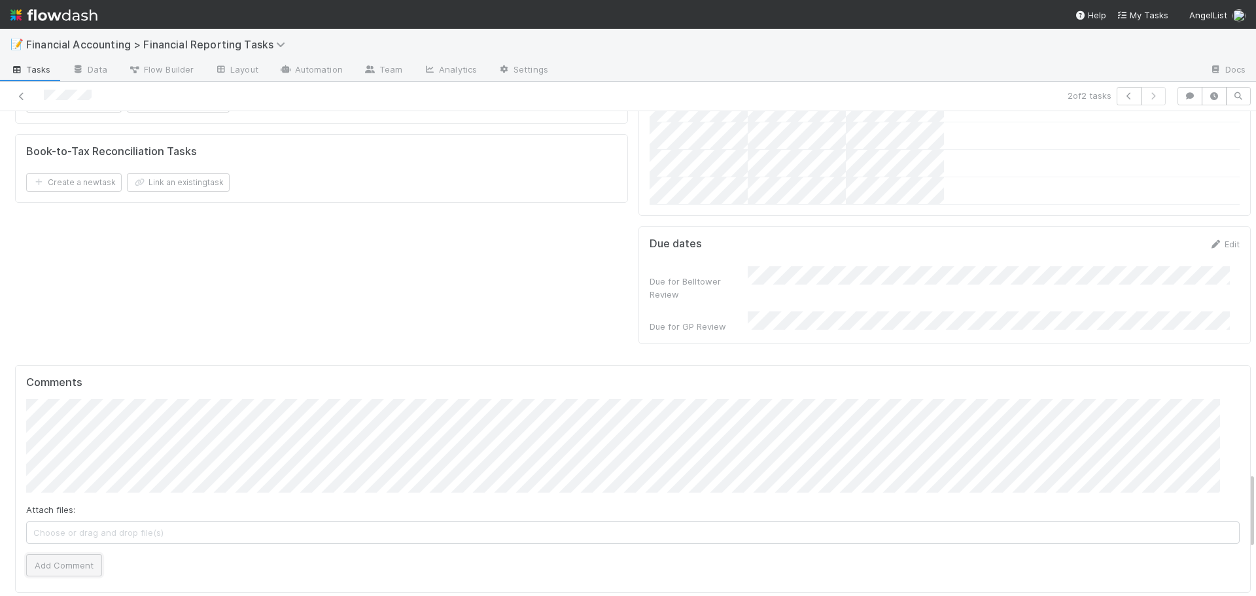
click at [41, 554] on button "Add Comment" at bounding box center [64, 565] width 76 height 22
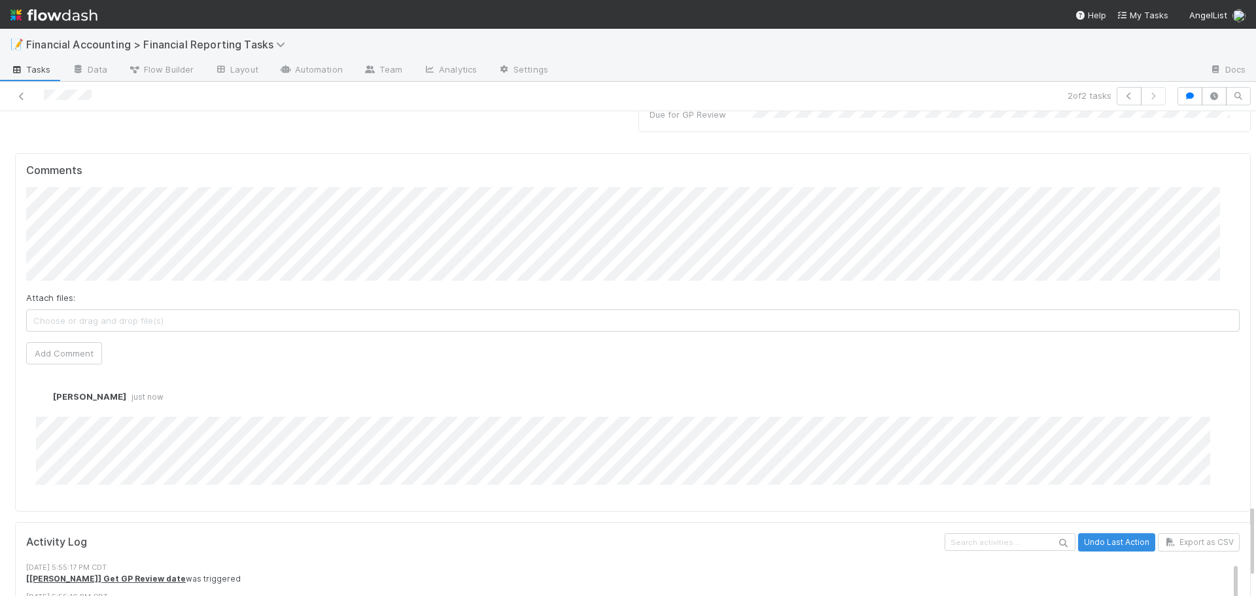
scroll to position [2617, 0]
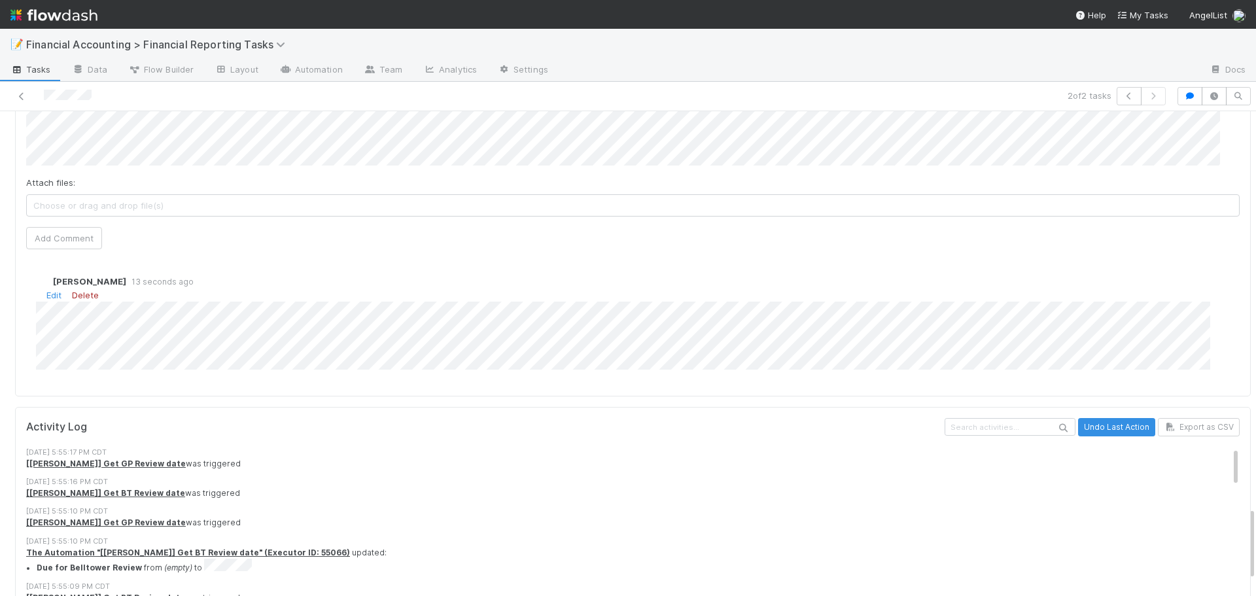
click at [85, 290] on link "Delete" at bounding box center [85, 295] width 27 height 10
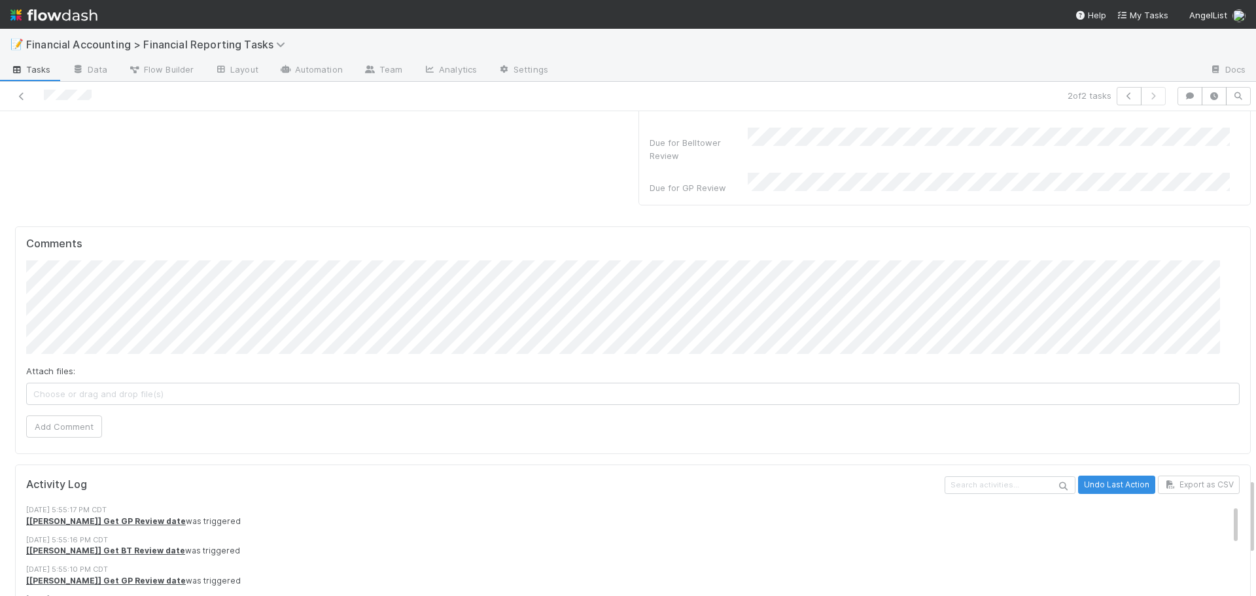
scroll to position [2328, 0]
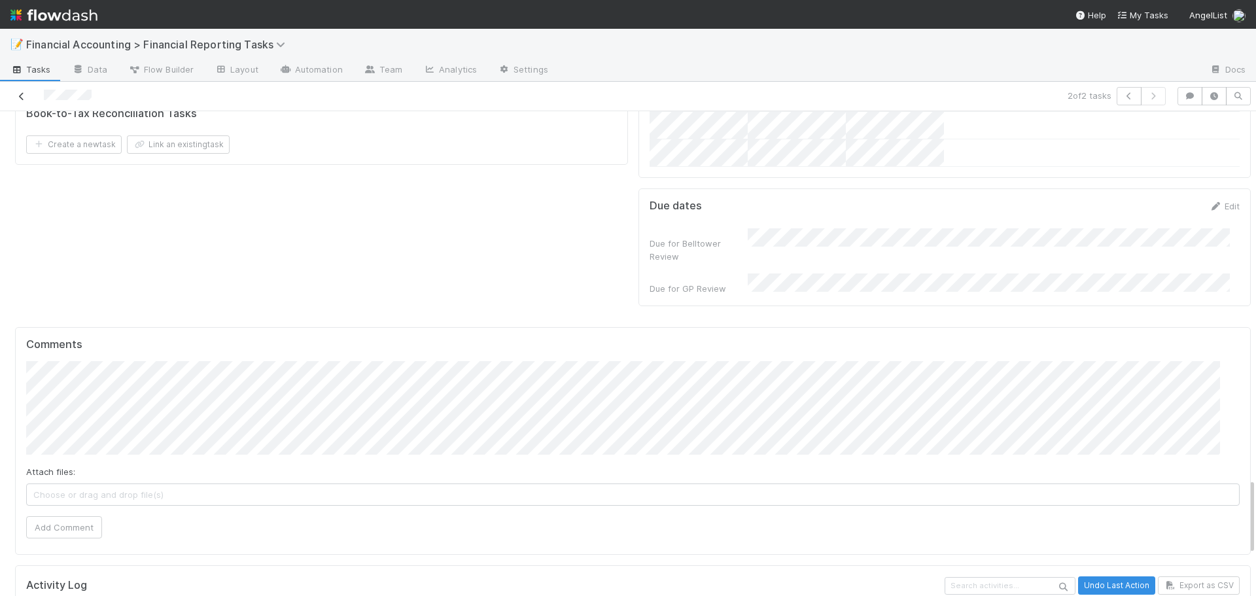
click at [22, 99] on icon at bounding box center [21, 96] width 13 height 9
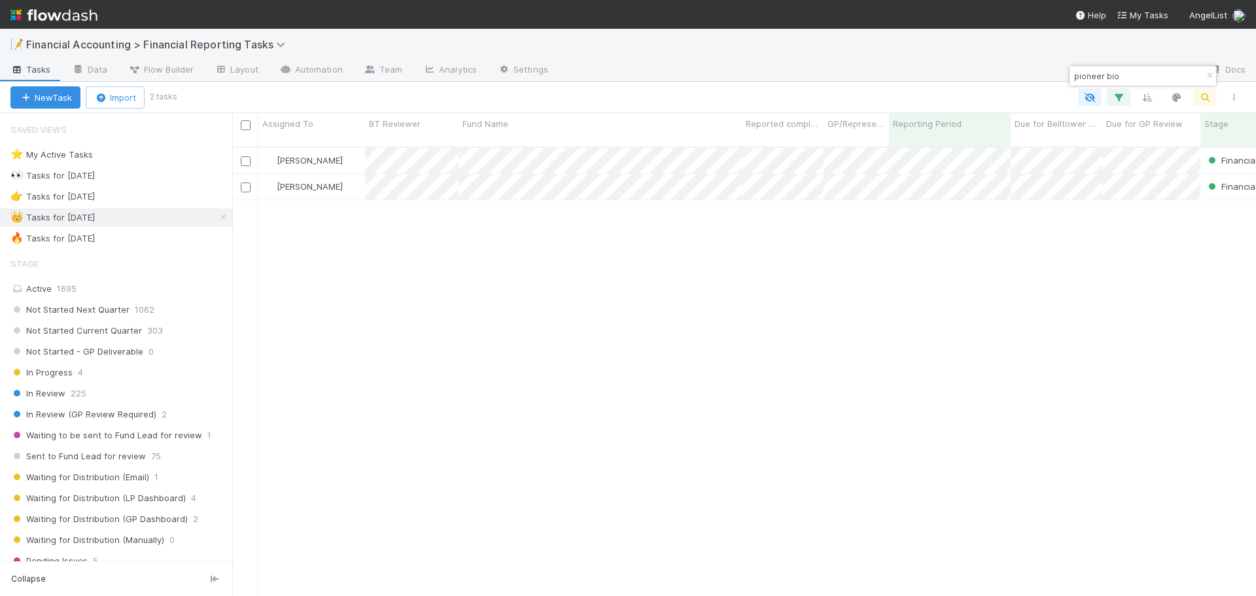
scroll to position [450, 1014]
click at [1208, 77] on icon "button" at bounding box center [1209, 76] width 13 height 8
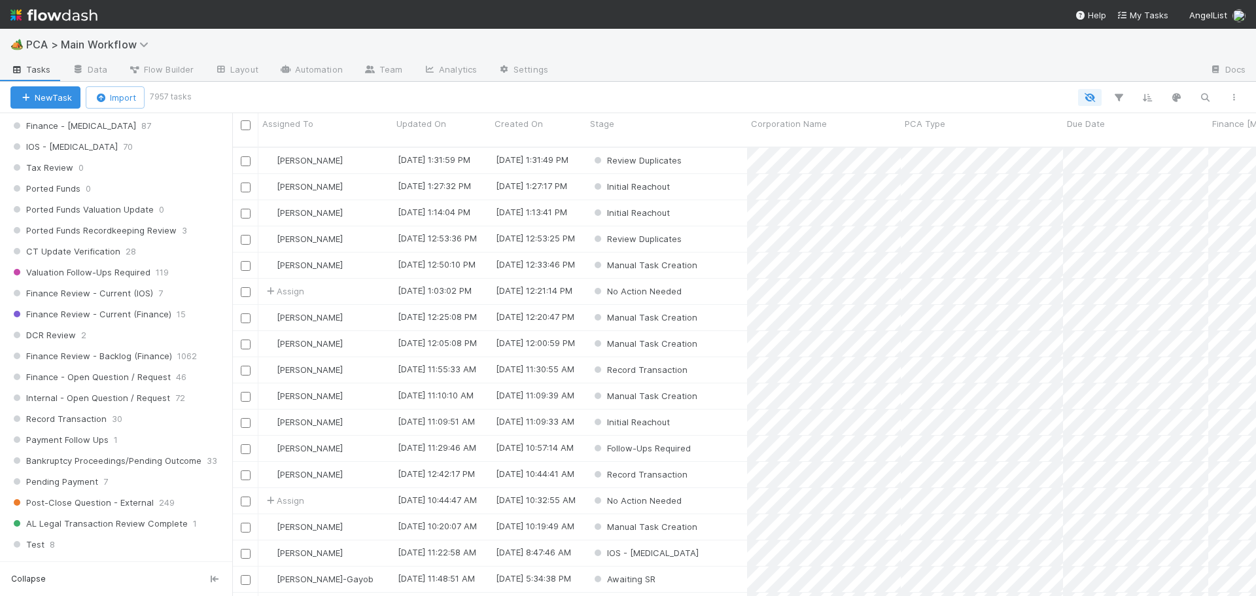
scroll to position [916, 0]
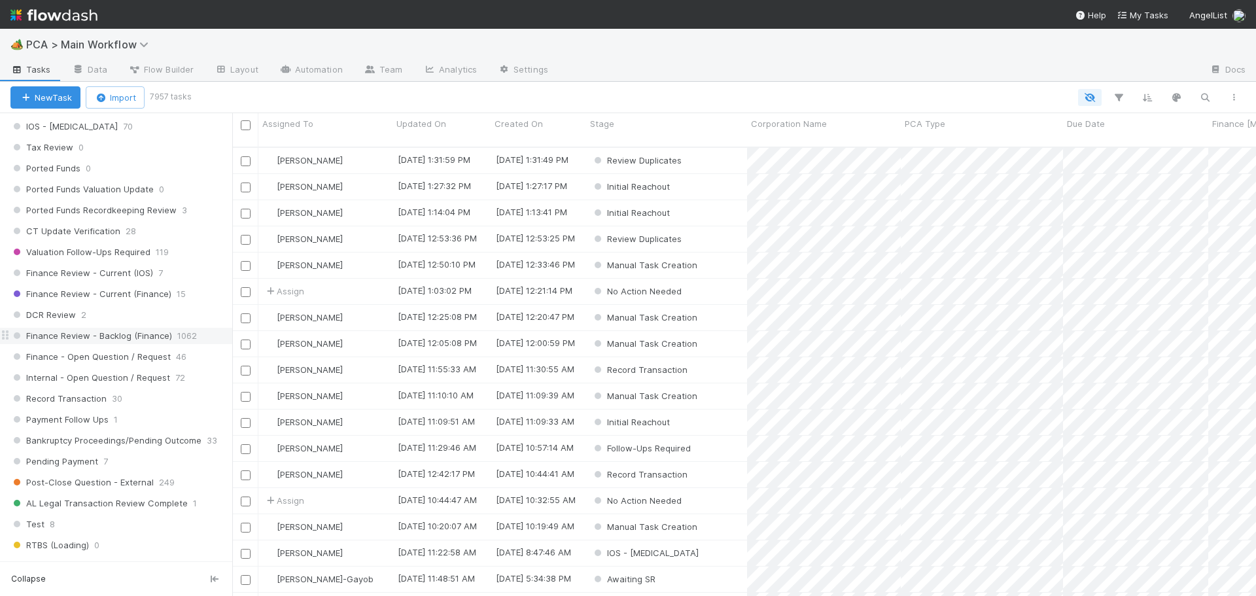
click at [131, 334] on span "Finance Review - Backlog (Finance)" at bounding box center [91, 336] width 162 height 16
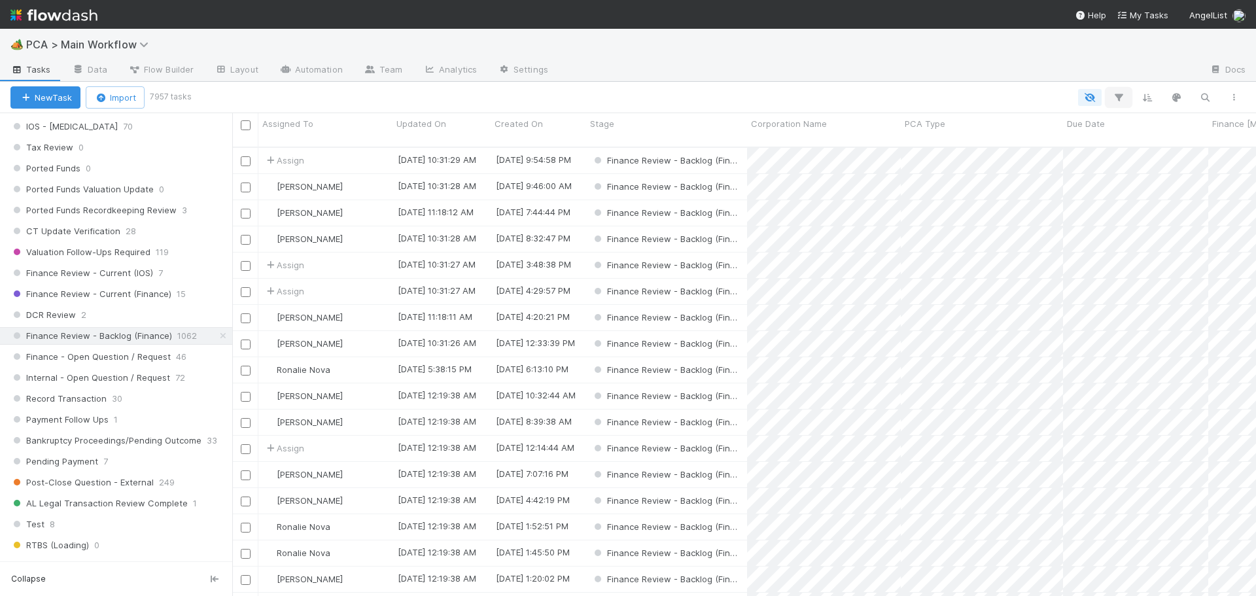
click at [1119, 95] on icon "button" at bounding box center [1118, 98] width 13 height 12
click at [842, 145] on button "Add Filter" at bounding box center [918, 137] width 392 height 19
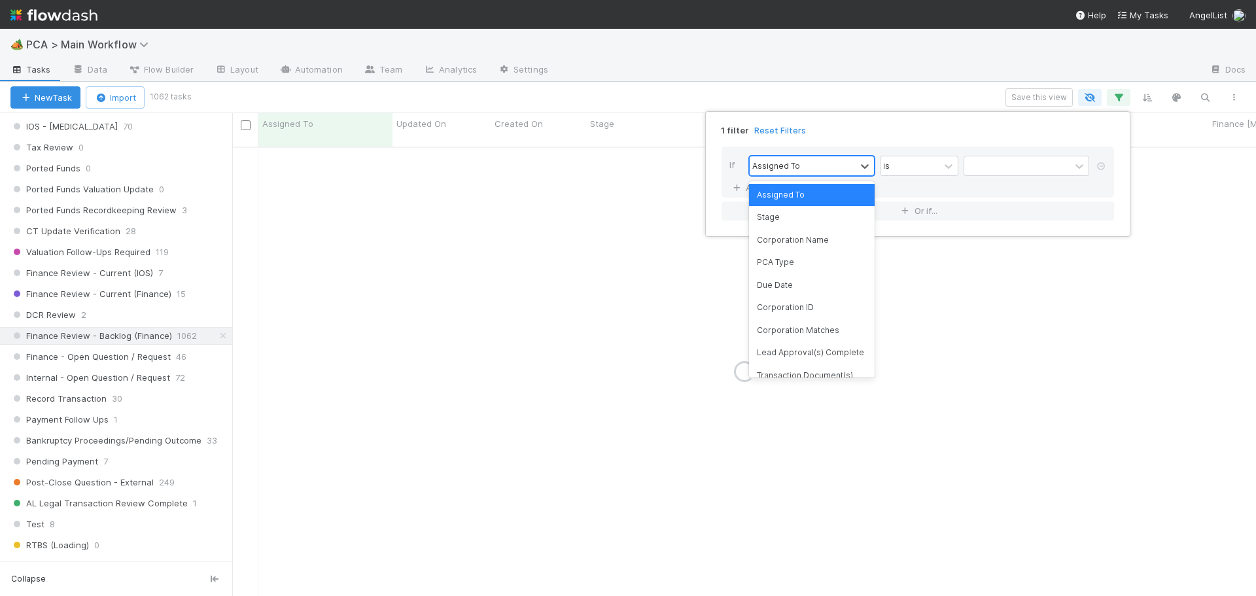
click at [835, 171] on div "Assigned To" at bounding box center [803, 165] width 106 height 19
click at [810, 267] on div "PCA Type" at bounding box center [812, 262] width 126 height 22
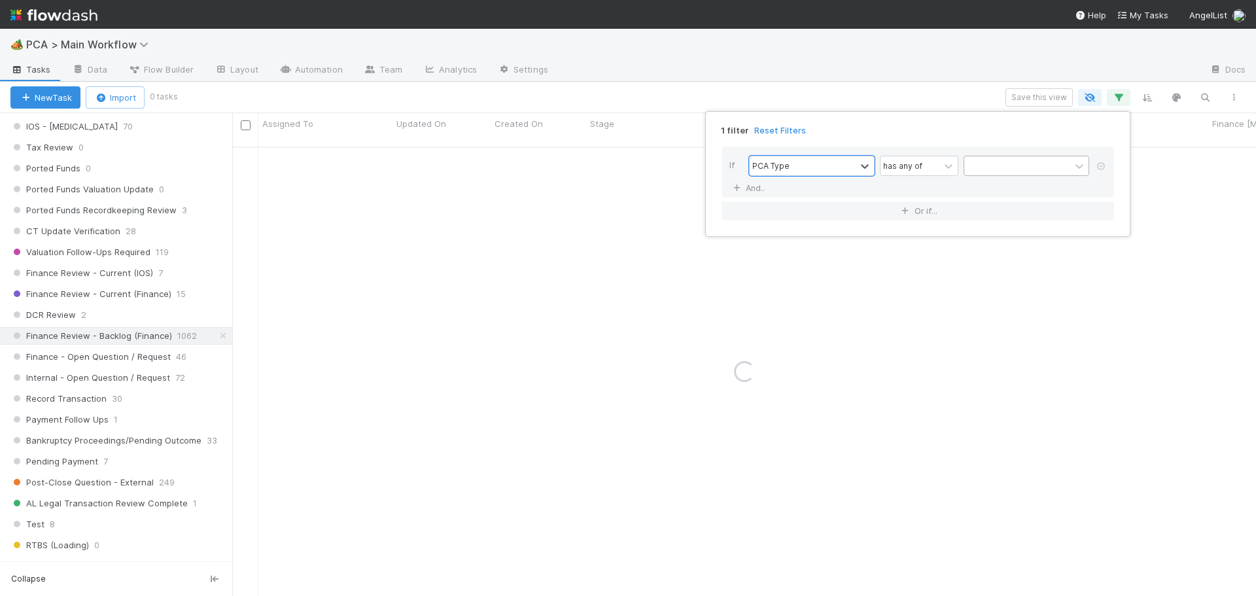
click at [989, 171] on div at bounding box center [1017, 165] width 106 height 19
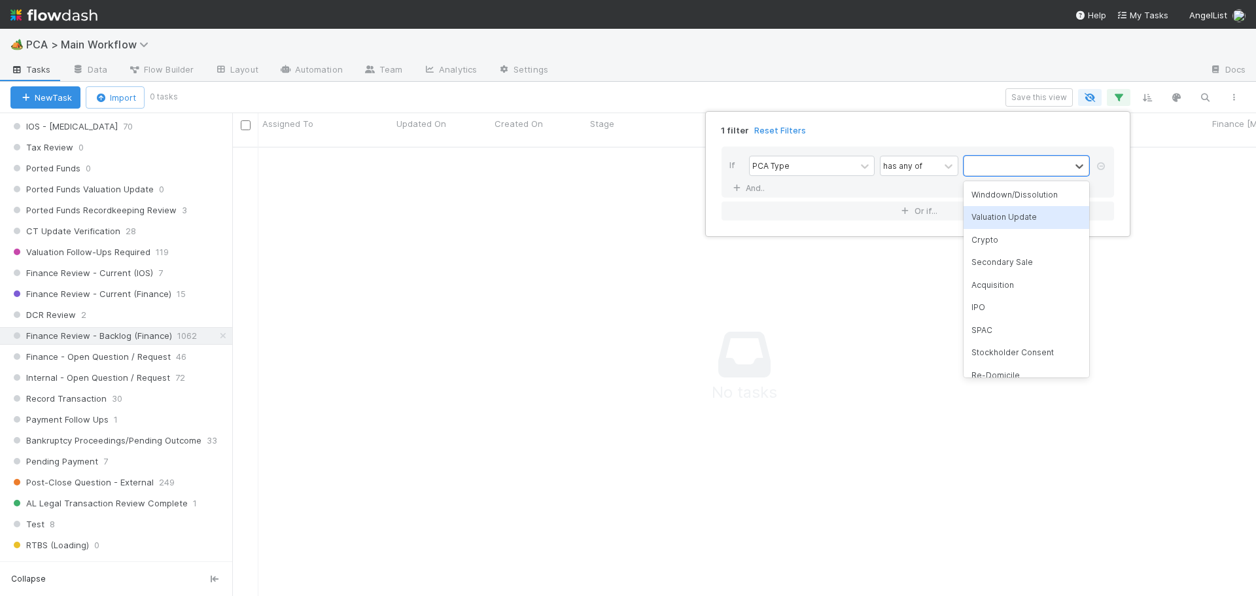
click at [1023, 217] on div "Valuation Update" at bounding box center [1027, 217] width 126 height 22
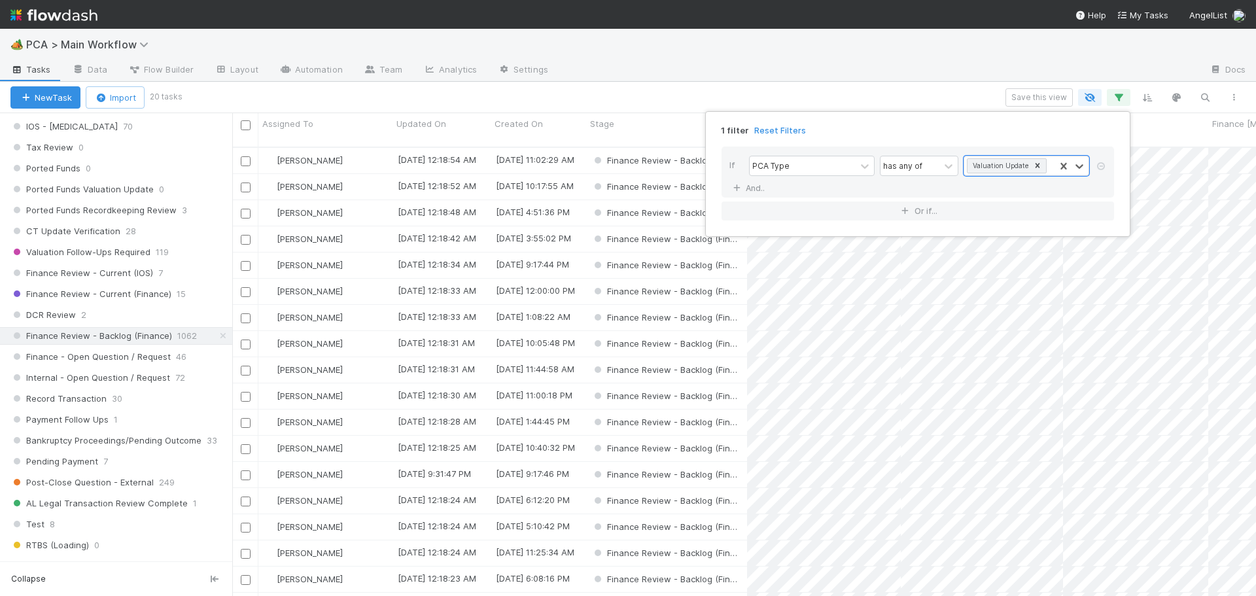
scroll to position [450, 1014]
click at [816, 97] on div "1 filter Reset Filters If PCA Type has any of option Valuation Update, selected…" at bounding box center [628, 298] width 1256 height 596
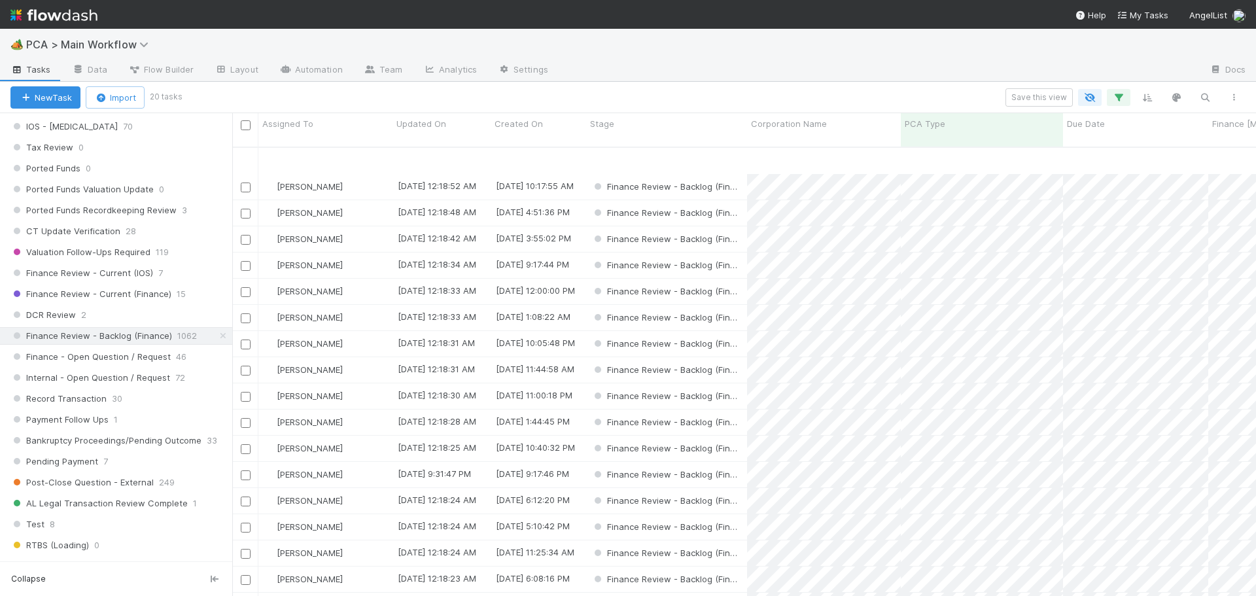
scroll to position [74, 0]
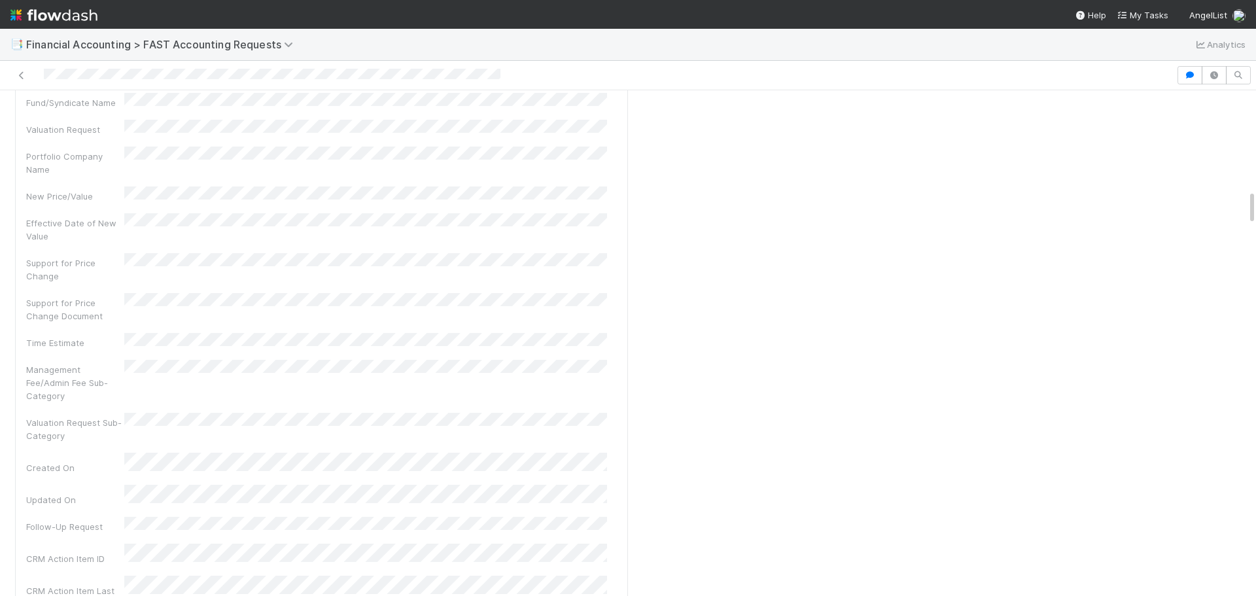
scroll to position [1701, 0]
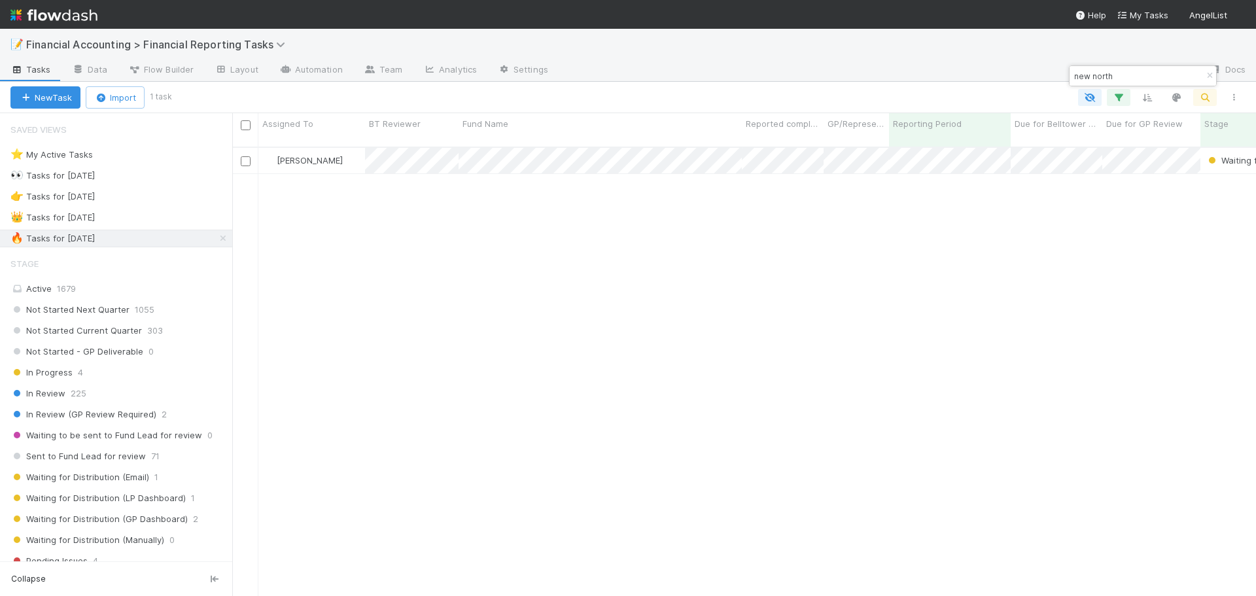
scroll to position [450, 1014]
click at [448, 270] on div "[PERSON_NAME] Waiting for Distribution (GP Dashboard) [DATE] 2:02:47 AM [DATE] …" at bounding box center [744, 377] width 1024 height 459
